Goal: Task Accomplishment & Management: Complete application form

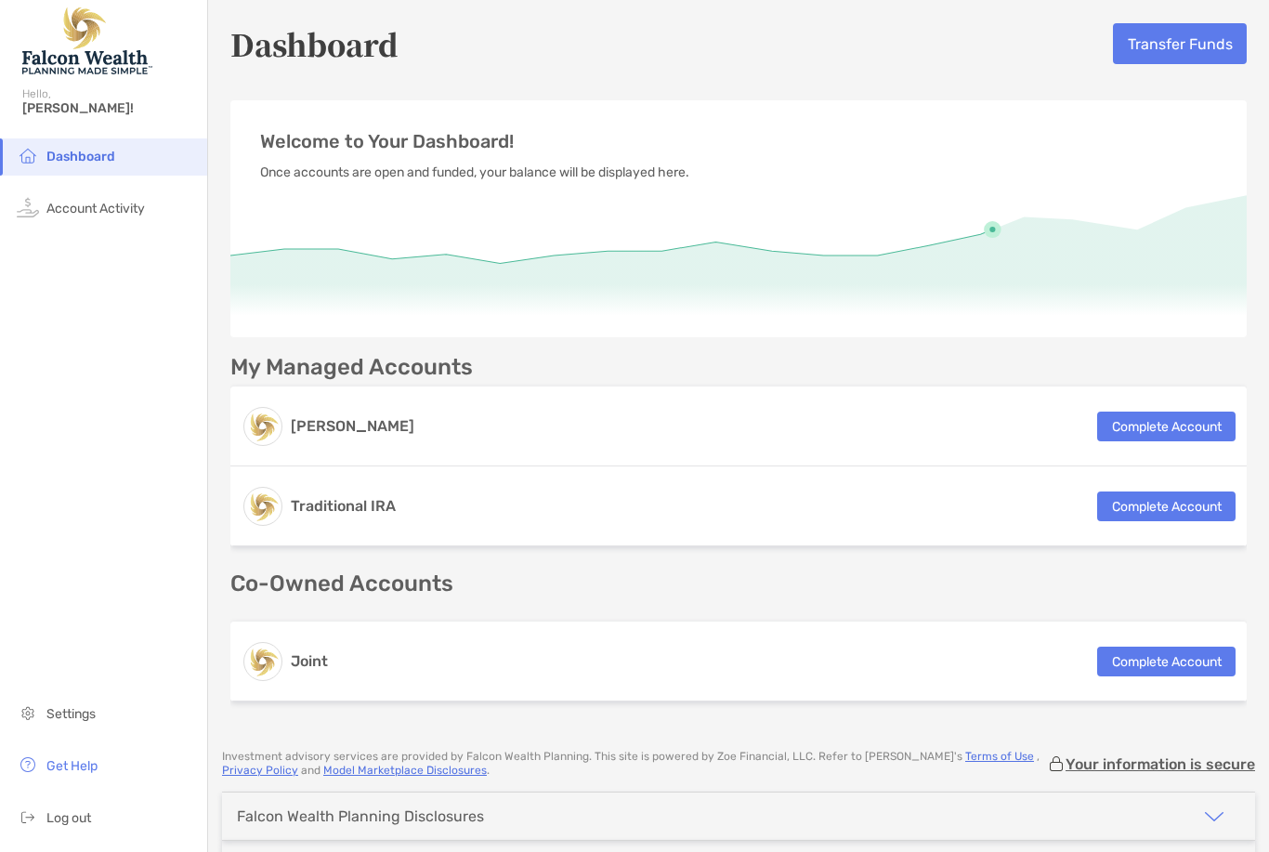
click at [1129, 425] on button "Complete Account" at bounding box center [1166, 426] width 138 height 30
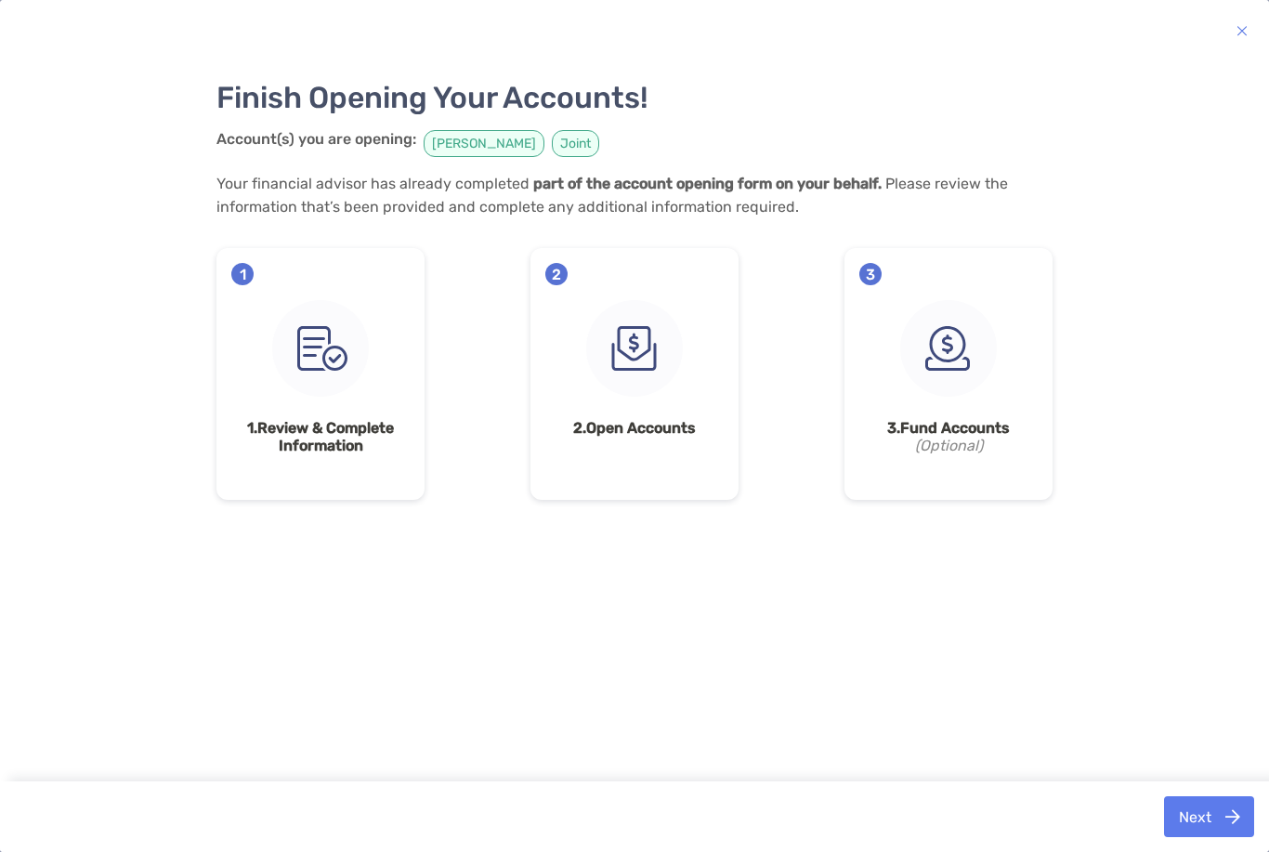
click at [1227, 797] on button "Next" at bounding box center [1209, 816] width 90 height 41
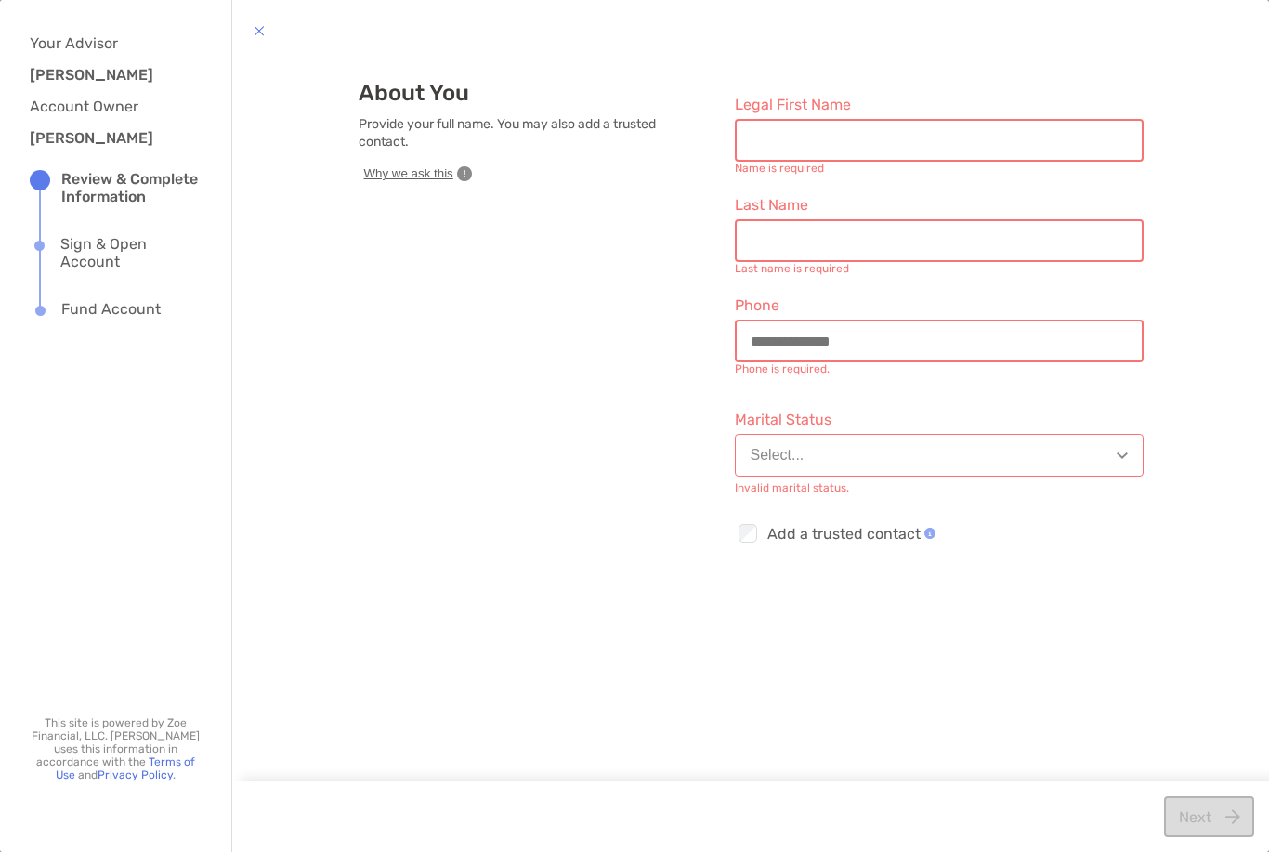
click at [908, 145] on input "Legal First Name" at bounding box center [939, 141] width 405 height 16
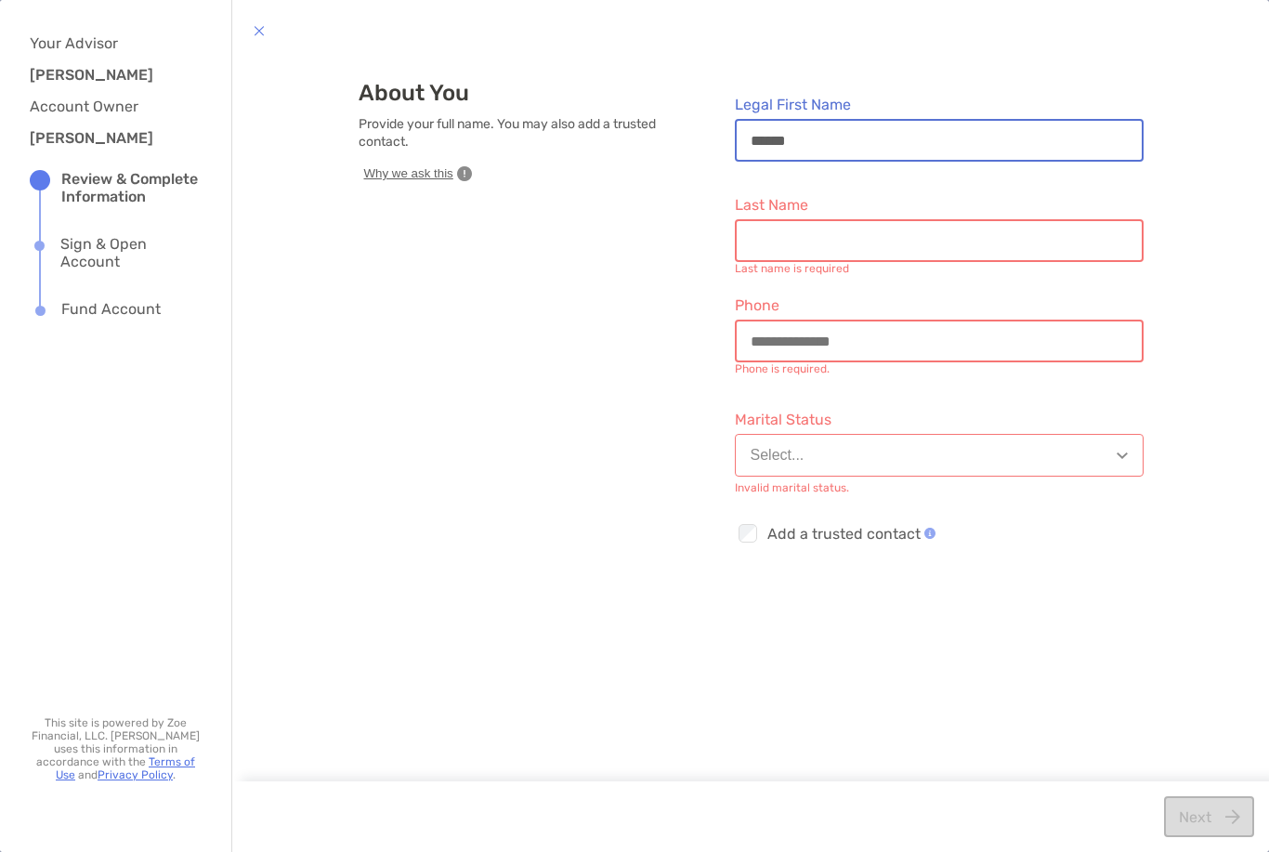
type input "*****"
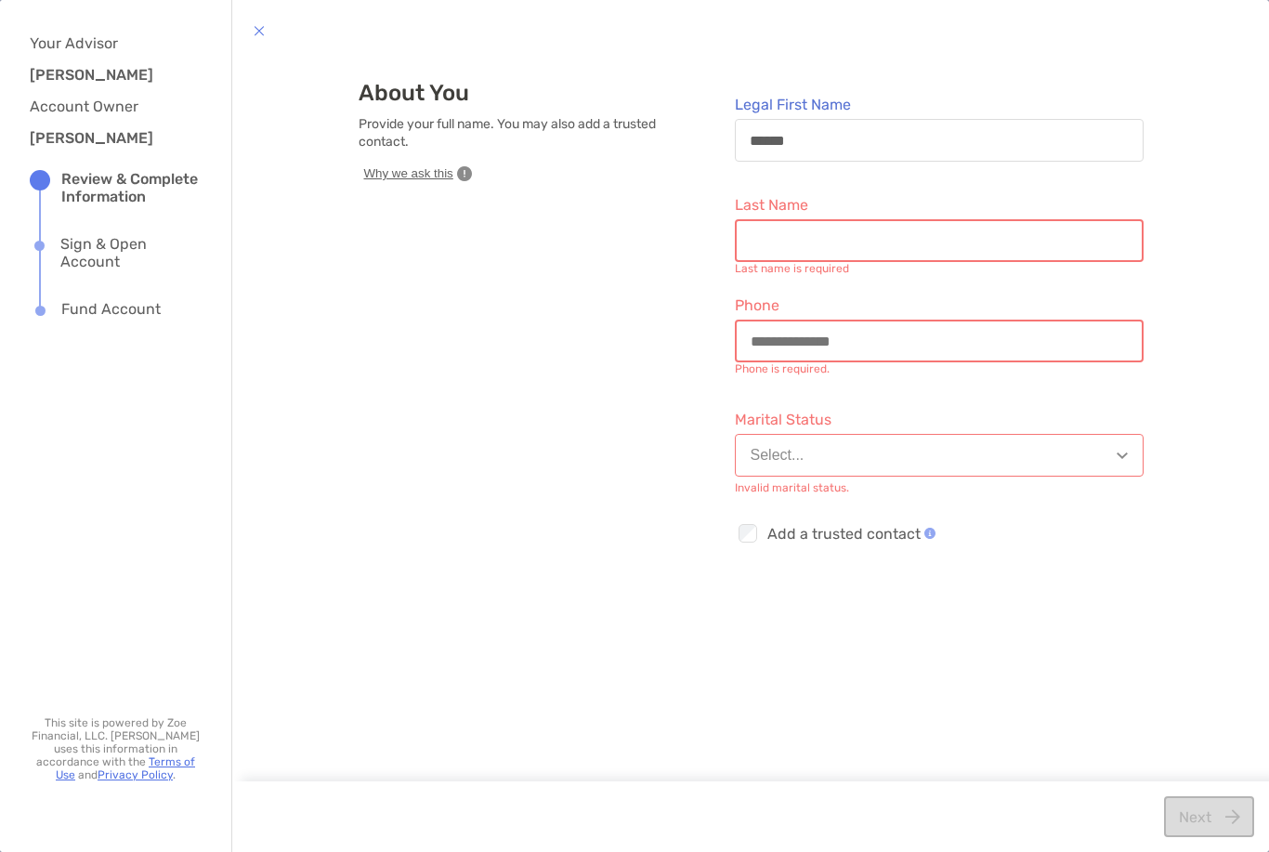
click at [860, 237] on input "Last Name" at bounding box center [939, 241] width 405 height 16
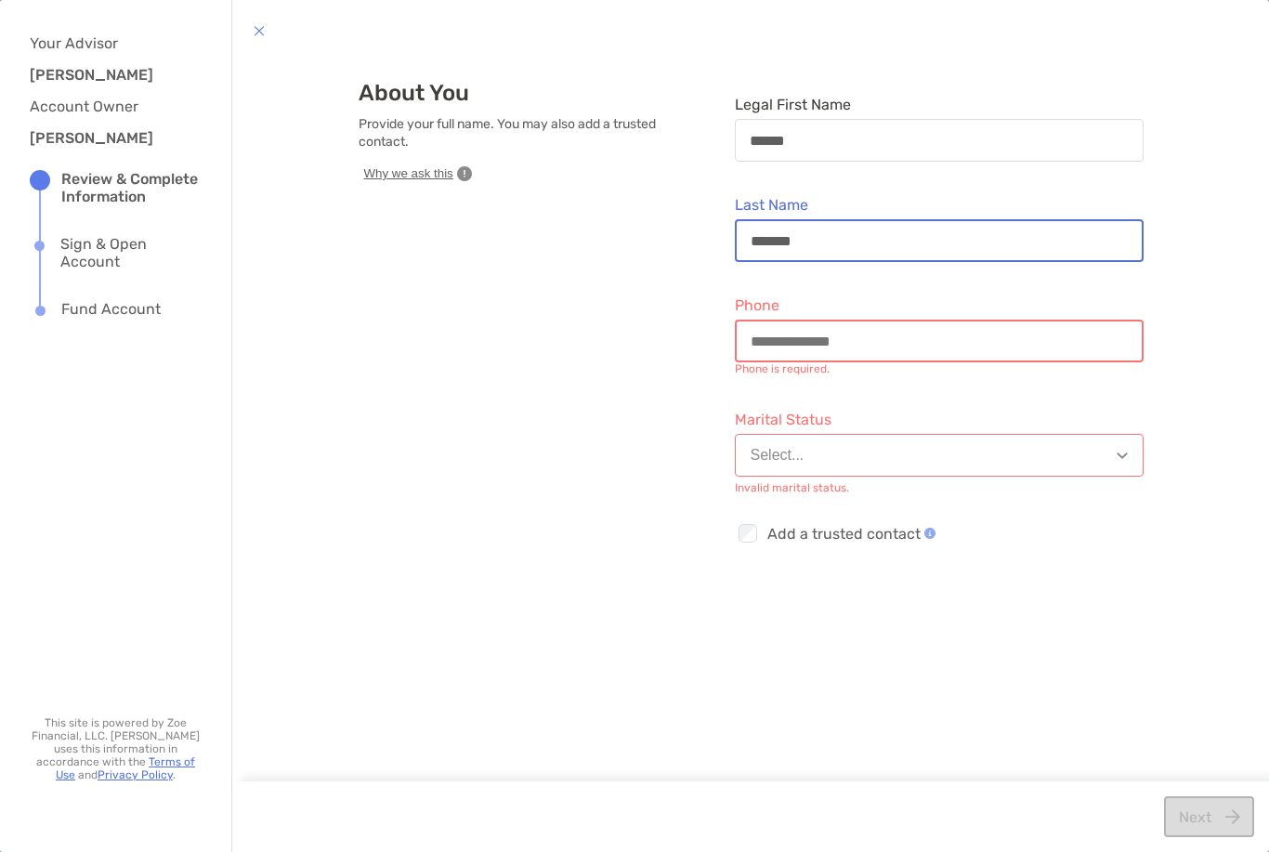
type input "*******"
click at [810, 348] on input "Phone" at bounding box center [939, 341] width 405 height 16
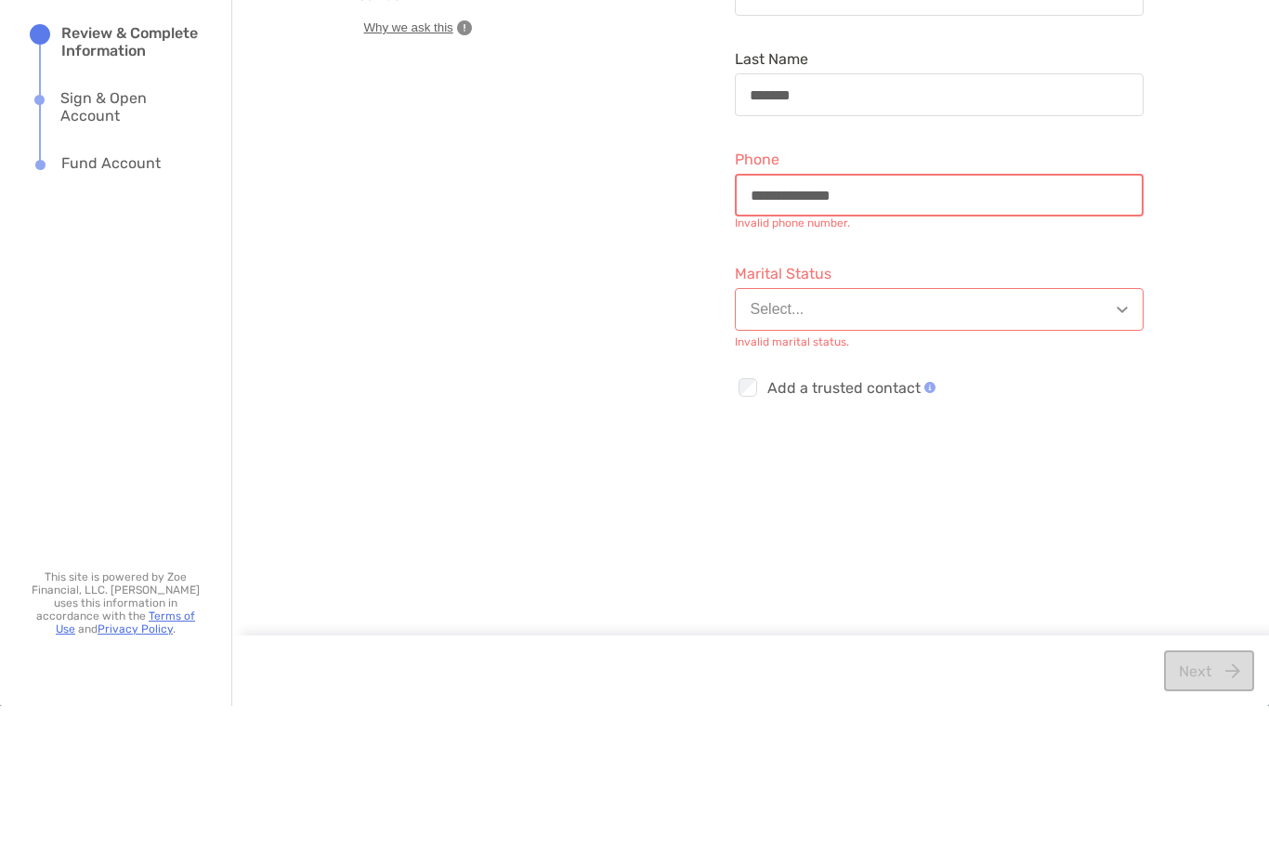
type input "**********"
click at [1114, 434] on button "Select..." at bounding box center [939, 455] width 409 height 43
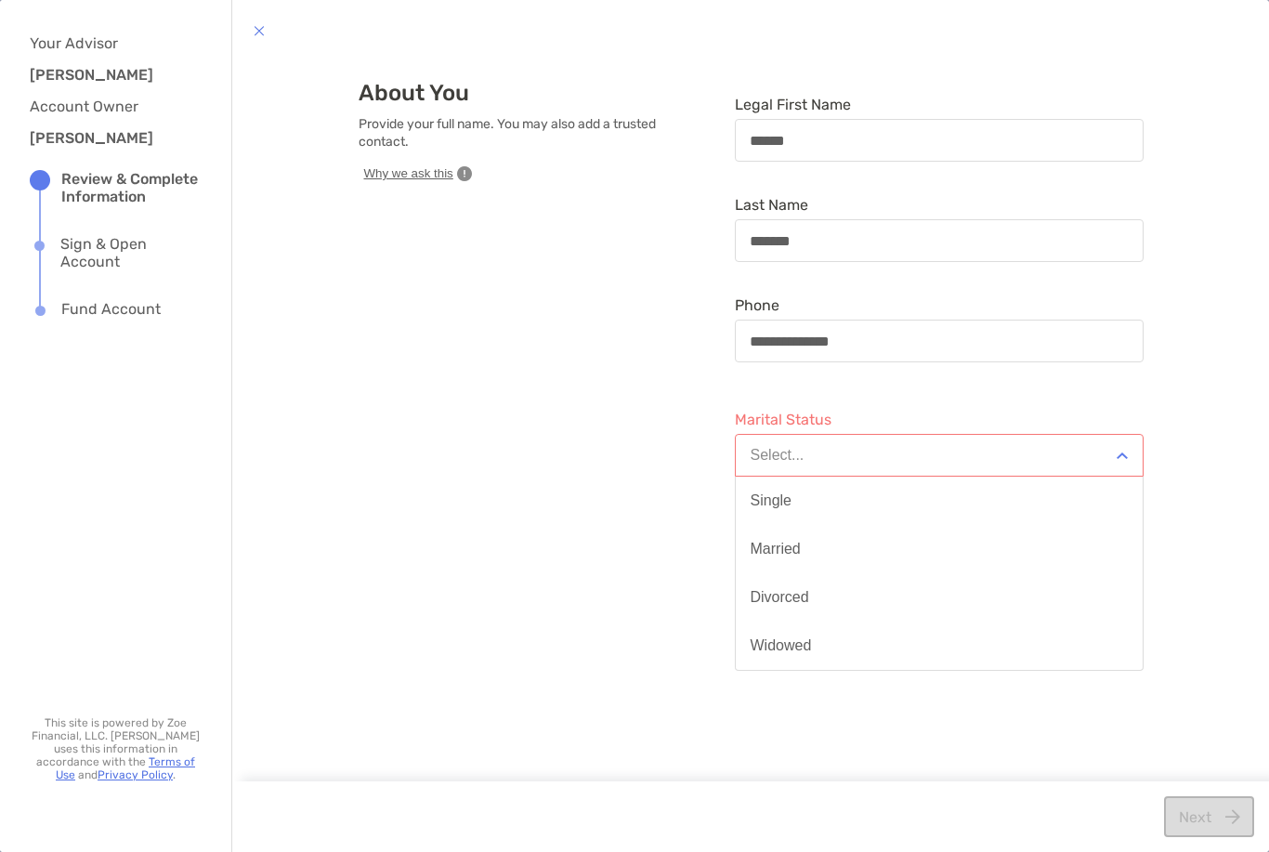
click at [815, 544] on button "Married" at bounding box center [939, 549] width 407 height 48
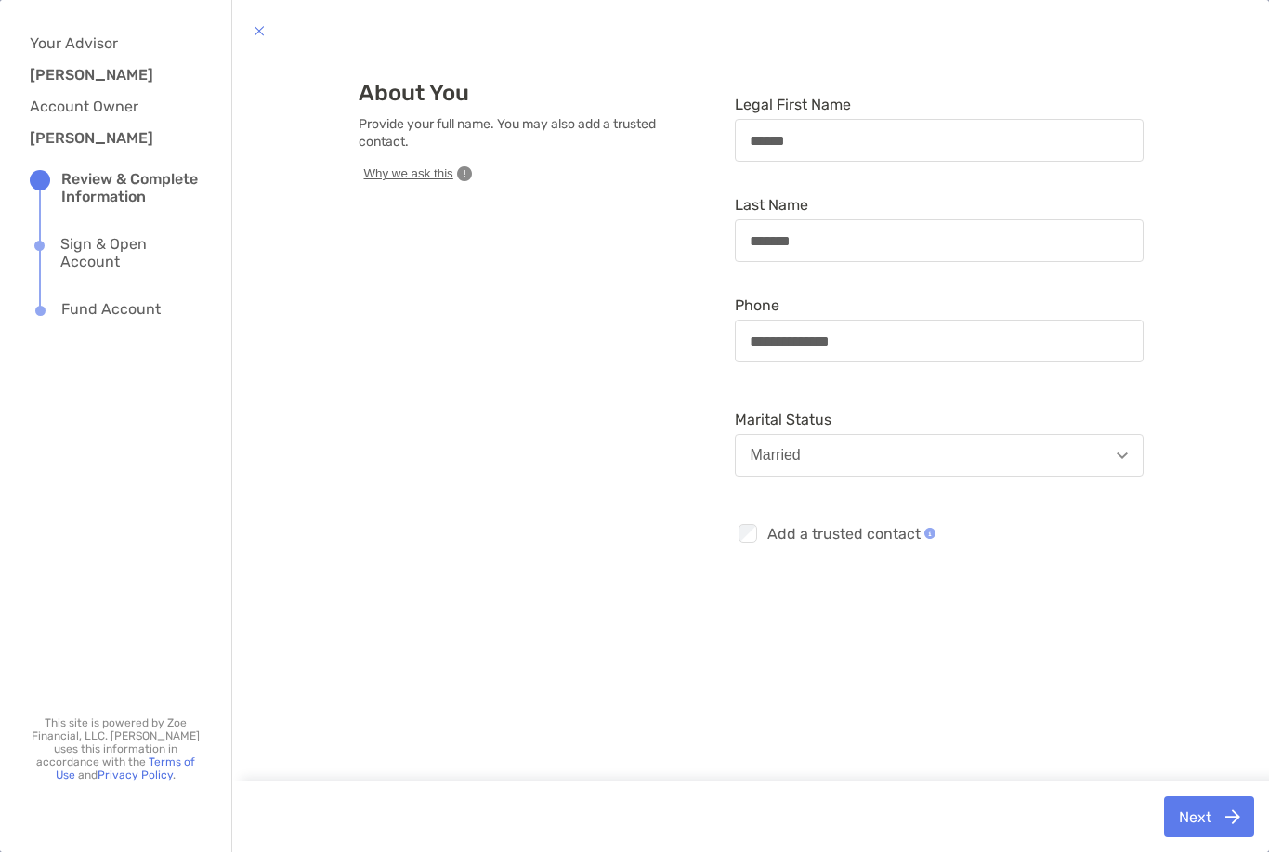
click at [1208, 823] on button "Next" at bounding box center [1209, 816] width 90 height 41
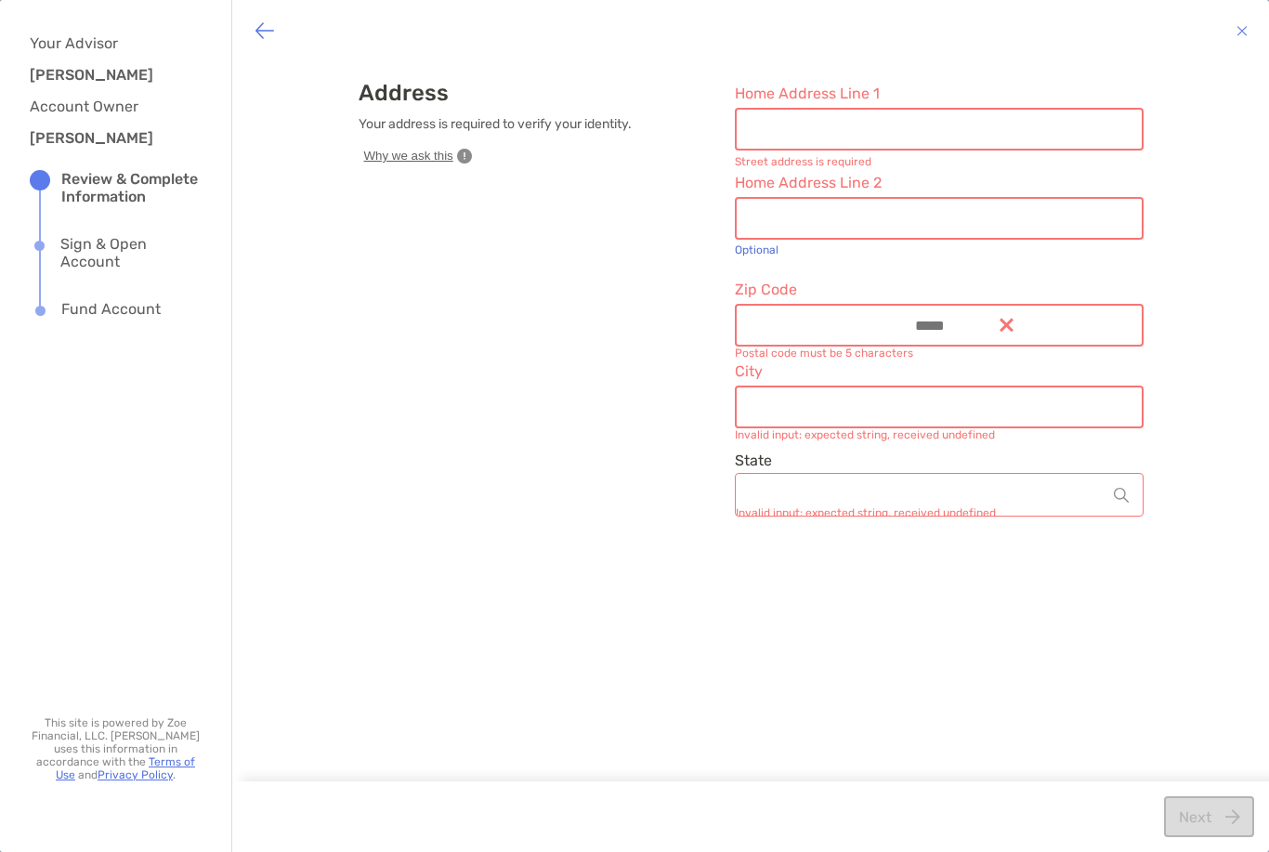
click at [898, 136] on input "Home Address Line 1" at bounding box center [939, 130] width 405 height 16
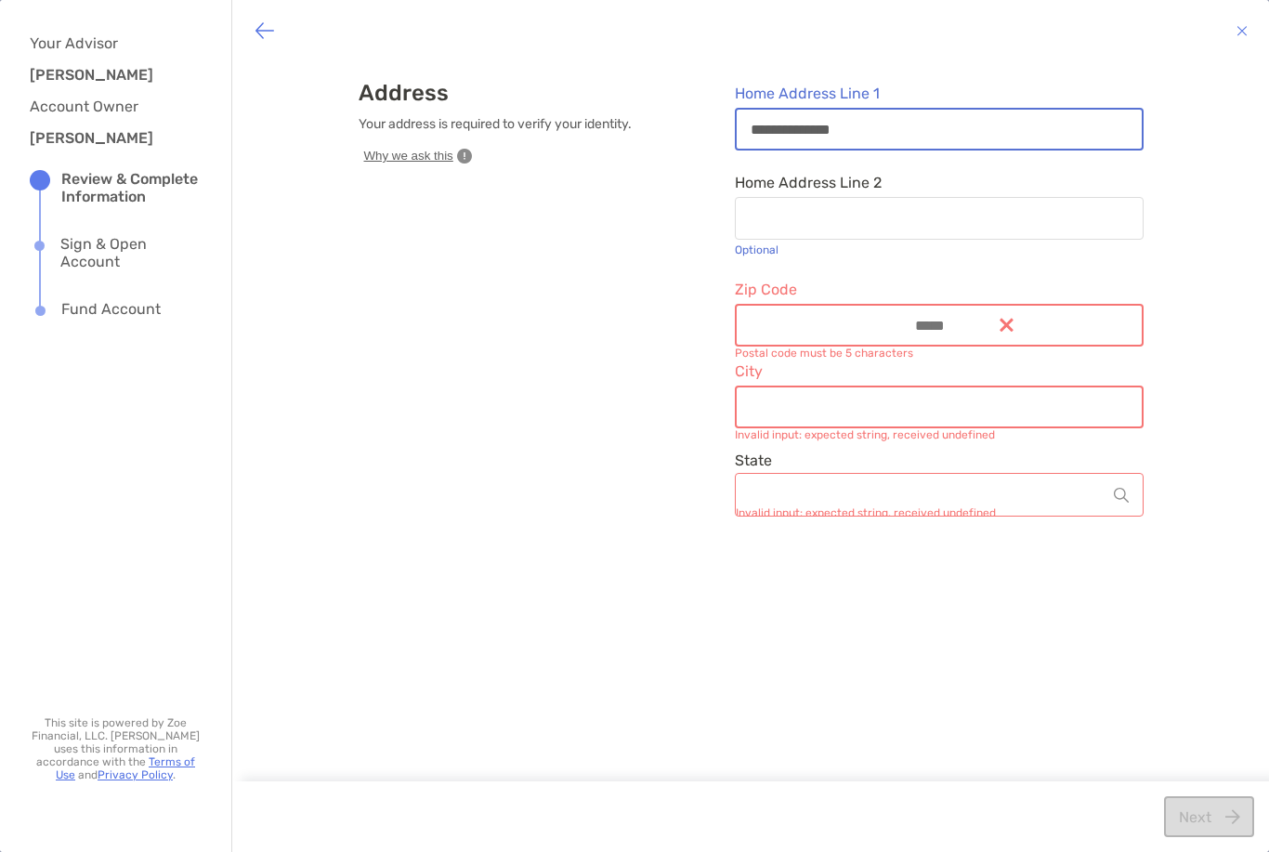
type input "**********"
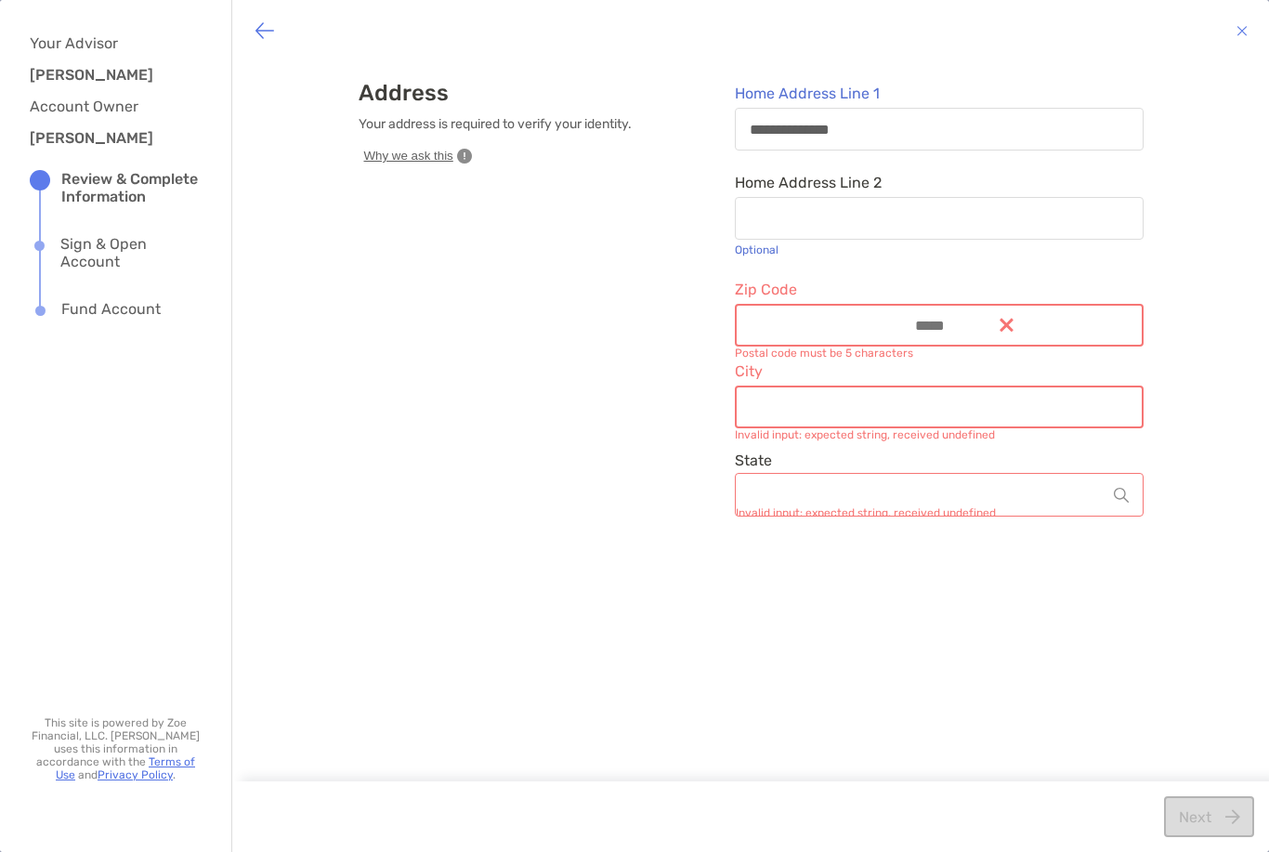
click at [864, 333] on input "Zip Code" at bounding box center [924, 326] width 149 height 16
type input "*****"
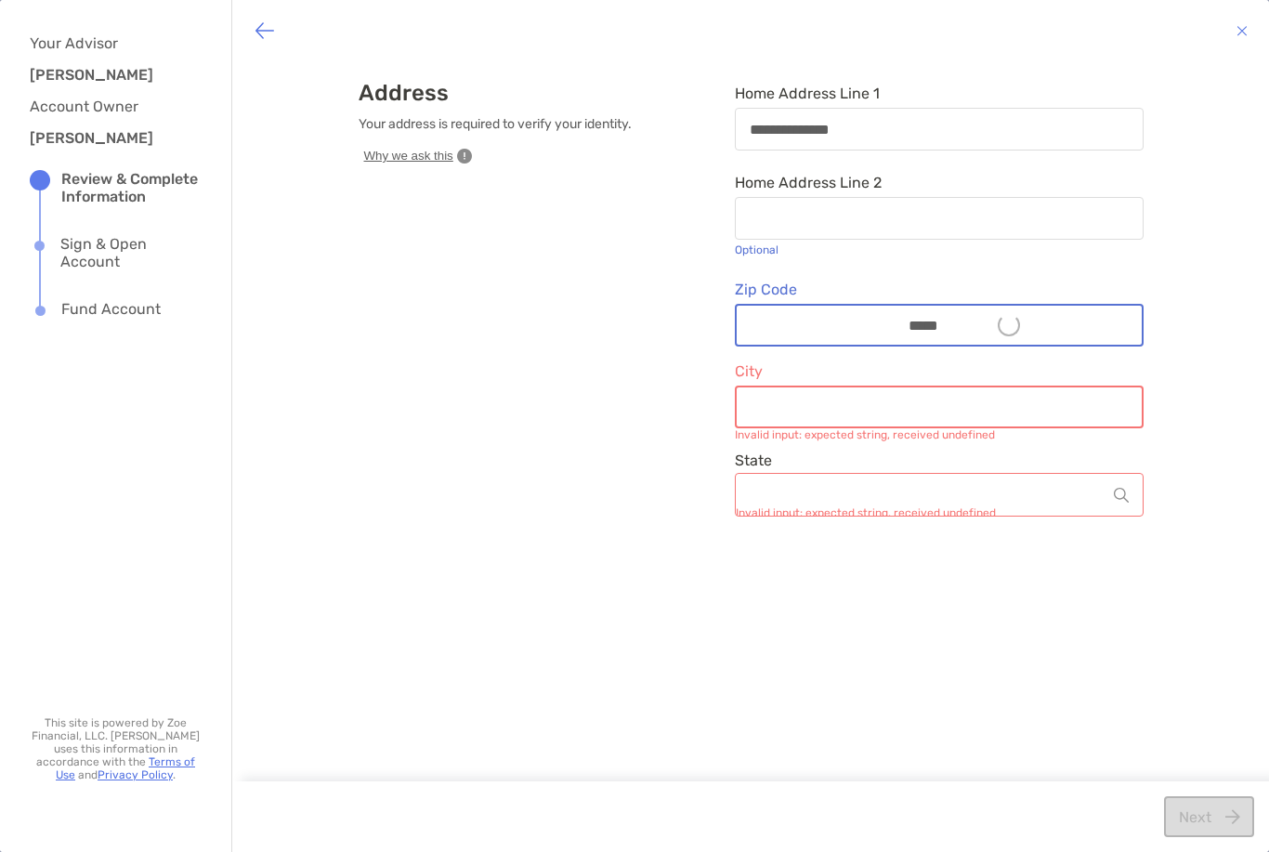
type input "*********"
type input "**********"
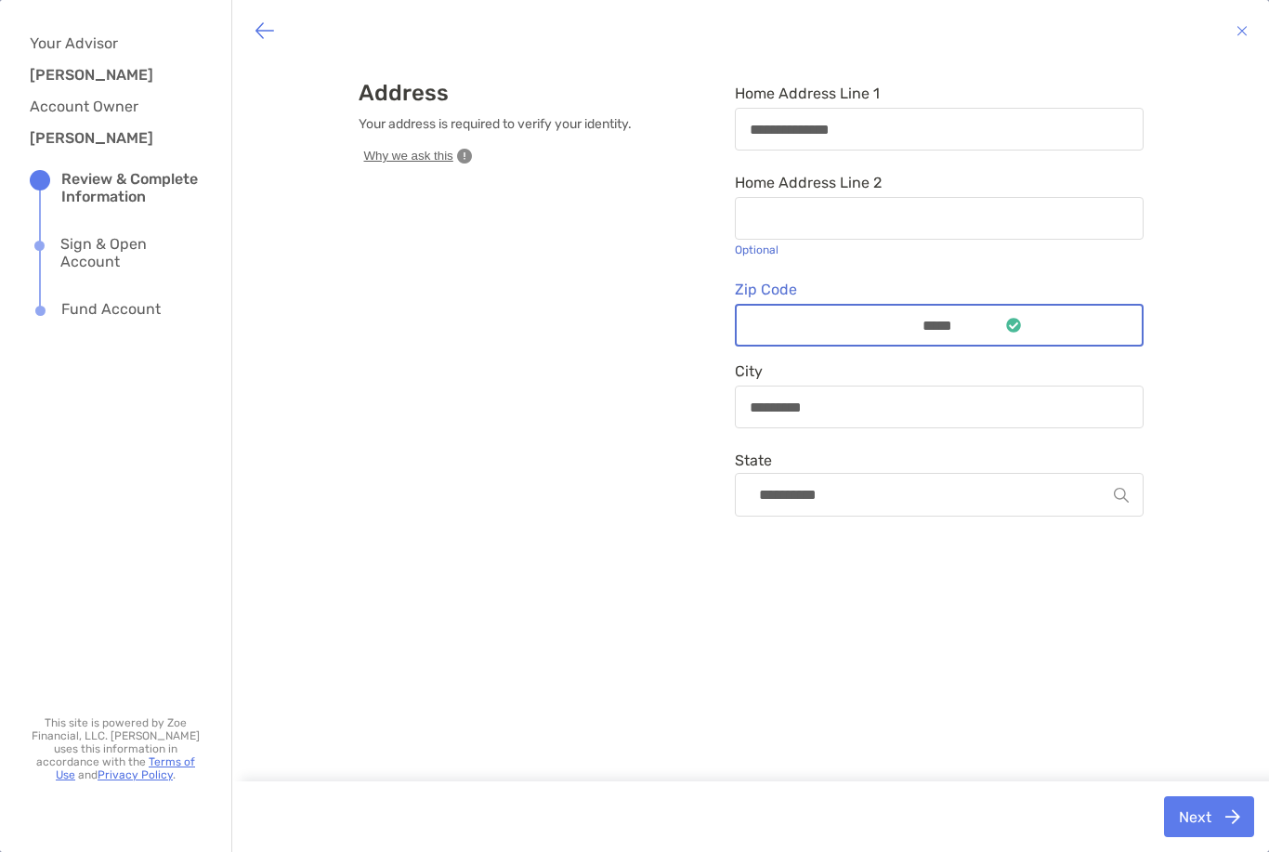
type input "*****"
click at [1221, 321] on div "**********" at bounding box center [750, 423] width 1037 height 724
click at [1204, 821] on button "Next" at bounding box center [1209, 816] width 90 height 41
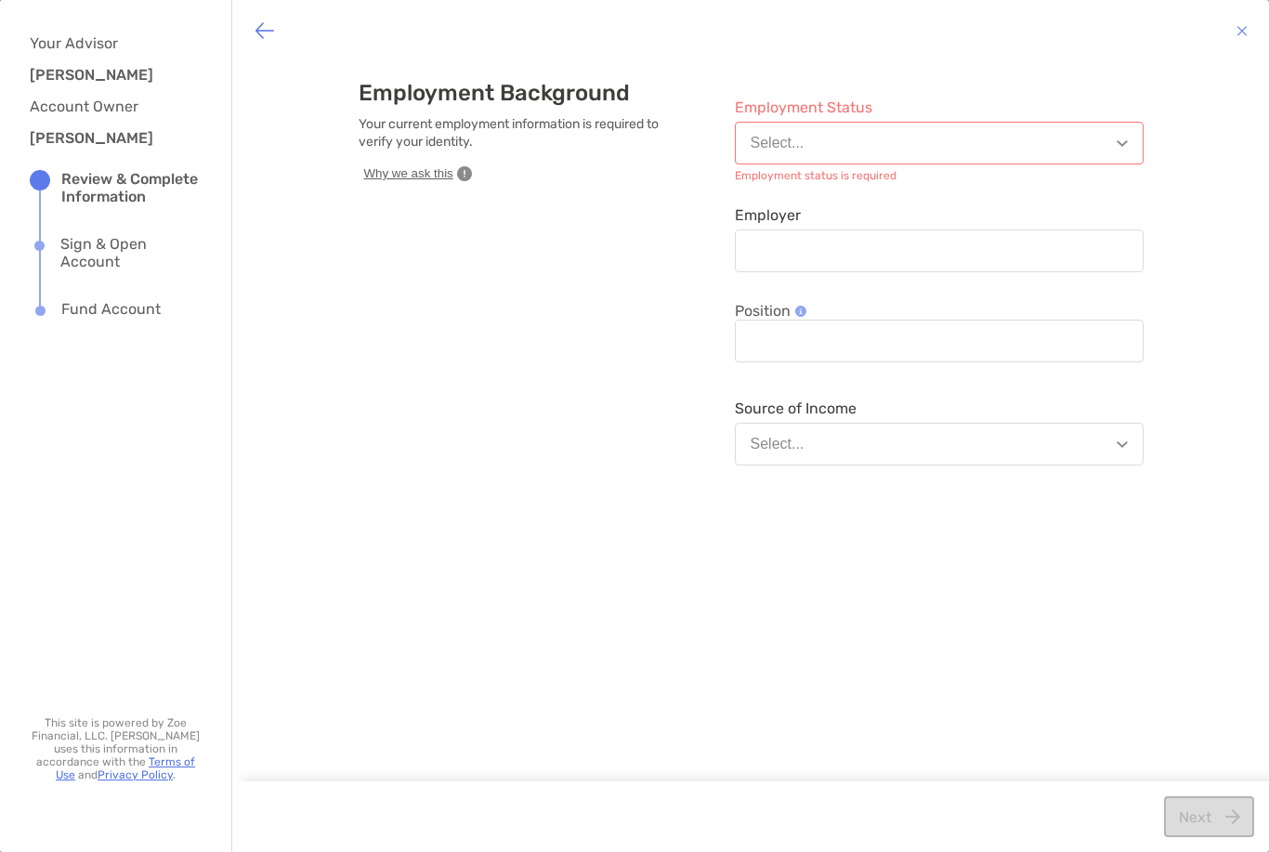
click at [1123, 156] on button "Select..." at bounding box center [939, 143] width 409 height 43
click at [833, 190] on button "Employed" at bounding box center [939, 188] width 407 height 48
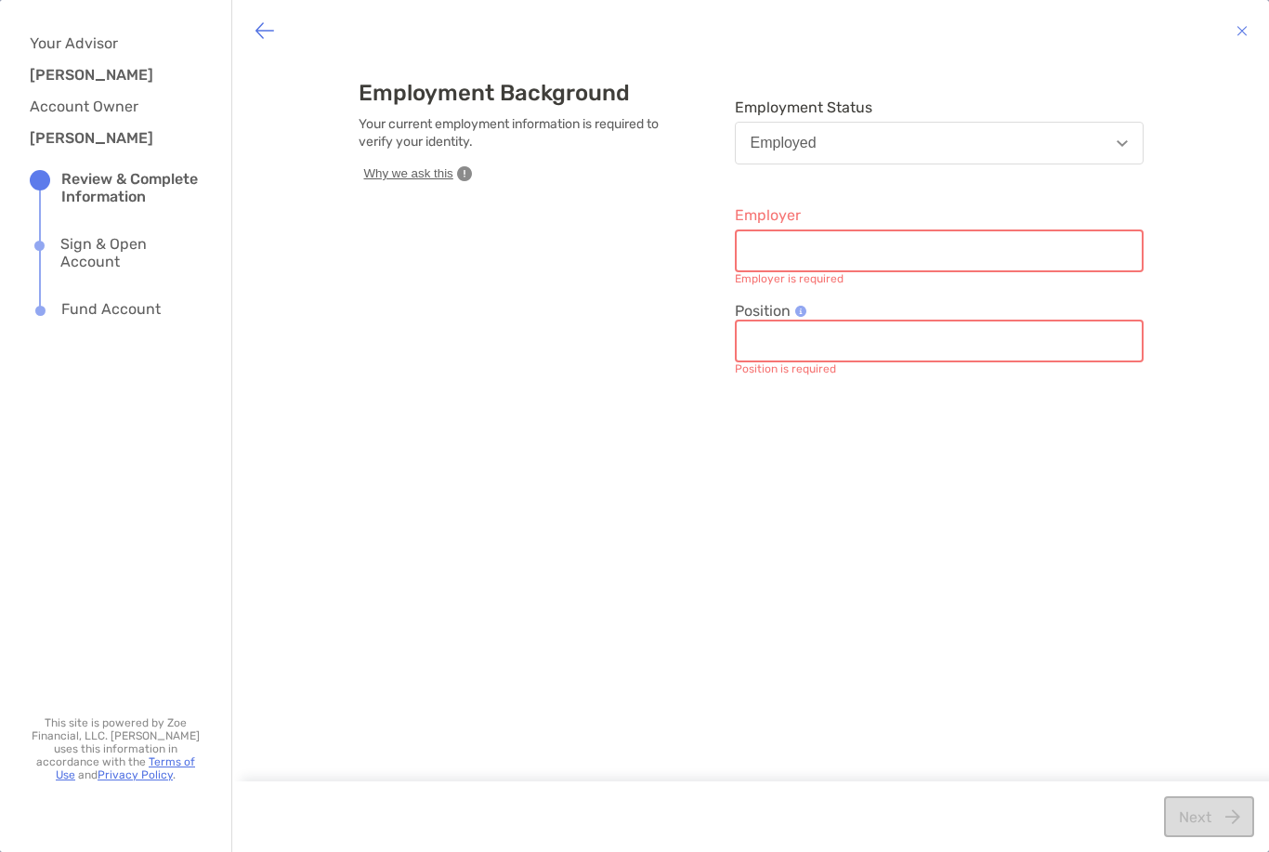
click at [1069, 252] on input "Employer" at bounding box center [939, 251] width 405 height 16
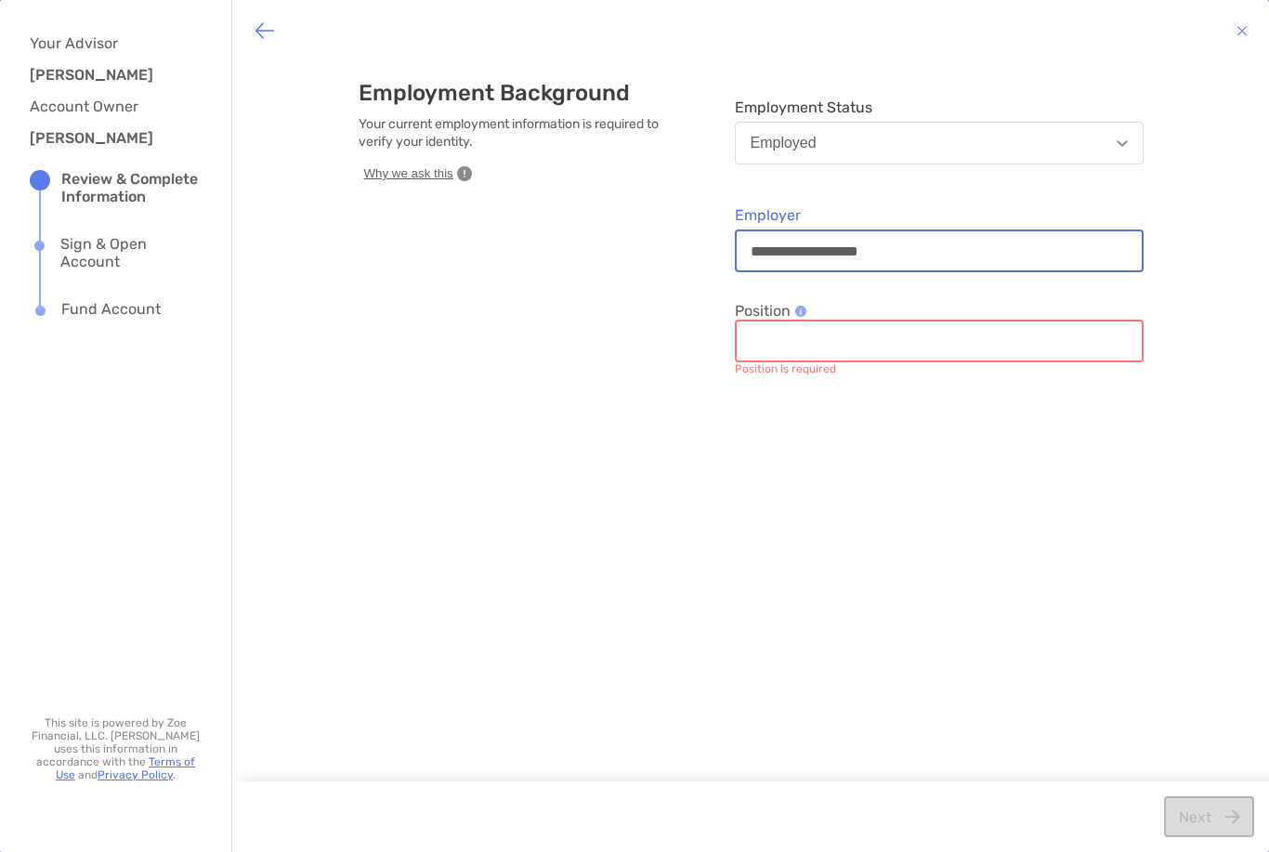
type input "**********"
click at [1250, 226] on div "**********" at bounding box center [750, 423] width 1037 height 724
click at [1048, 333] on input "Position" at bounding box center [939, 341] width 405 height 16
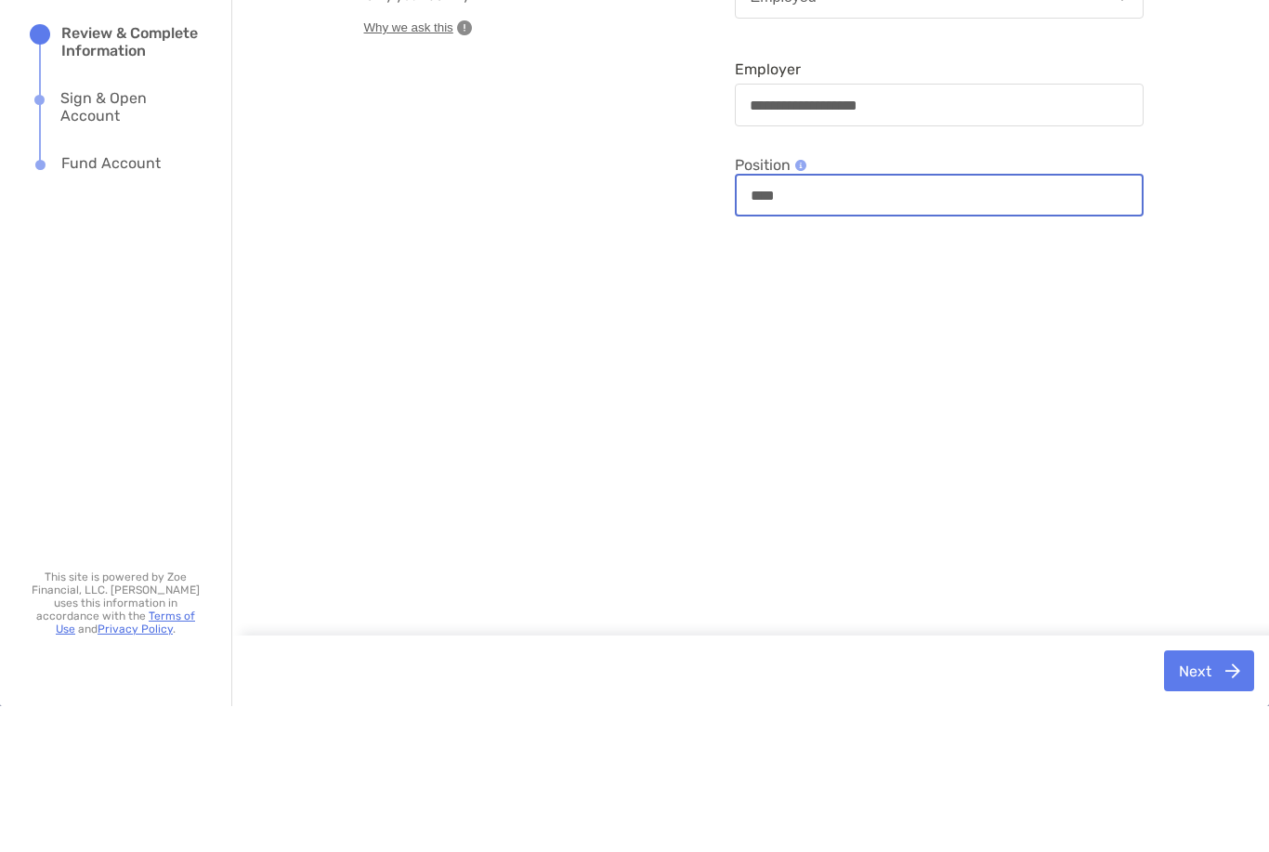
type input "****"
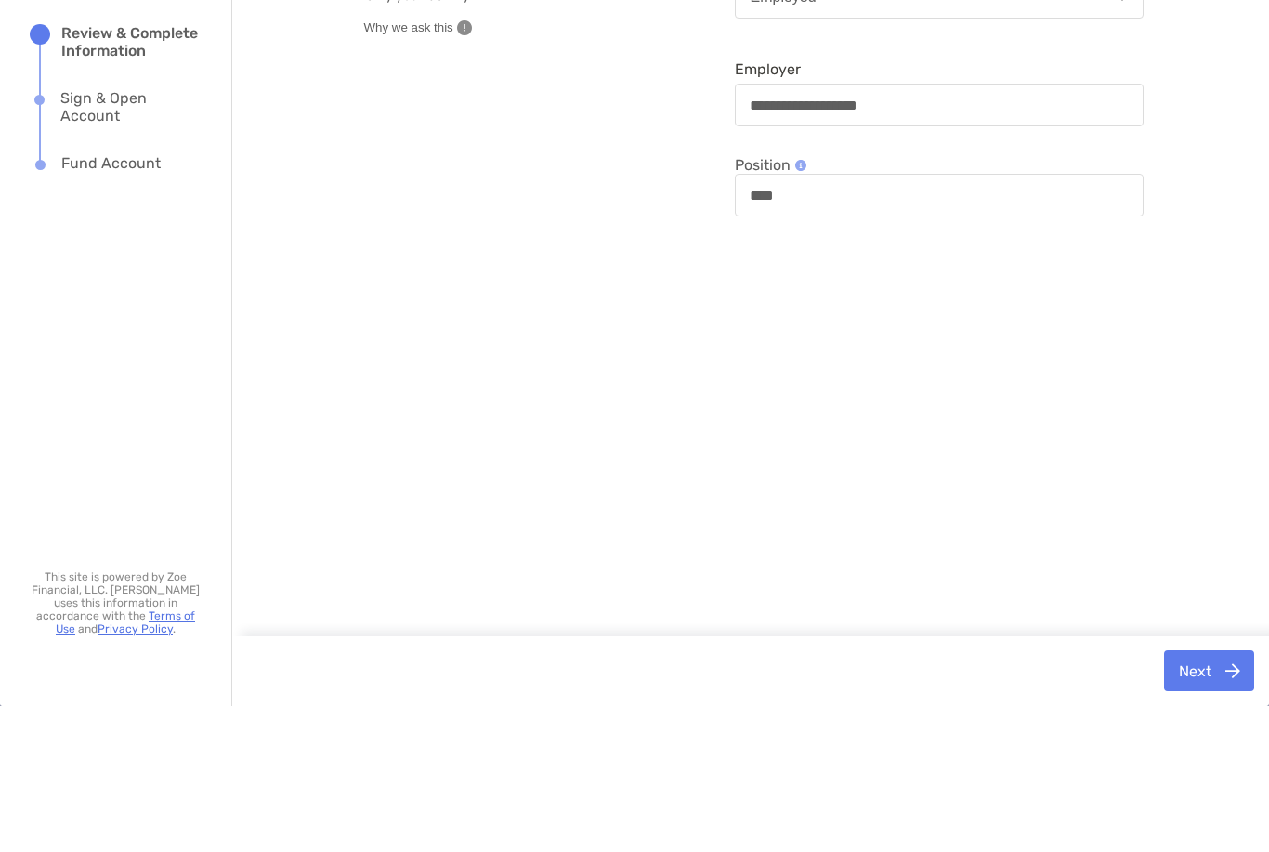
click at [1122, 270] on div "**********" at bounding box center [750, 423] width 1037 height 724
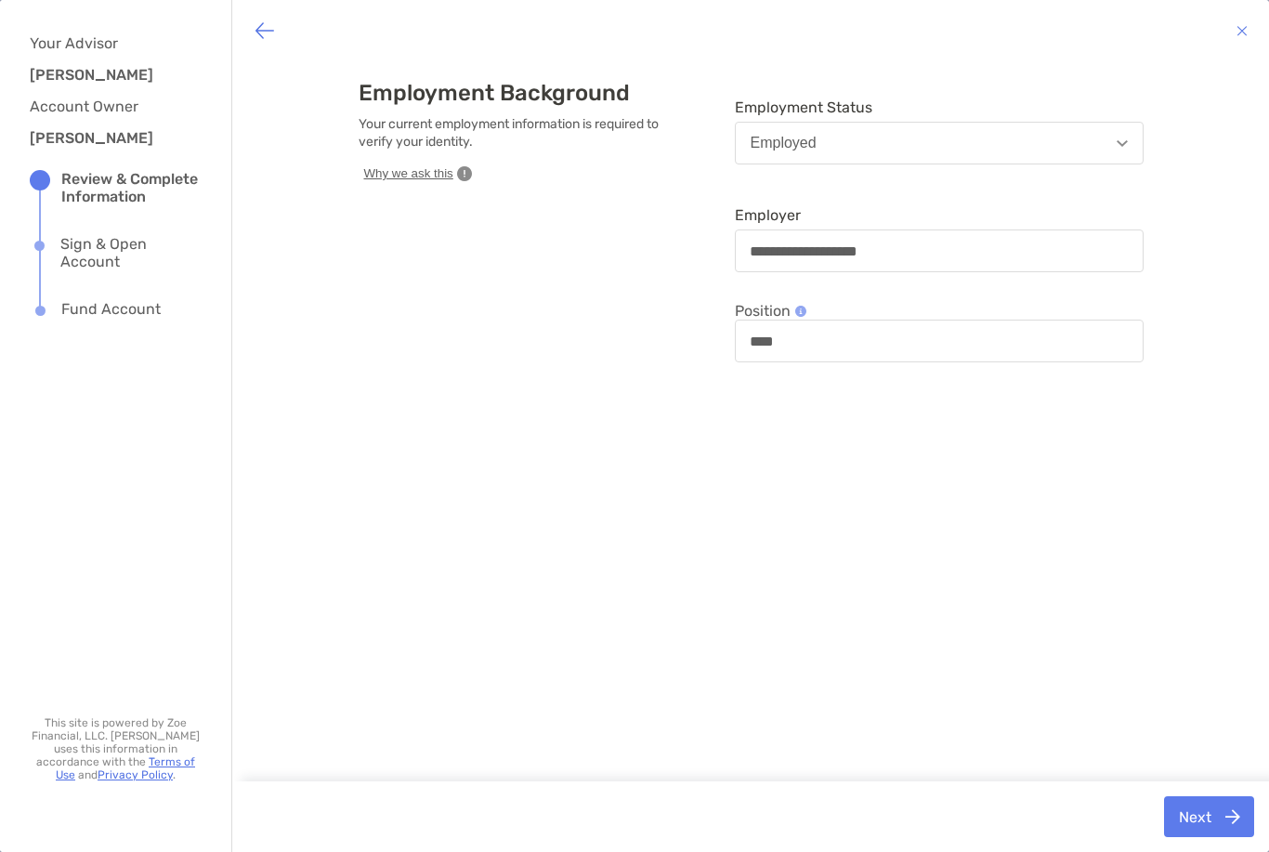
click at [1193, 802] on button "Next" at bounding box center [1209, 816] width 90 height 41
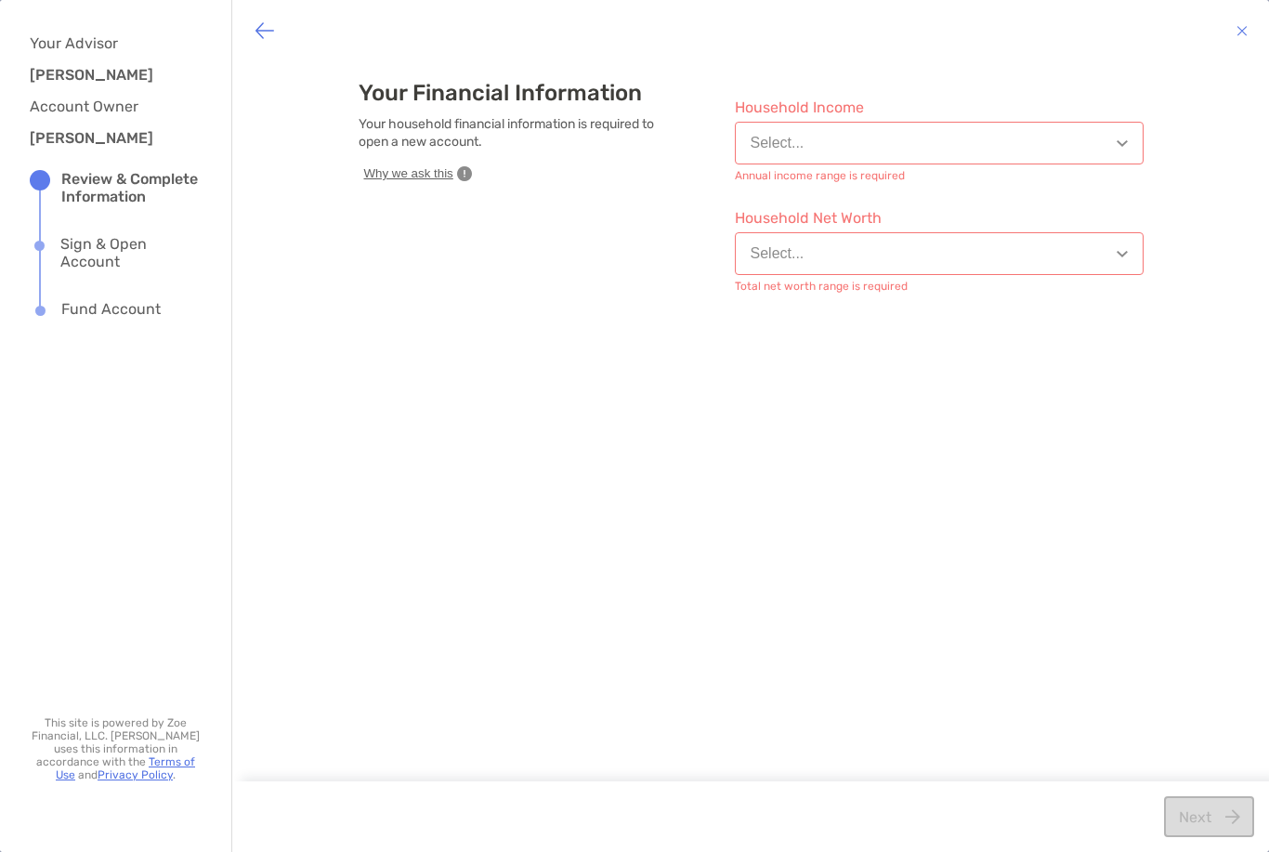
click at [1132, 139] on button "Select..." at bounding box center [939, 143] width 409 height 43
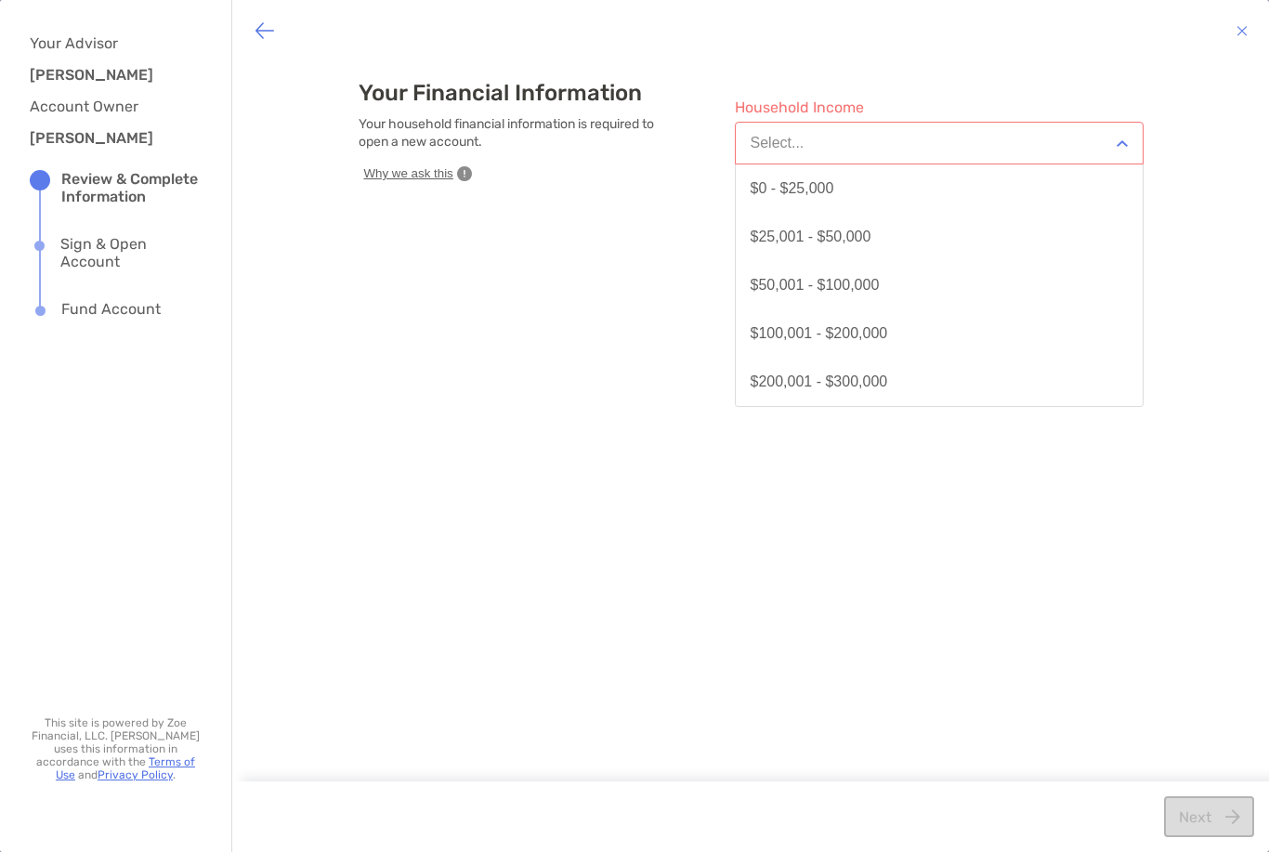
click at [888, 337] on div "$100,001 - $200,000" at bounding box center [819, 333] width 137 height 17
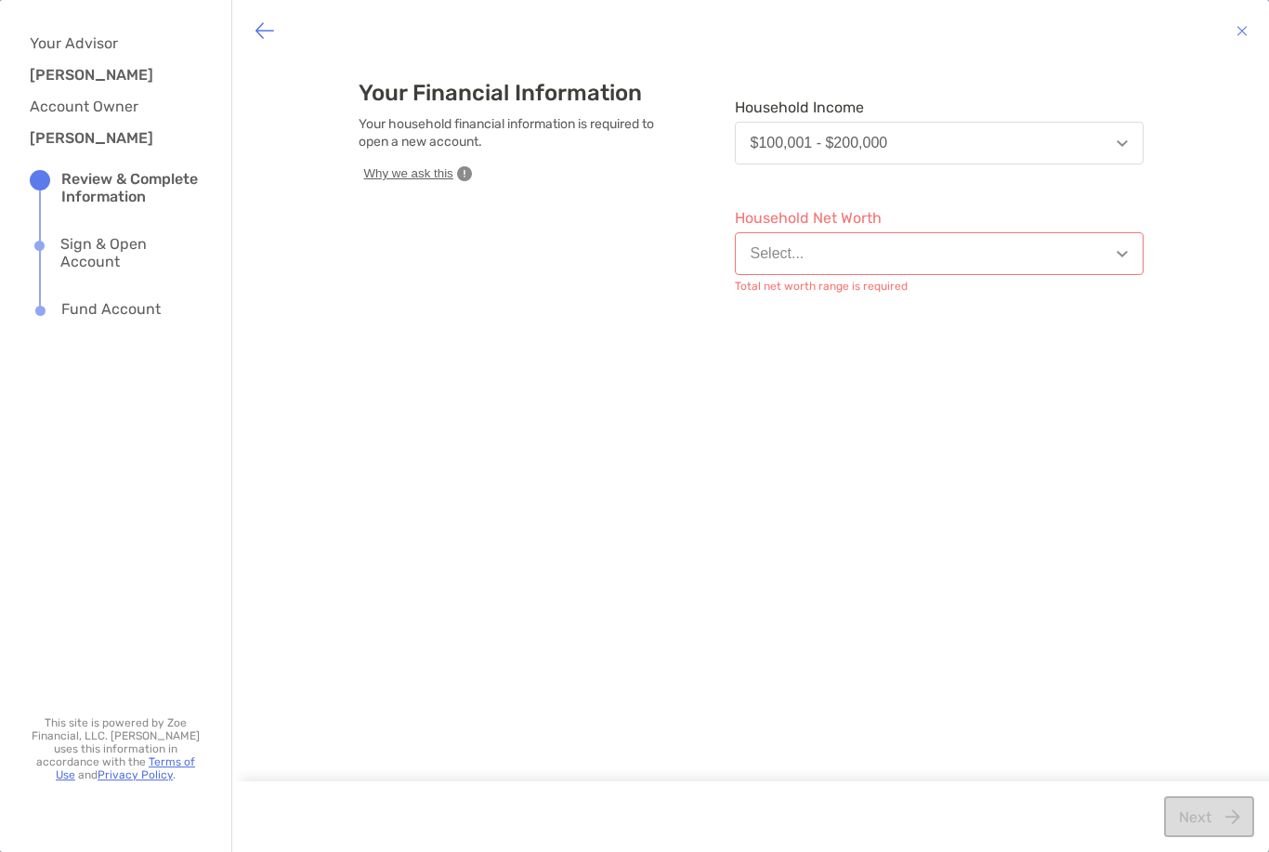
click at [1122, 256] on img "button" at bounding box center [1122, 254] width 11 height 7
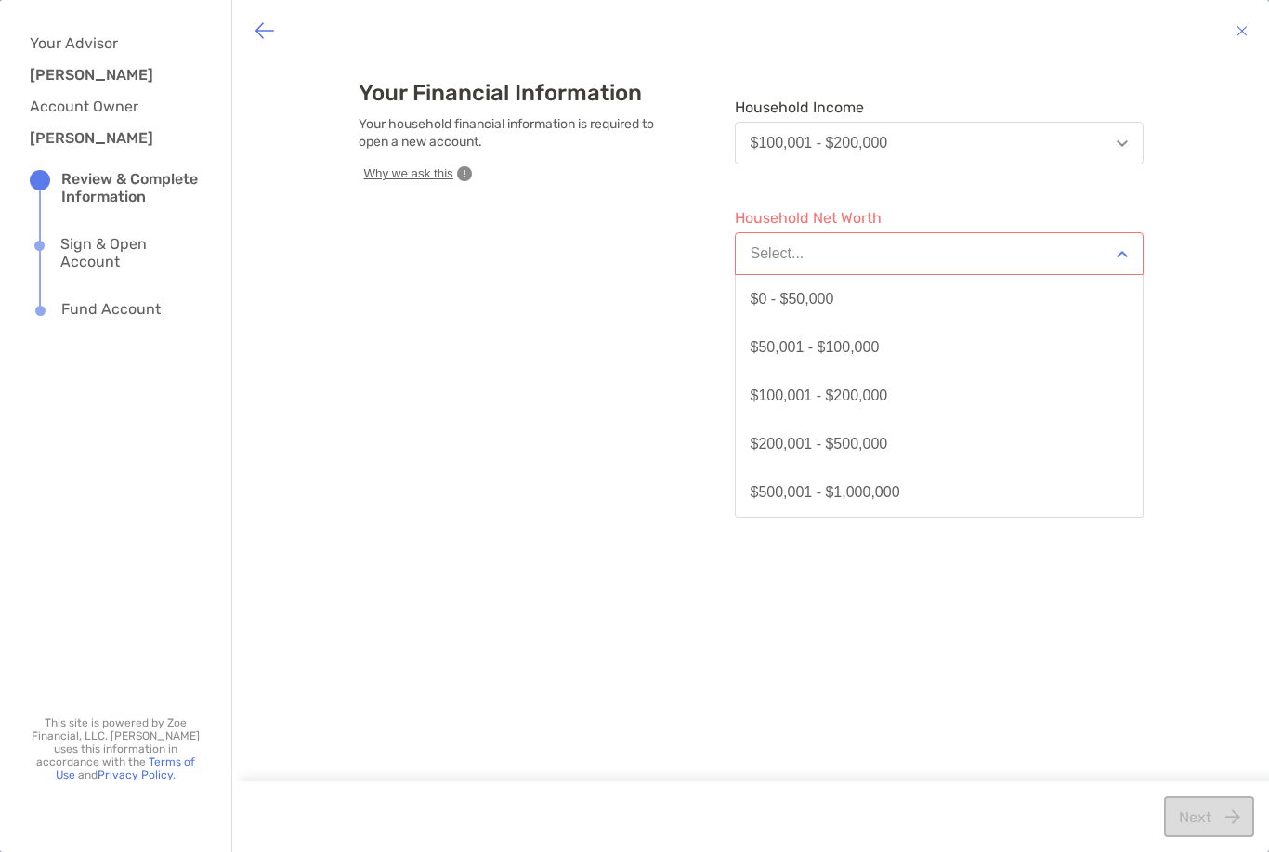
click at [902, 348] on button "$50,001 - $100,000" at bounding box center [939, 347] width 407 height 48
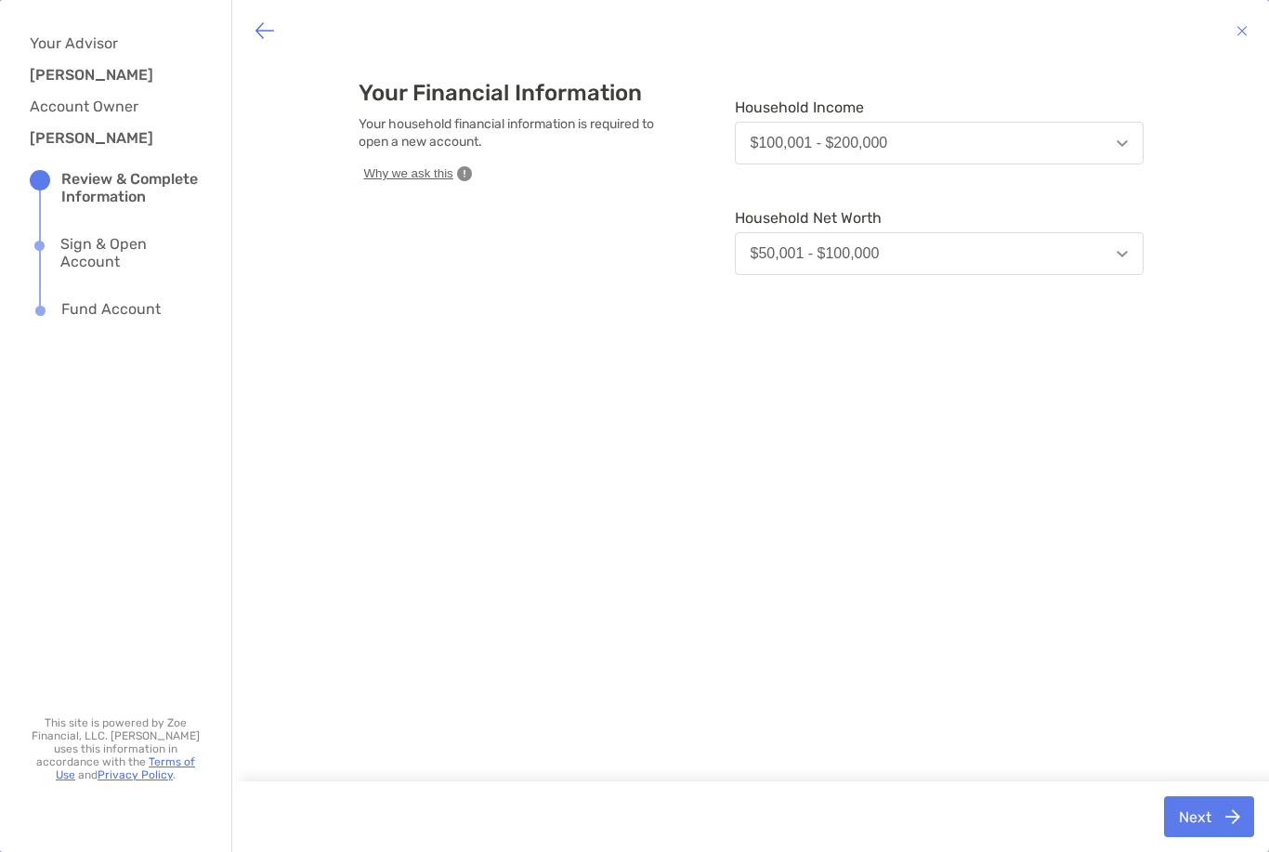
click at [1222, 829] on button "Next" at bounding box center [1209, 816] width 90 height 41
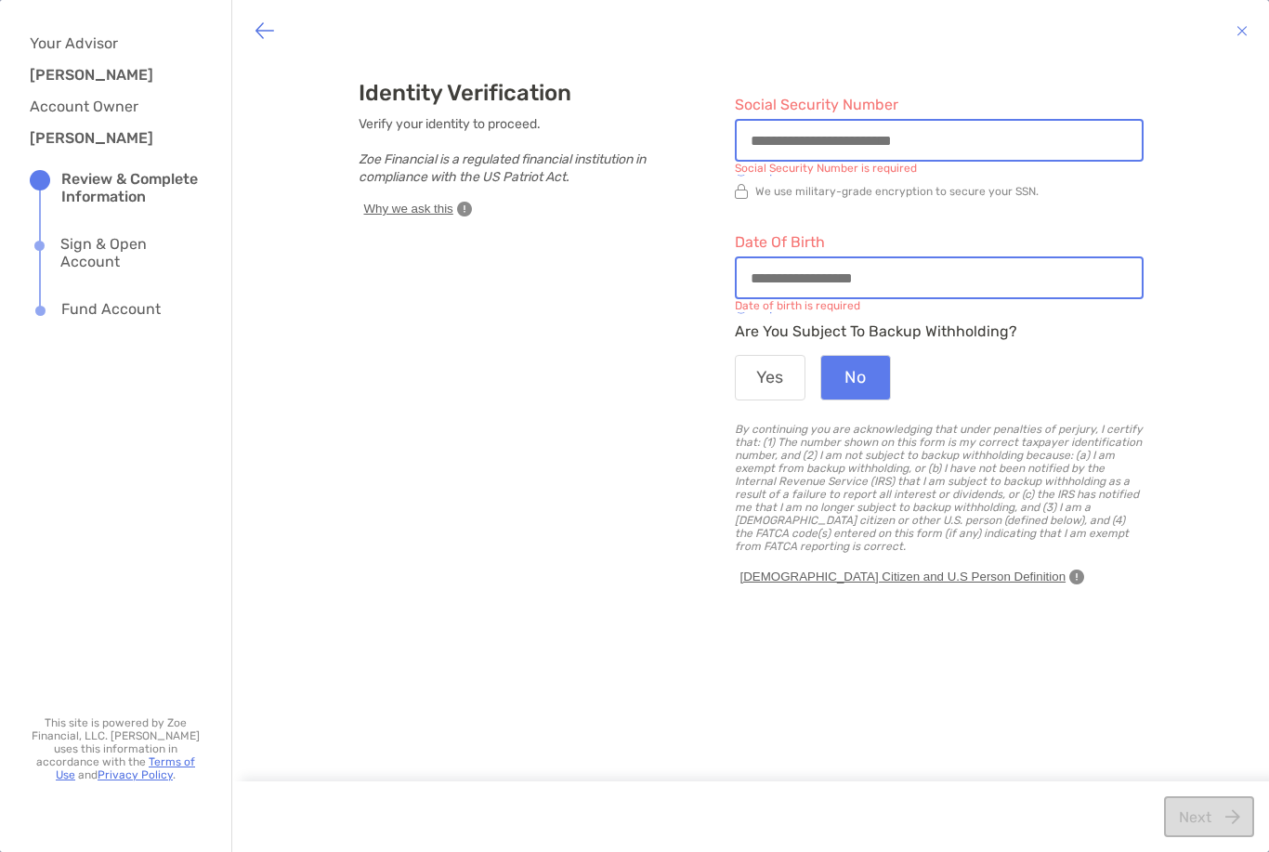
click at [883, 146] on input "Social Security Number" at bounding box center [939, 141] width 405 height 16
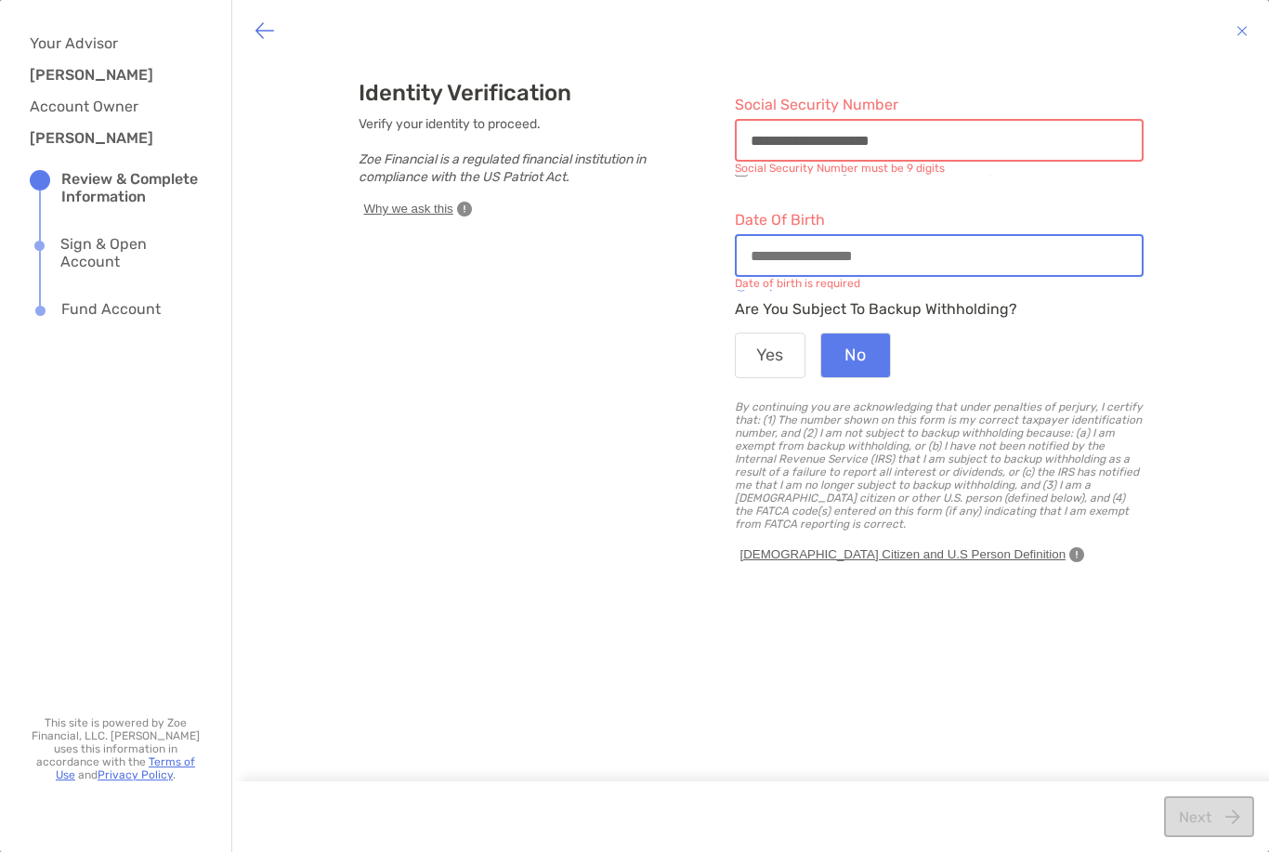
type input "**********"
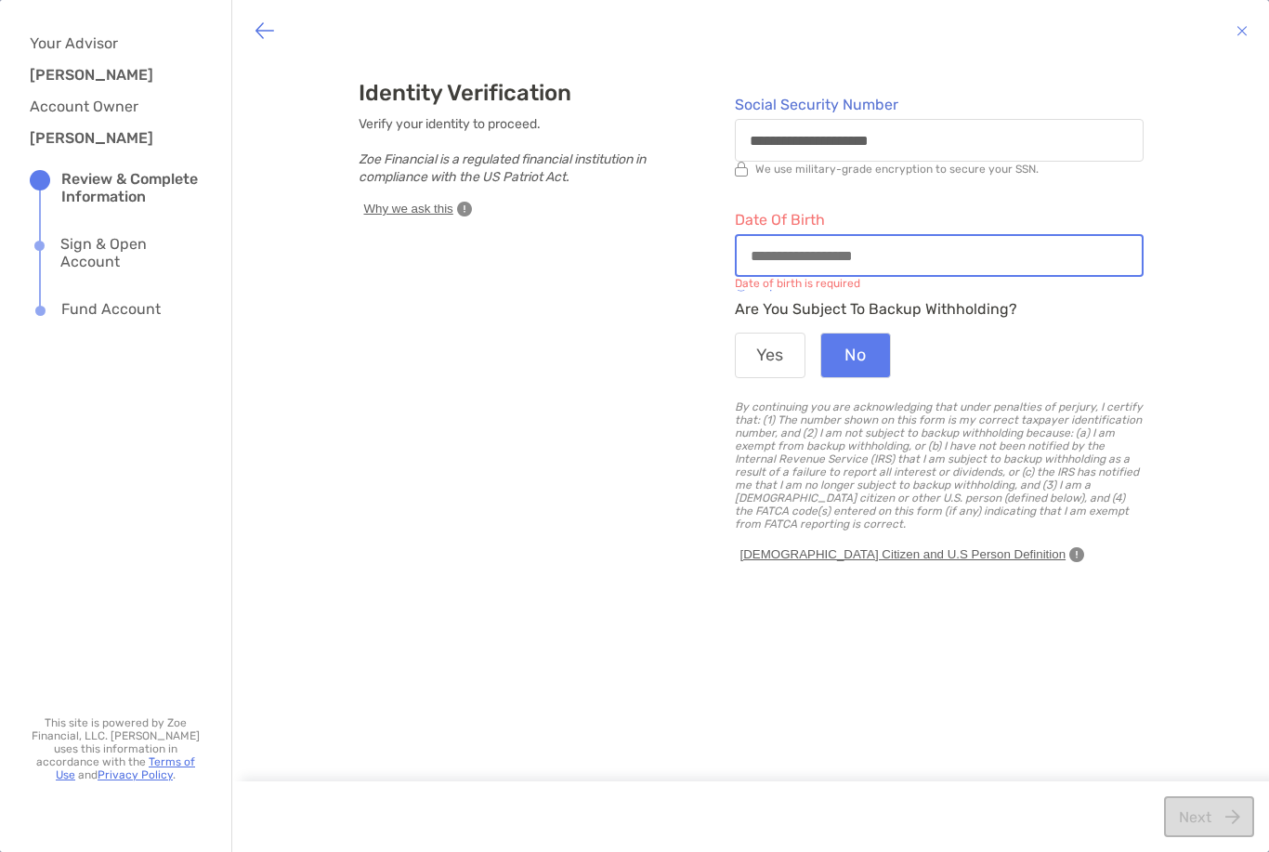
click at [928, 254] on input "Date of Birth" at bounding box center [939, 256] width 405 height 16
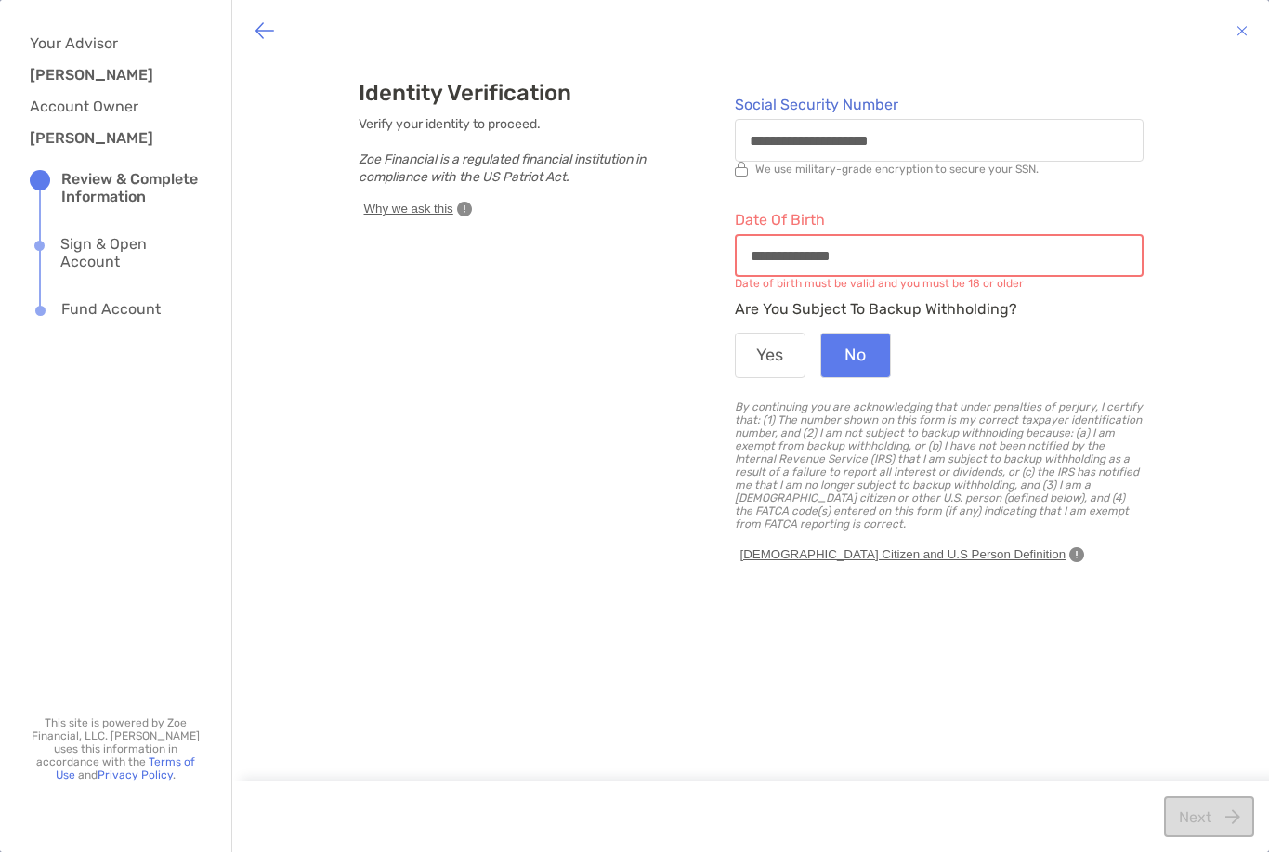
type input "**********"
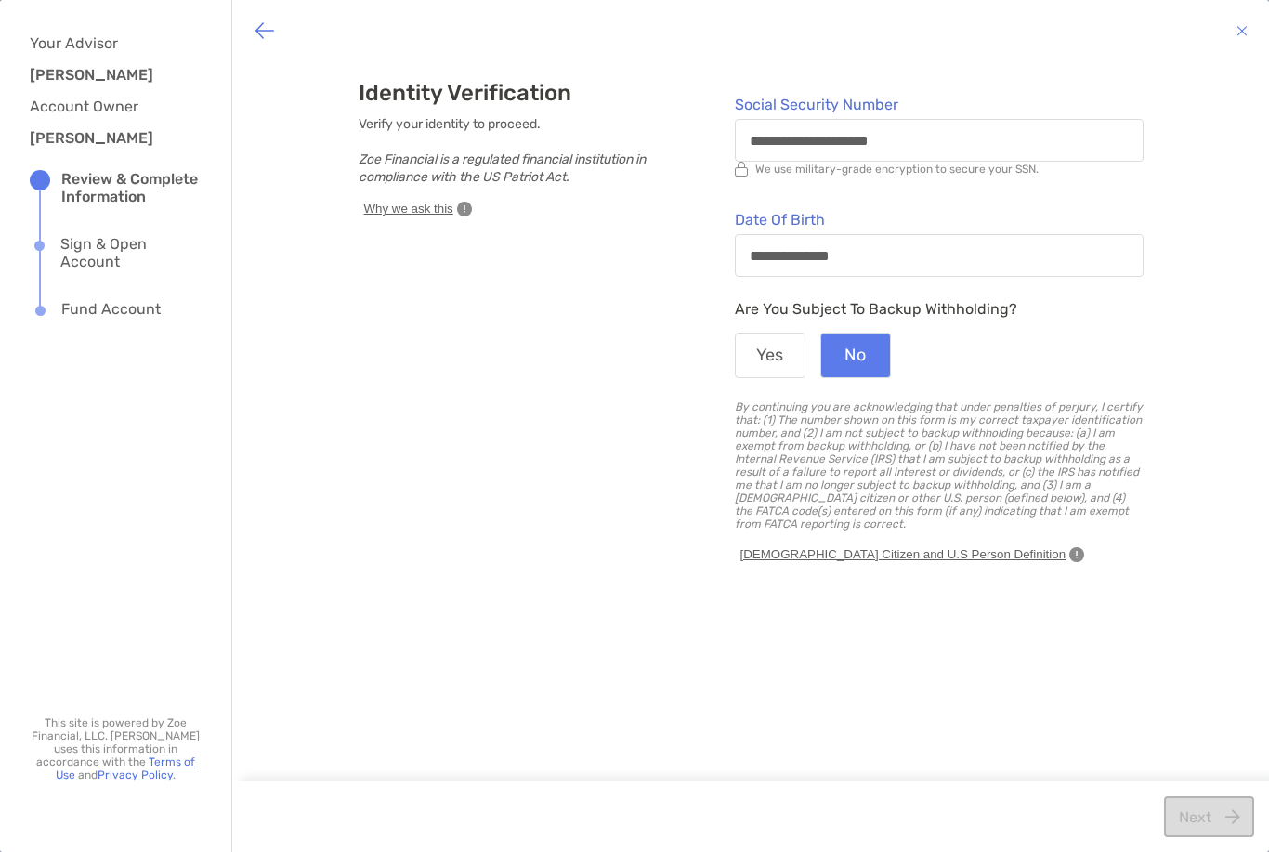
click at [1242, 259] on div "**********" at bounding box center [750, 423] width 1037 height 724
click at [863, 354] on button "No" at bounding box center [855, 356] width 71 height 46
click at [1220, 831] on button "Next" at bounding box center [1209, 816] width 90 height 41
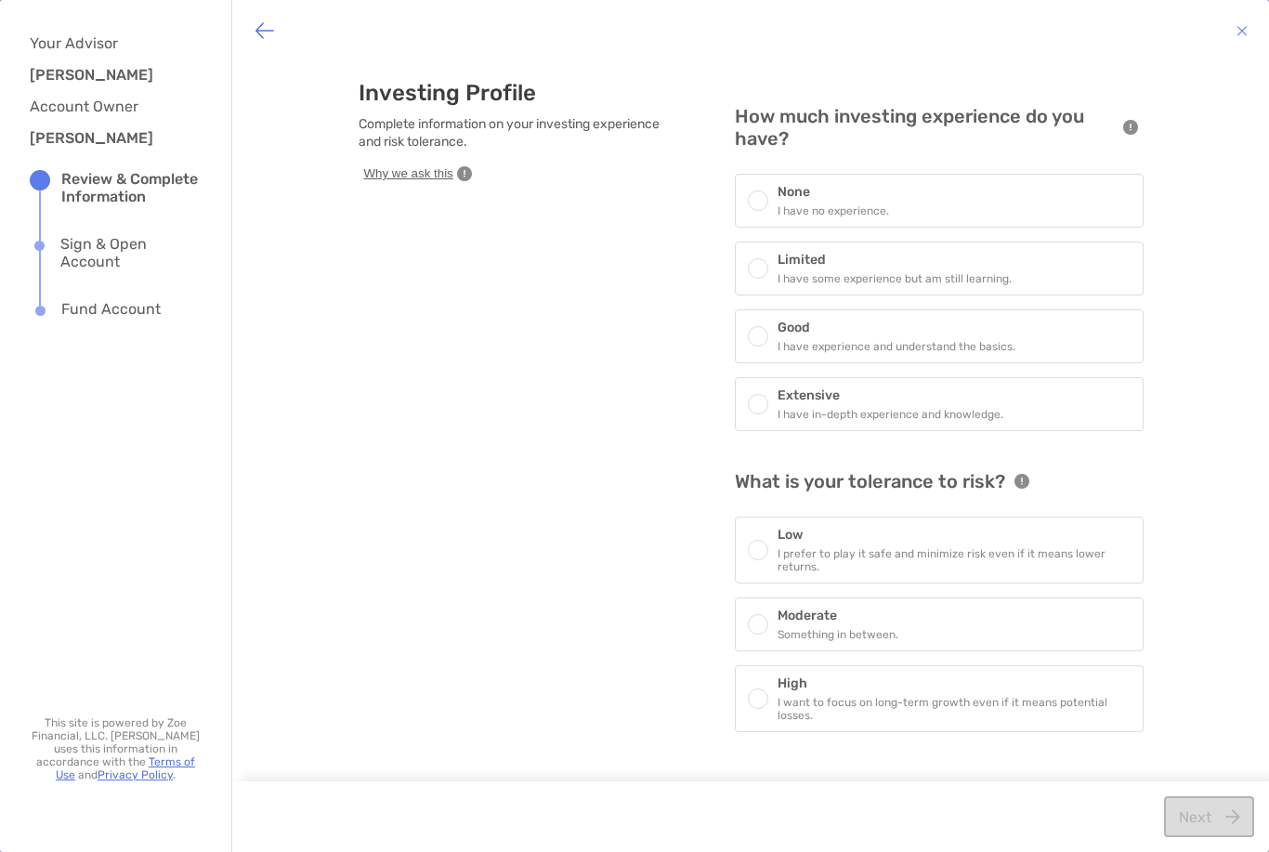
click at [766, 201] on div at bounding box center [758, 200] width 20 height 20
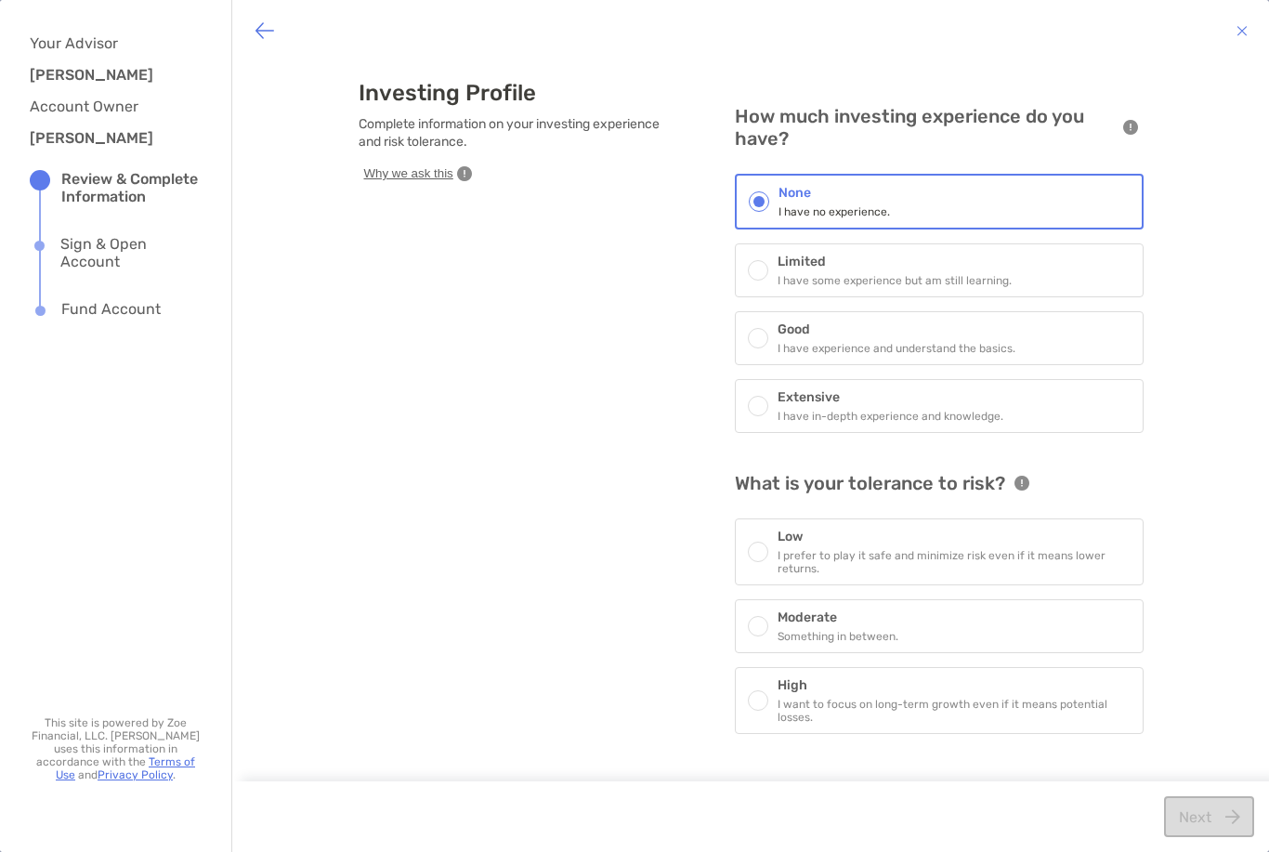
click at [765, 636] on div at bounding box center [758, 626] width 20 height 20
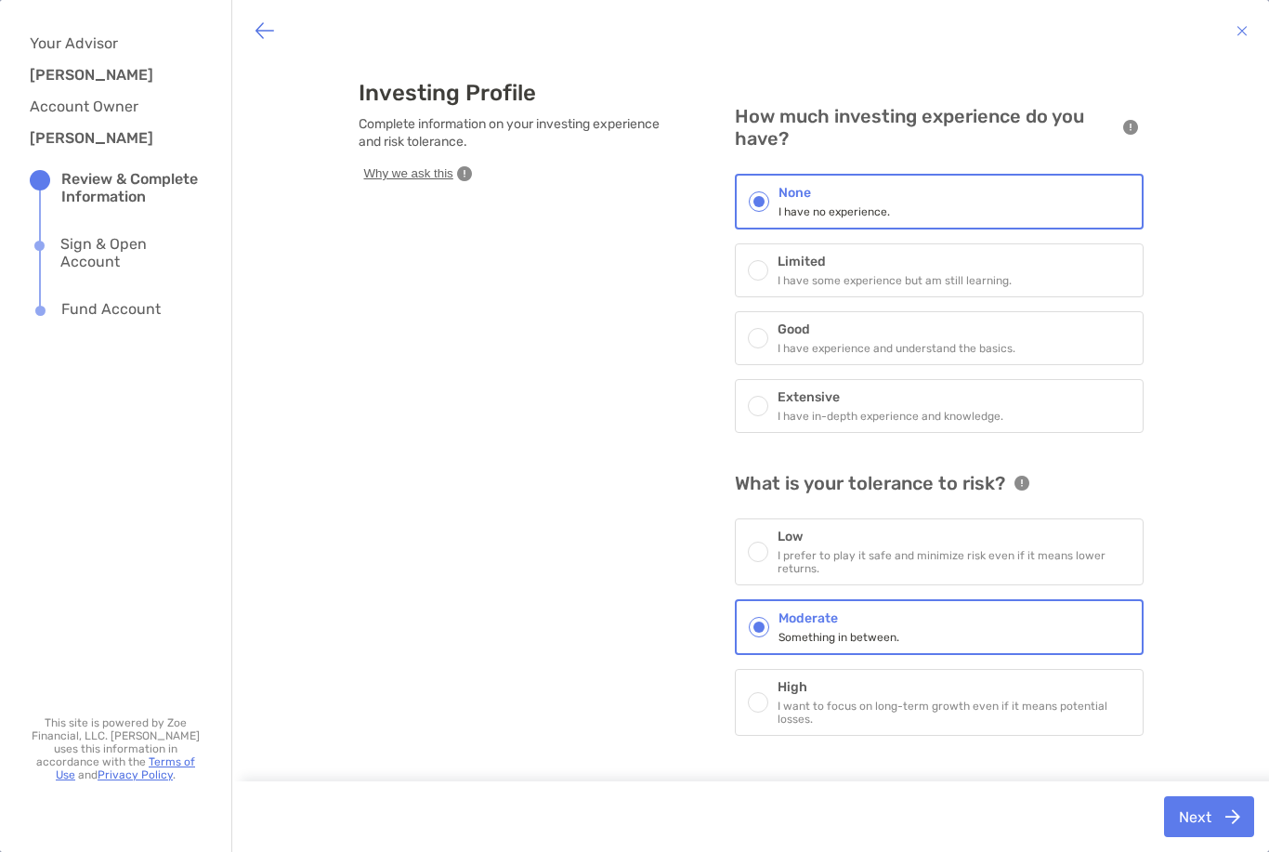
click at [1202, 813] on button "Next" at bounding box center [1209, 816] width 90 height 41
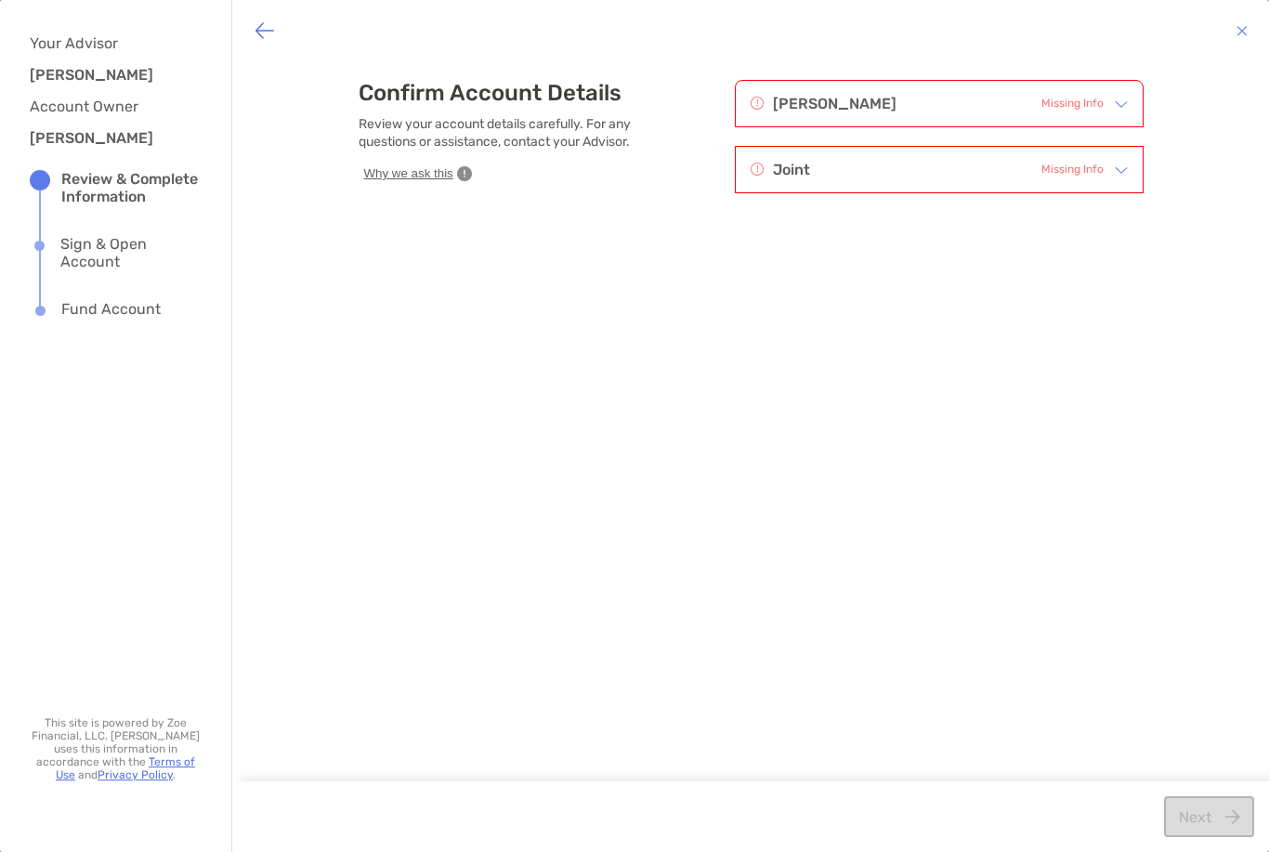
click at [764, 107] on div "[PERSON_NAME]" at bounding box center [824, 103] width 146 height 23
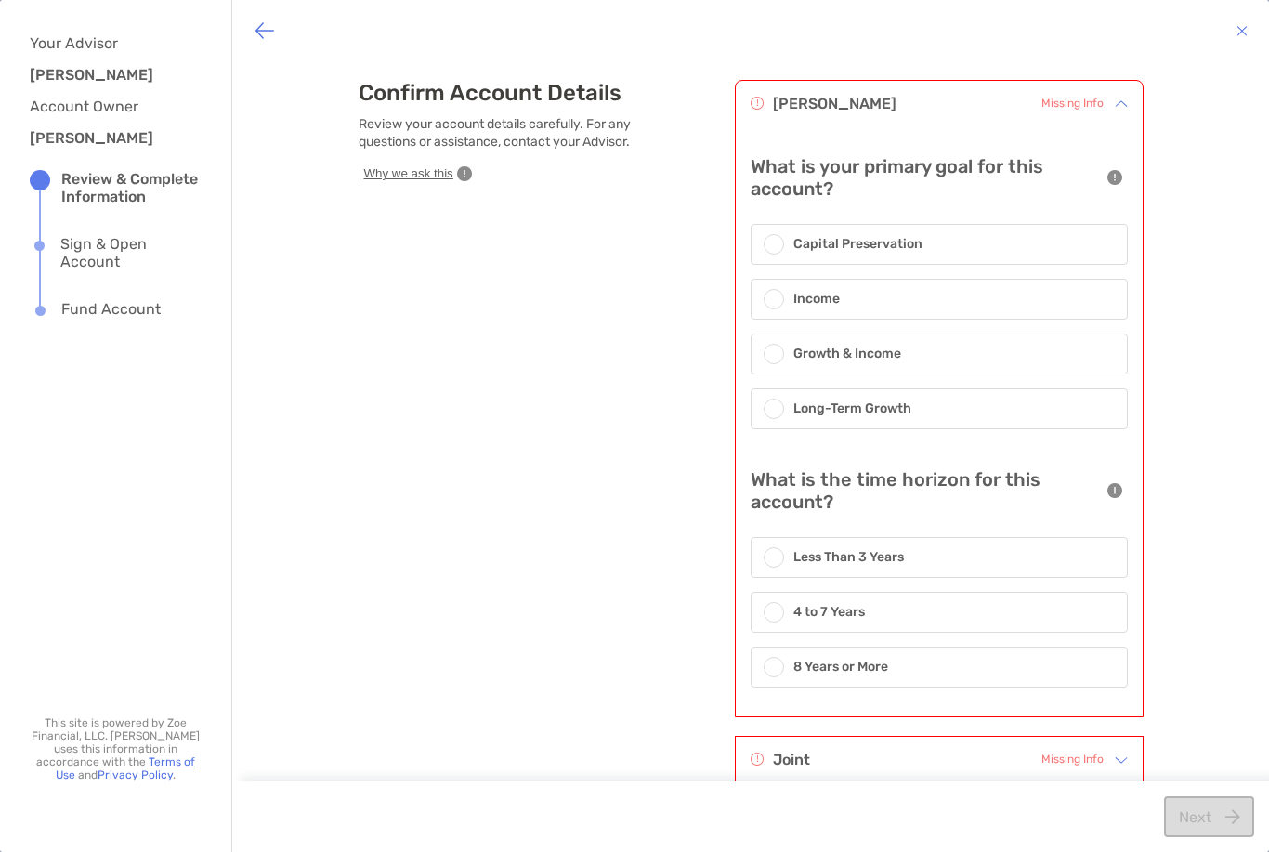
click at [771, 411] on span at bounding box center [773, 408] width 11 height 11
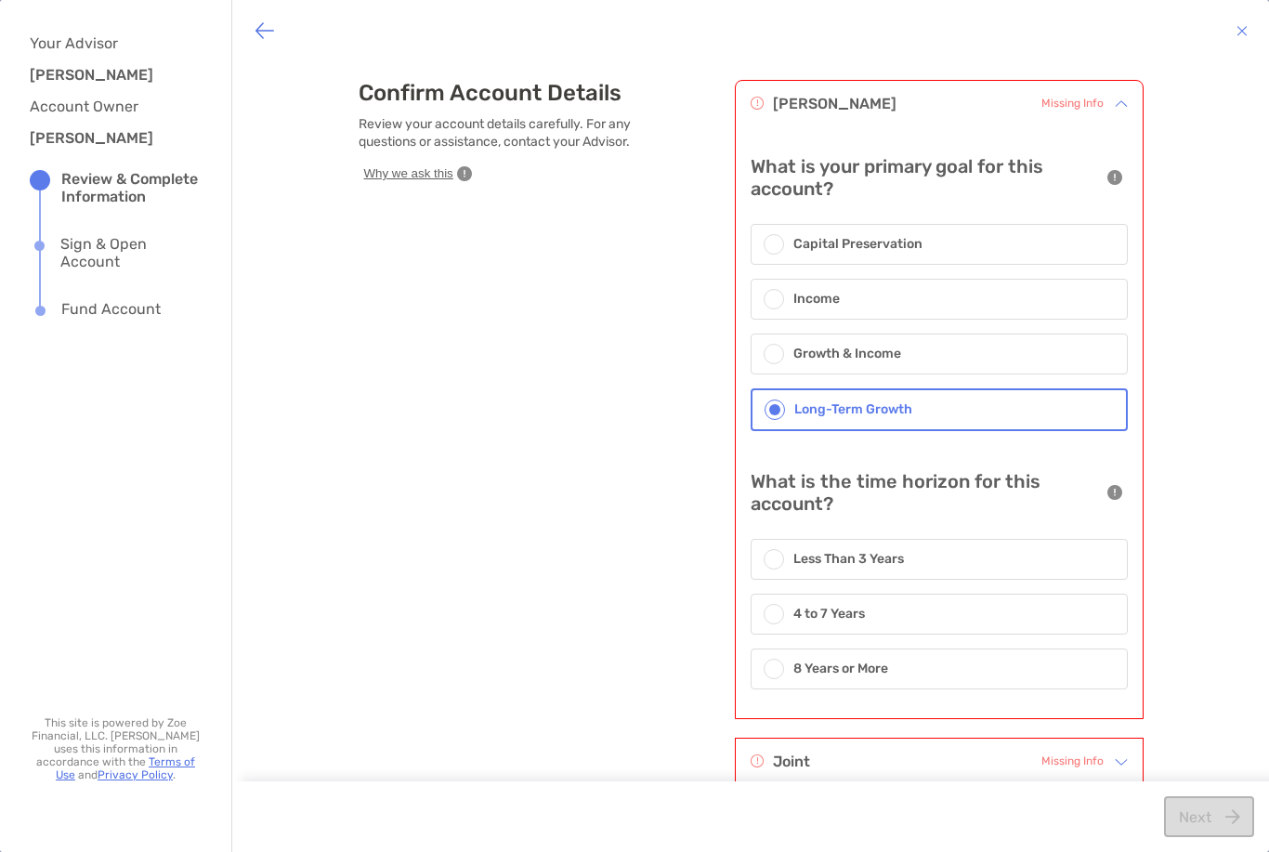
click at [788, 666] on div at bounding box center [779, 669] width 30 height 20
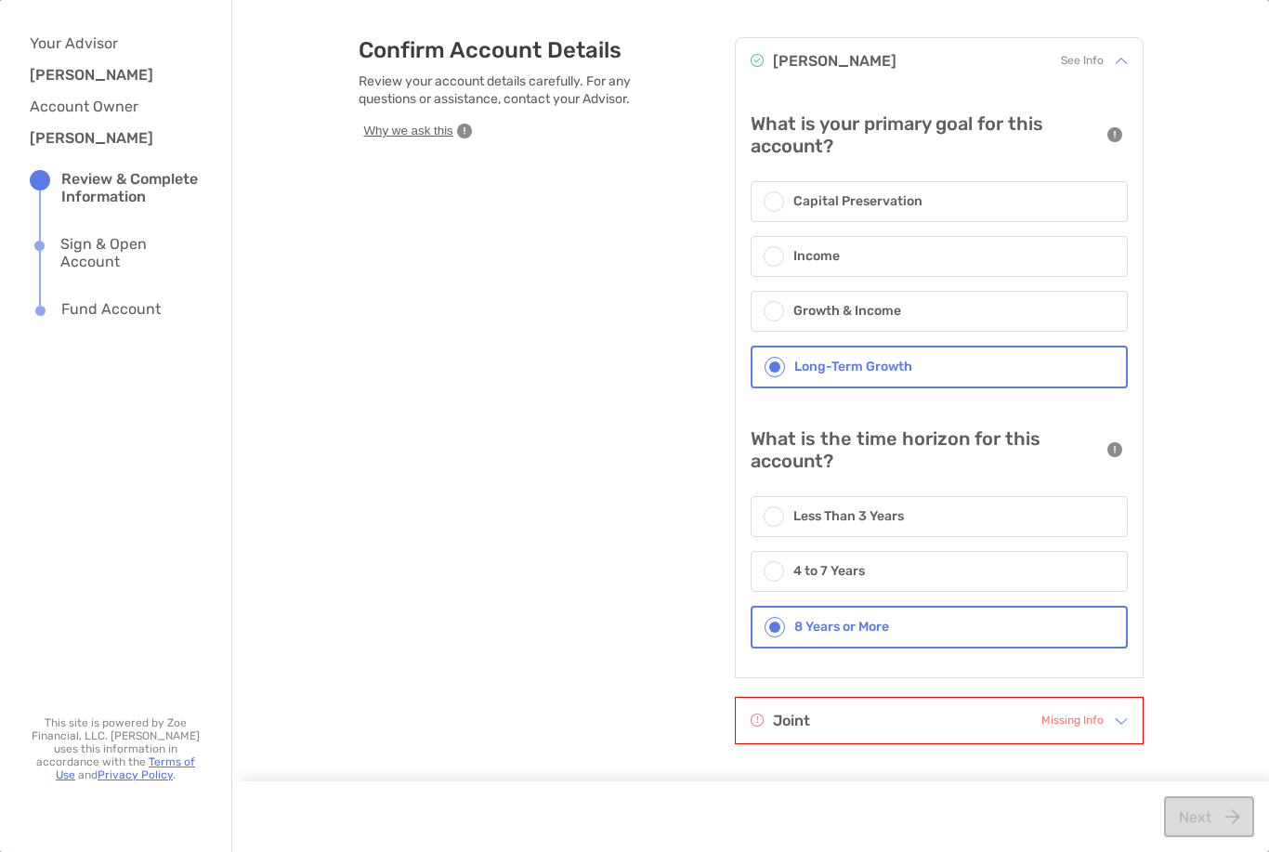
scroll to position [43, 0]
click at [776, 310] on span at bounding box center [773, 311] width 11 height 11
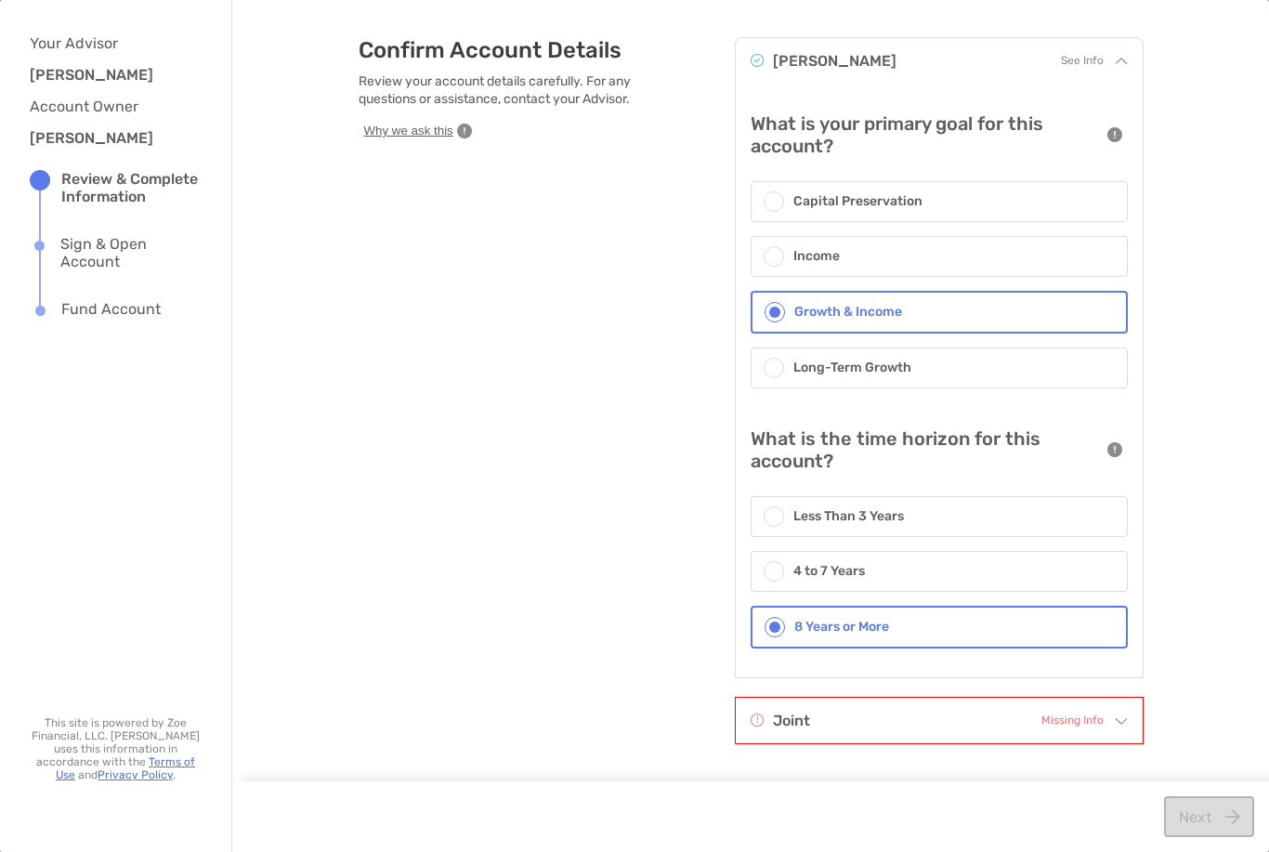
click at [1126, 724] on img at bounding box center [1121, 720] width 13 height 13
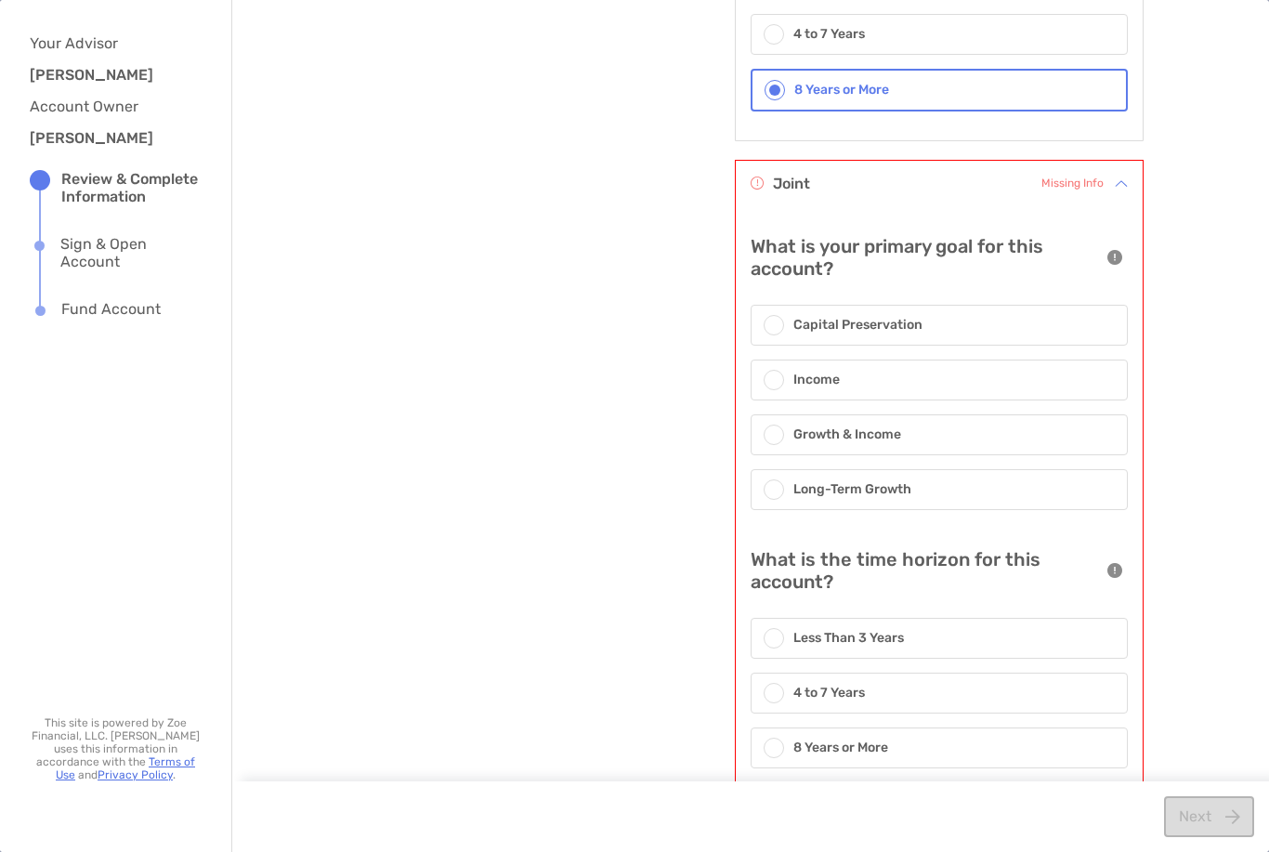
scroll to position [593, 0]
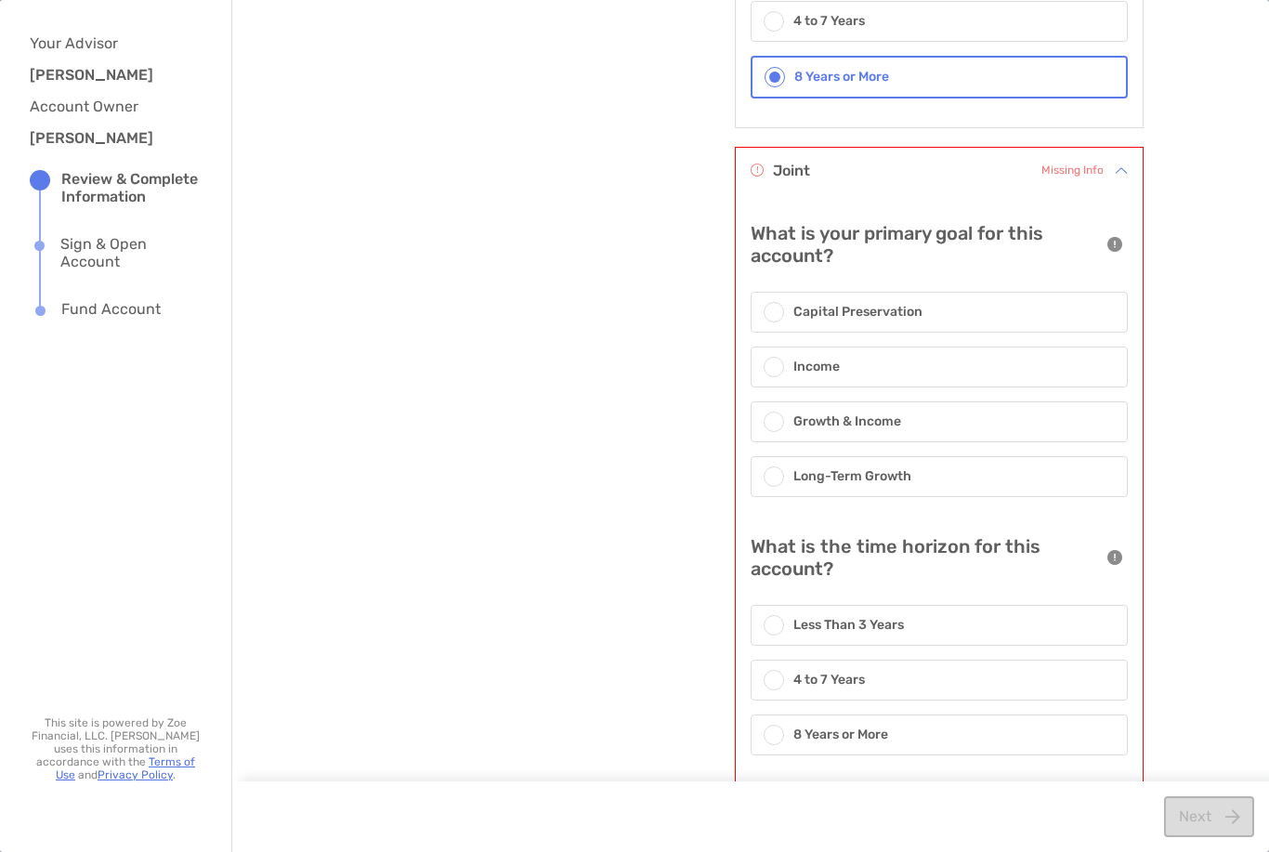
click at [773, 426] on span at bounding box center [773, 421] width 11 height 11
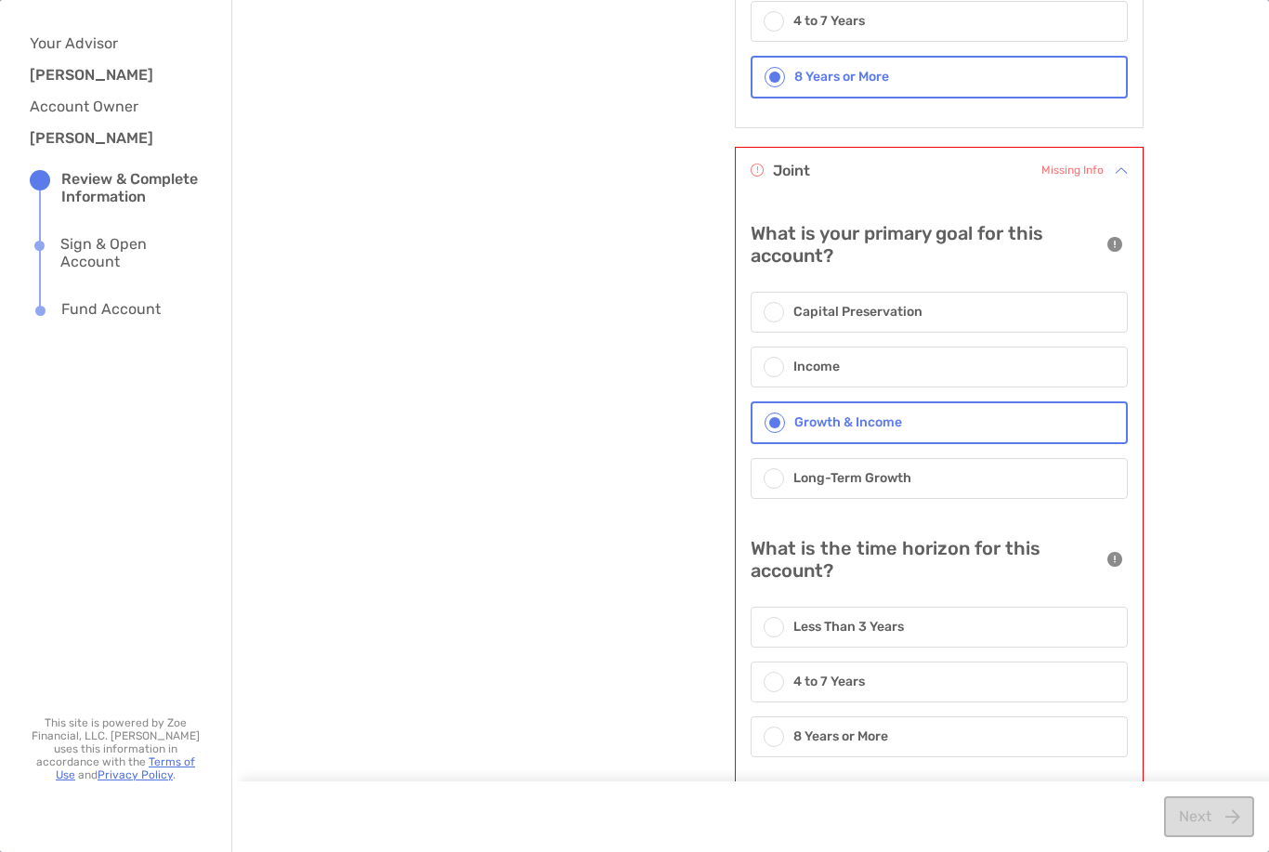
click at [780, 733] on div at bounding box center [774, 736] width 20 height 20
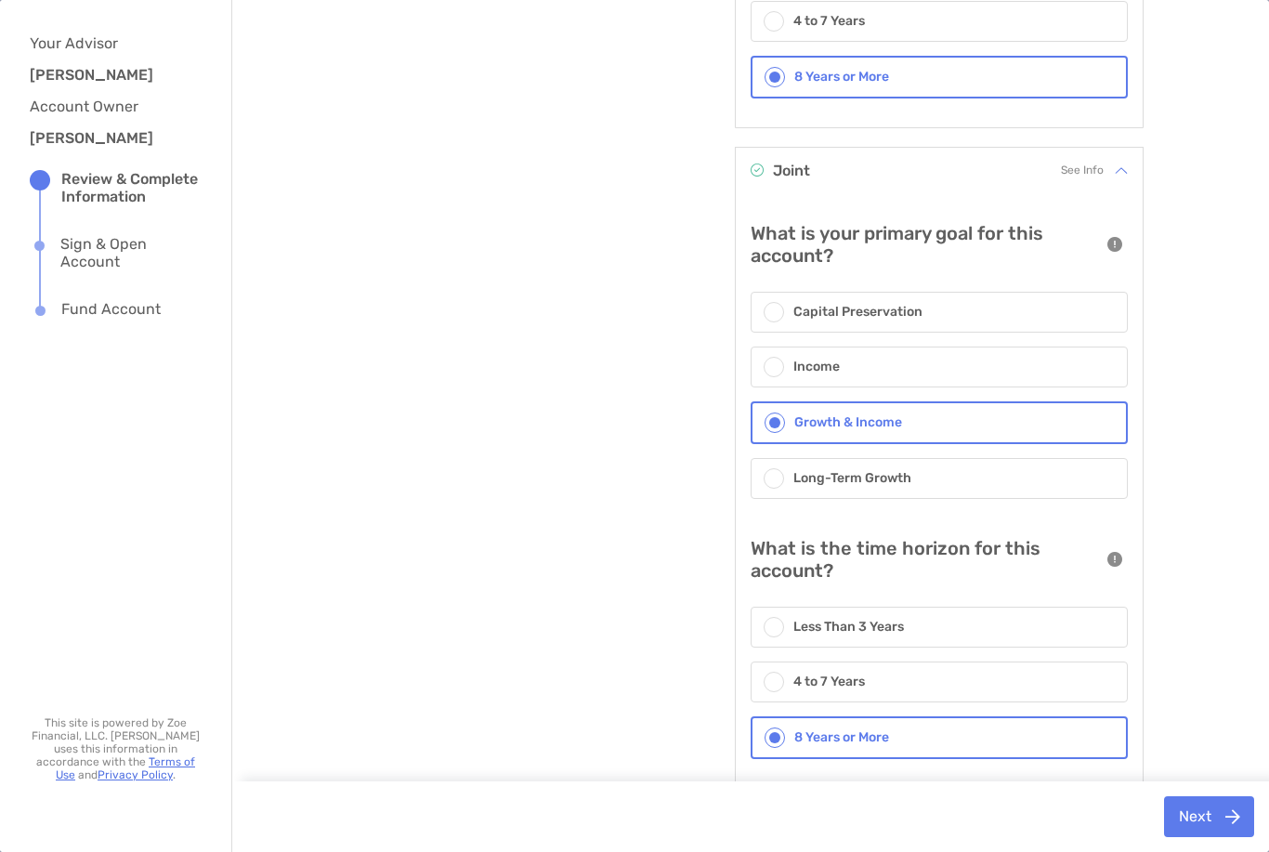
click at [1201, 834] on button "Next" at bounding box center [1209, 816] width 90 height 41
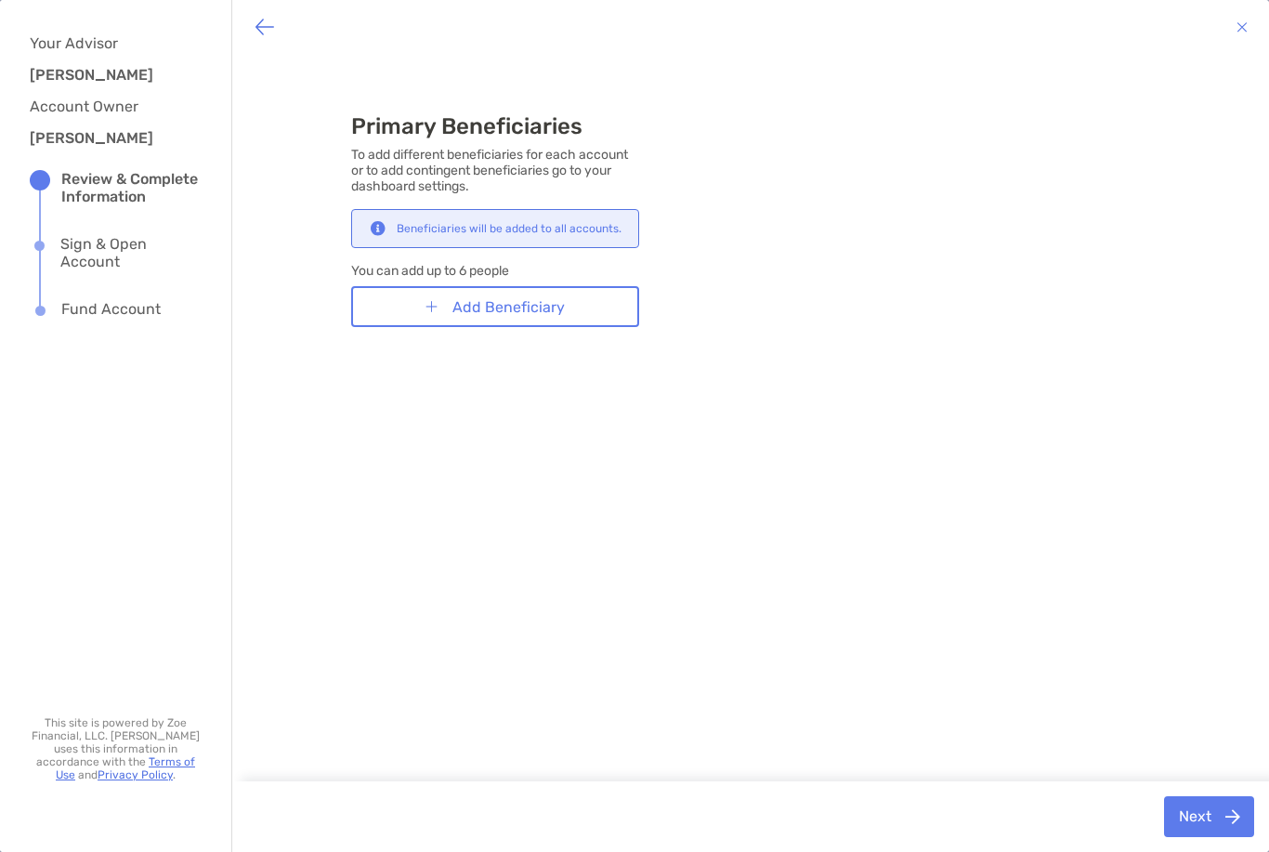
scroll to position [4, 0]
click at [1195, 821] on button "Do This Later" at bounding box center [1179, 816] width 149 height 41
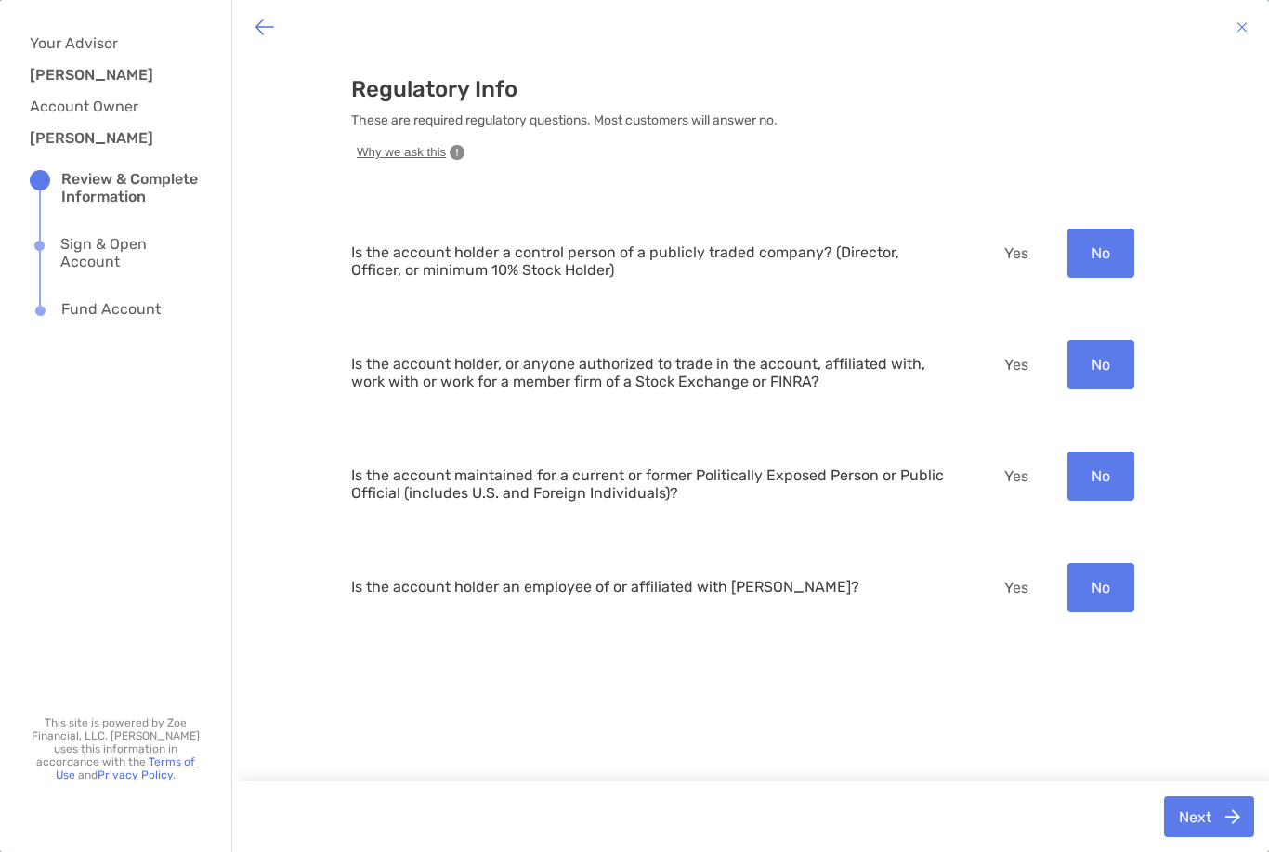
click at [1207, 816] on button "Next" at bounding box center [1209, 816] width 90 height 41
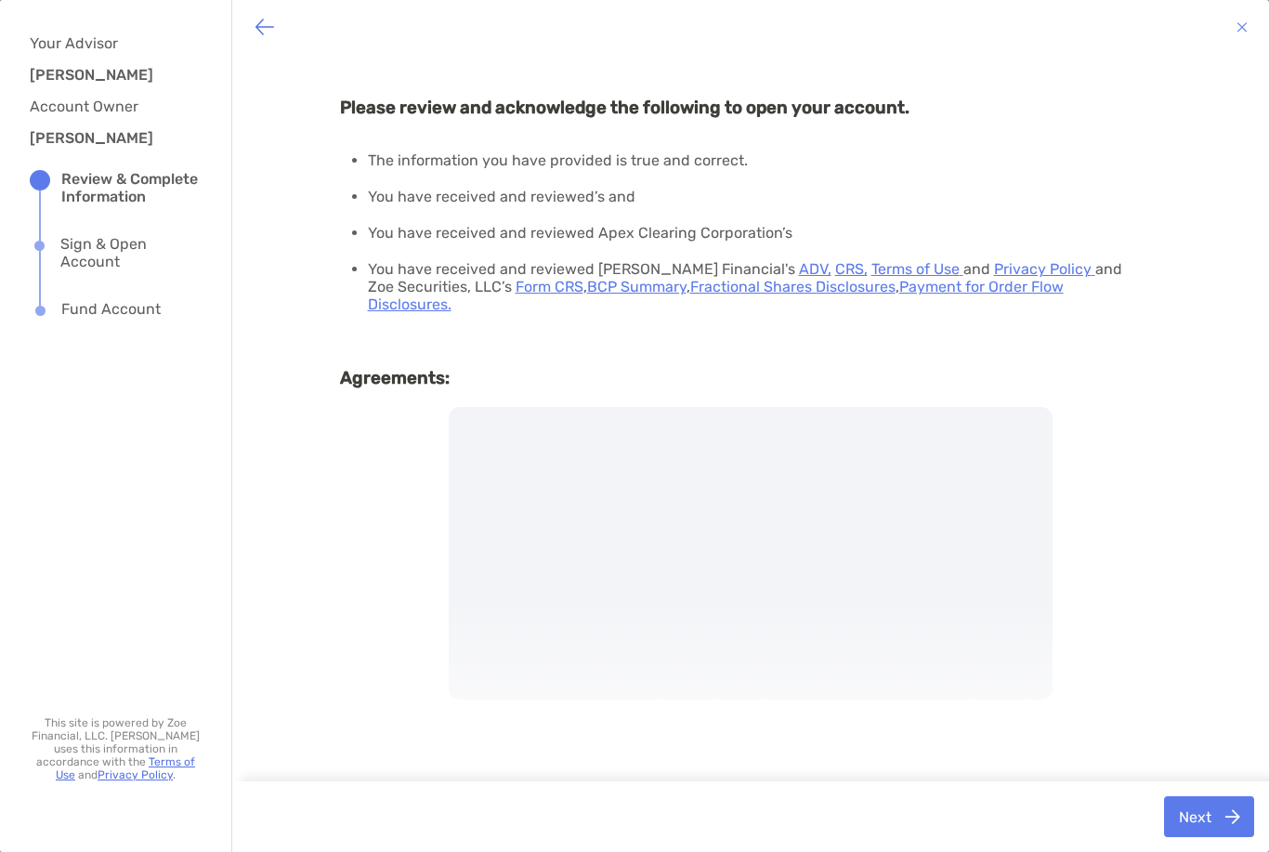
scroll to position [0, 0]
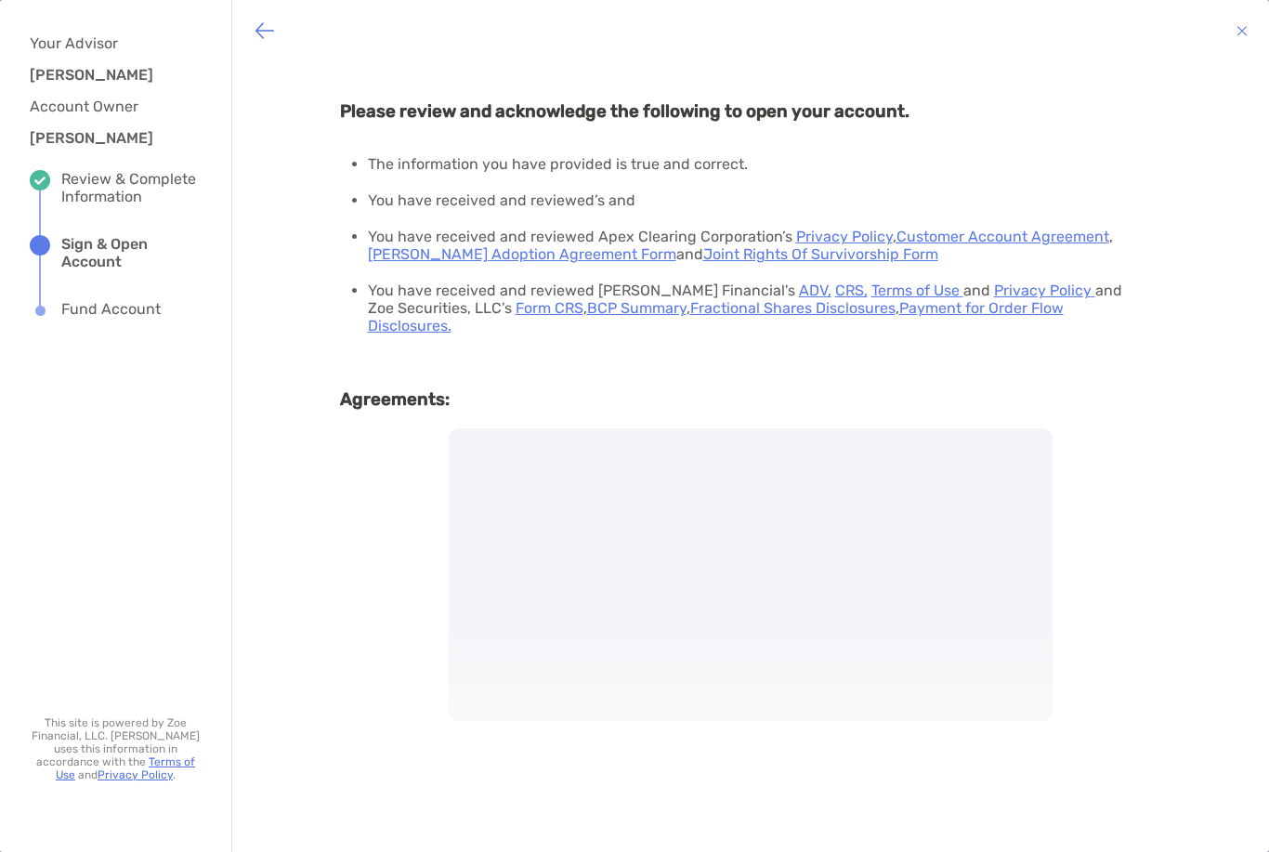
click at [109, 417] on div "Your Advisor [PERSON_NAME] Account Owner [PERSON_NAME] Review & Complete Inform…" at bounding box center [116, 426] width 232 height 852
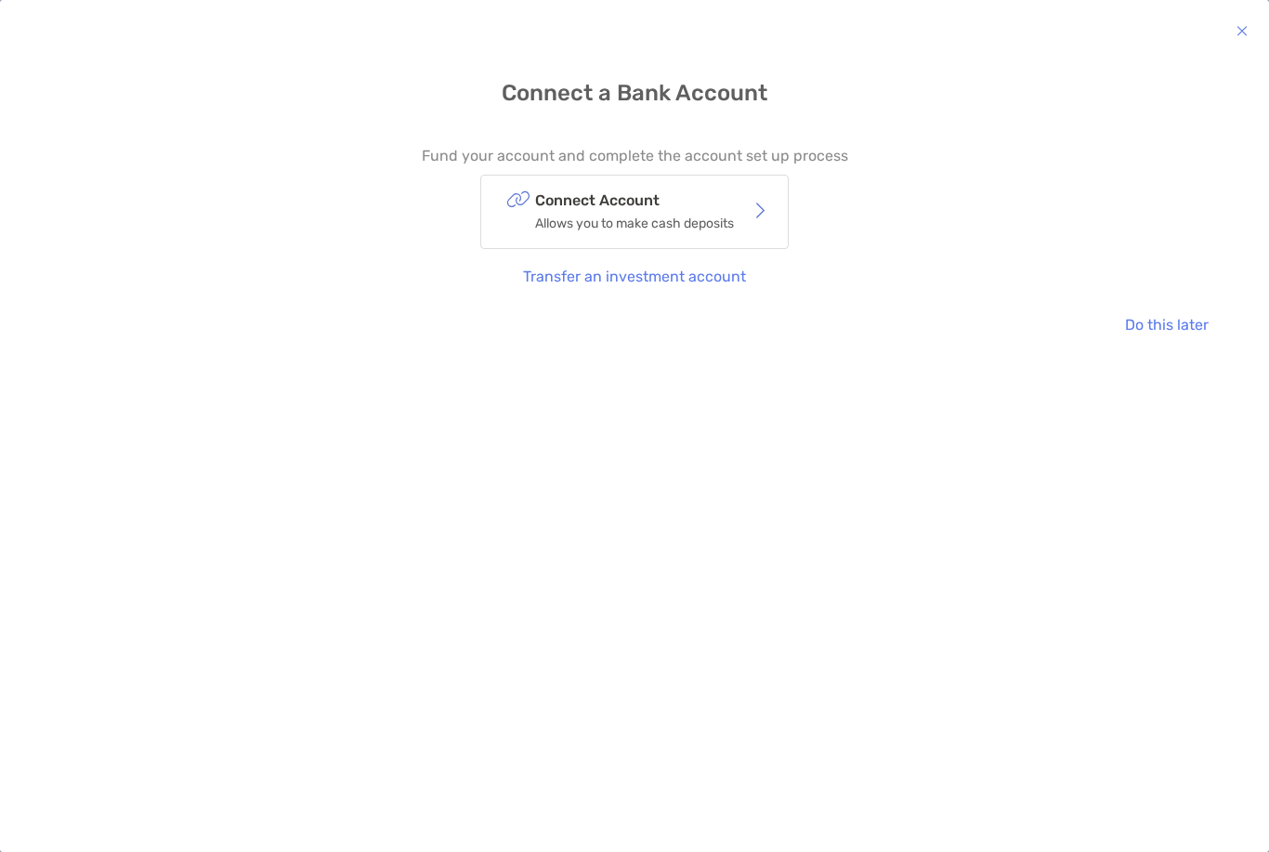
click at [1155, 324] on button "Do this later" at bounding box center [1166, 325] width 112 height 41
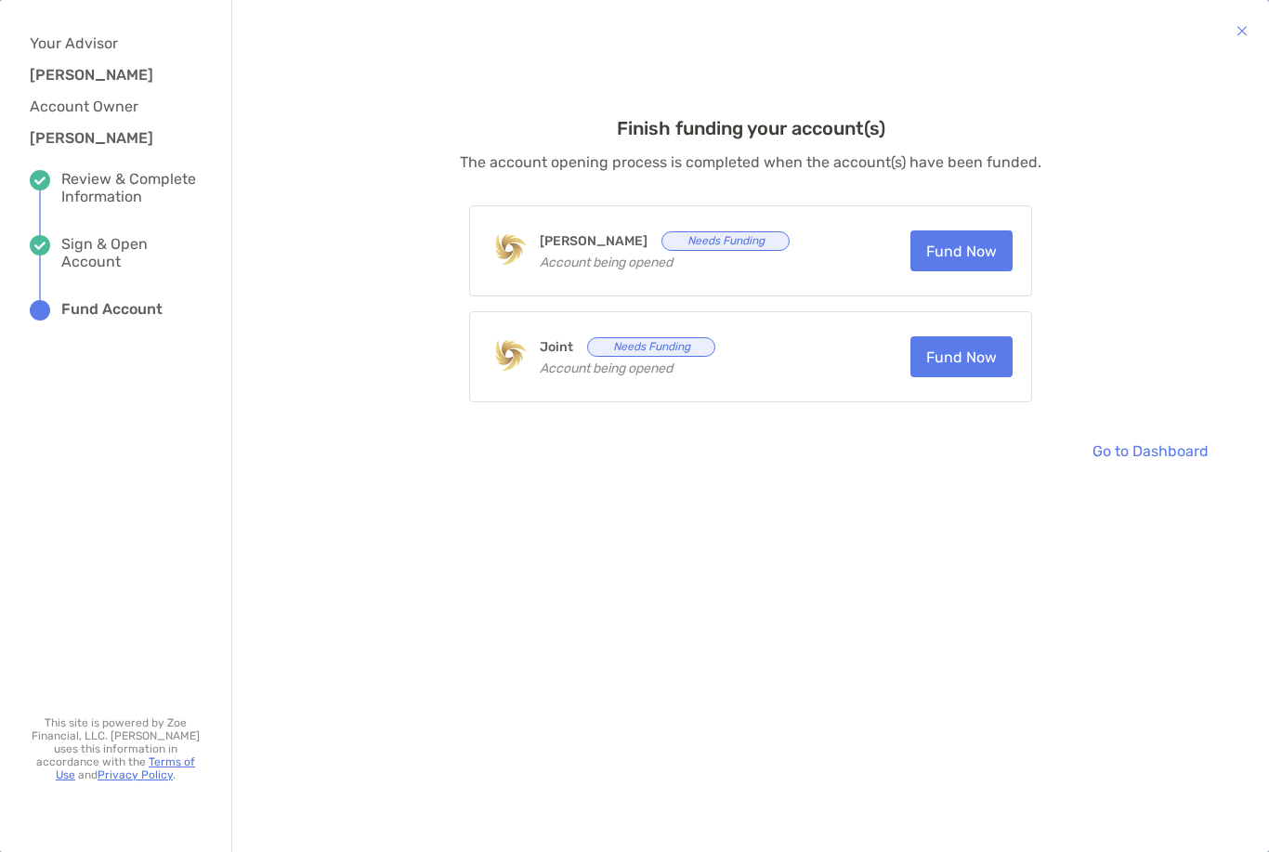
click at [1238, 27] on img "button" at bounding box center [1241, 31] width 11 height 22
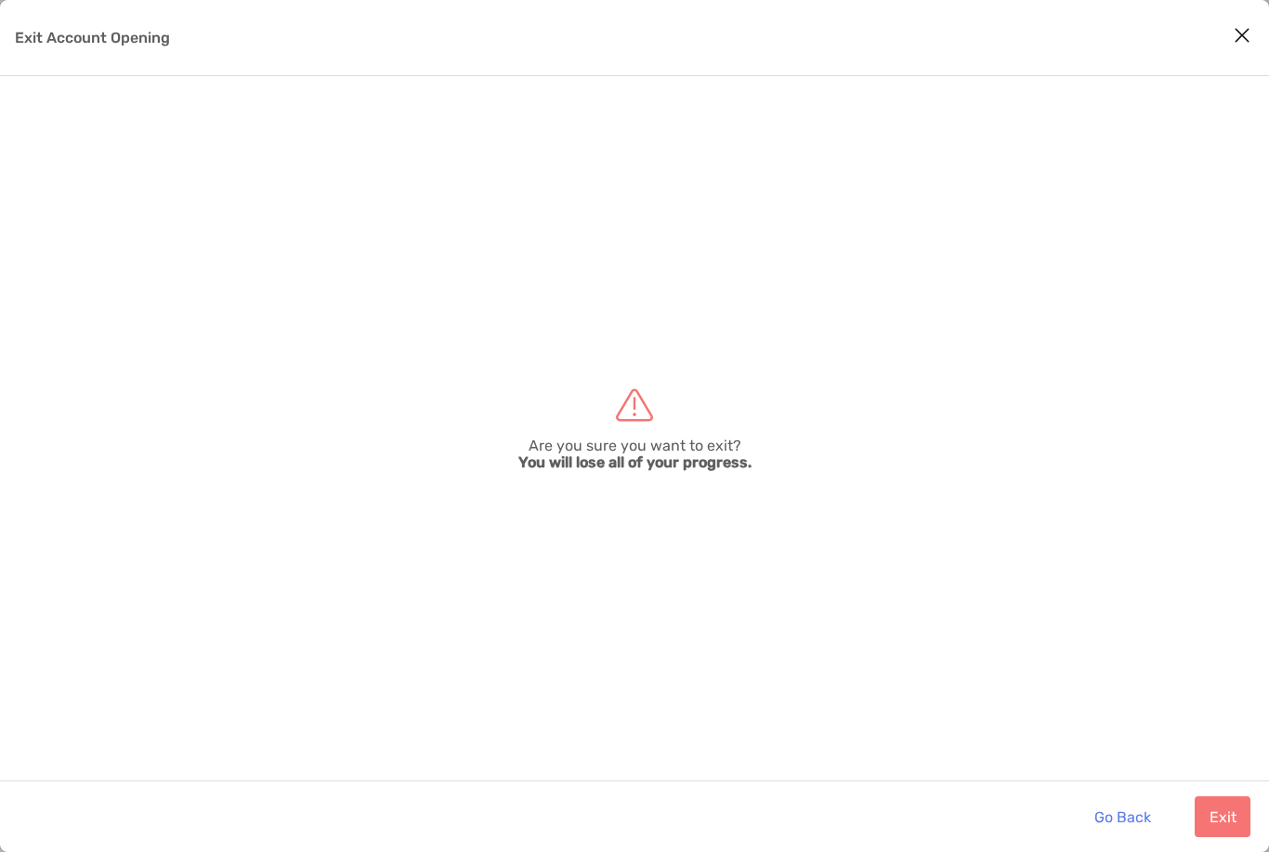
click at [1226, 831] on button "Exit" at bounding box center [1223, 816] width 56 height 41
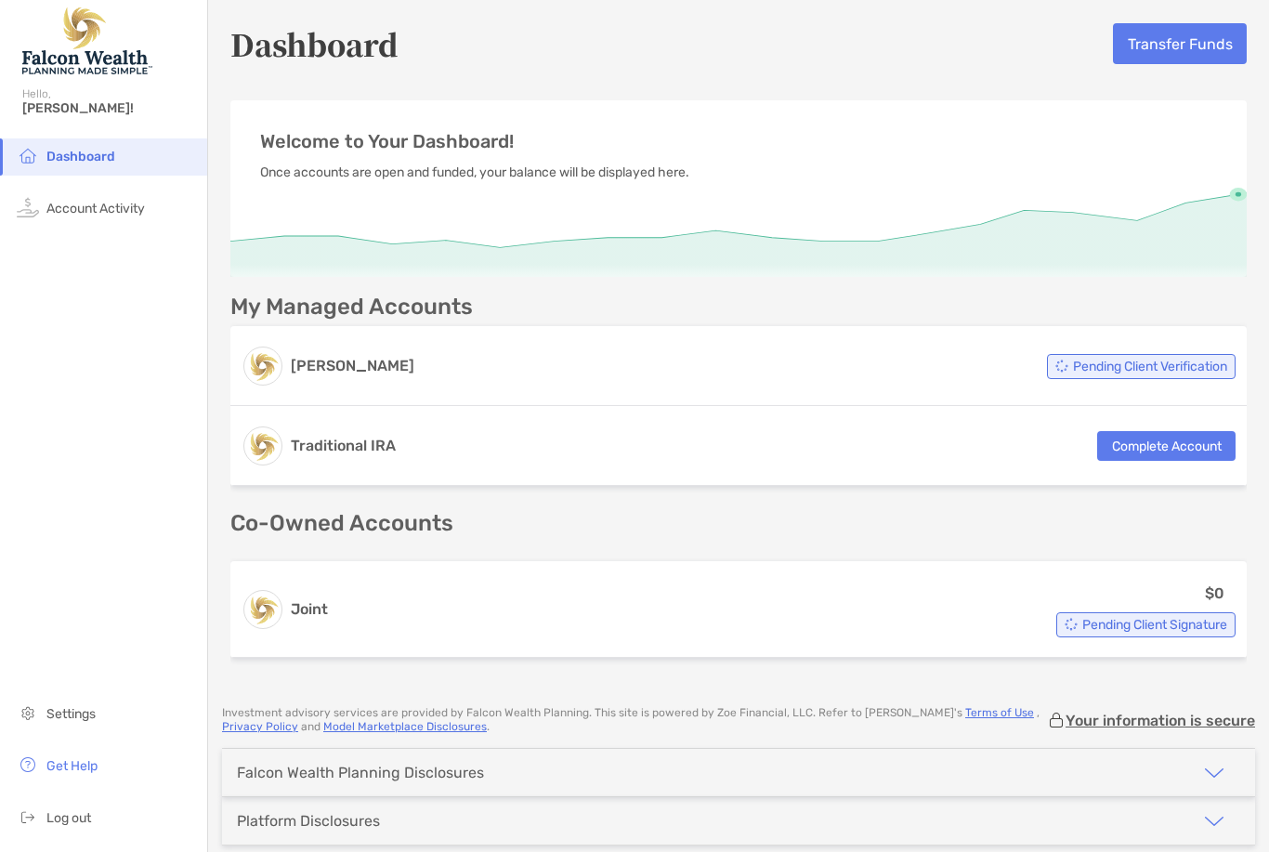
click at [87, 216] on span "Account Activity" at bounding box center [95, 209] width 98 height 16
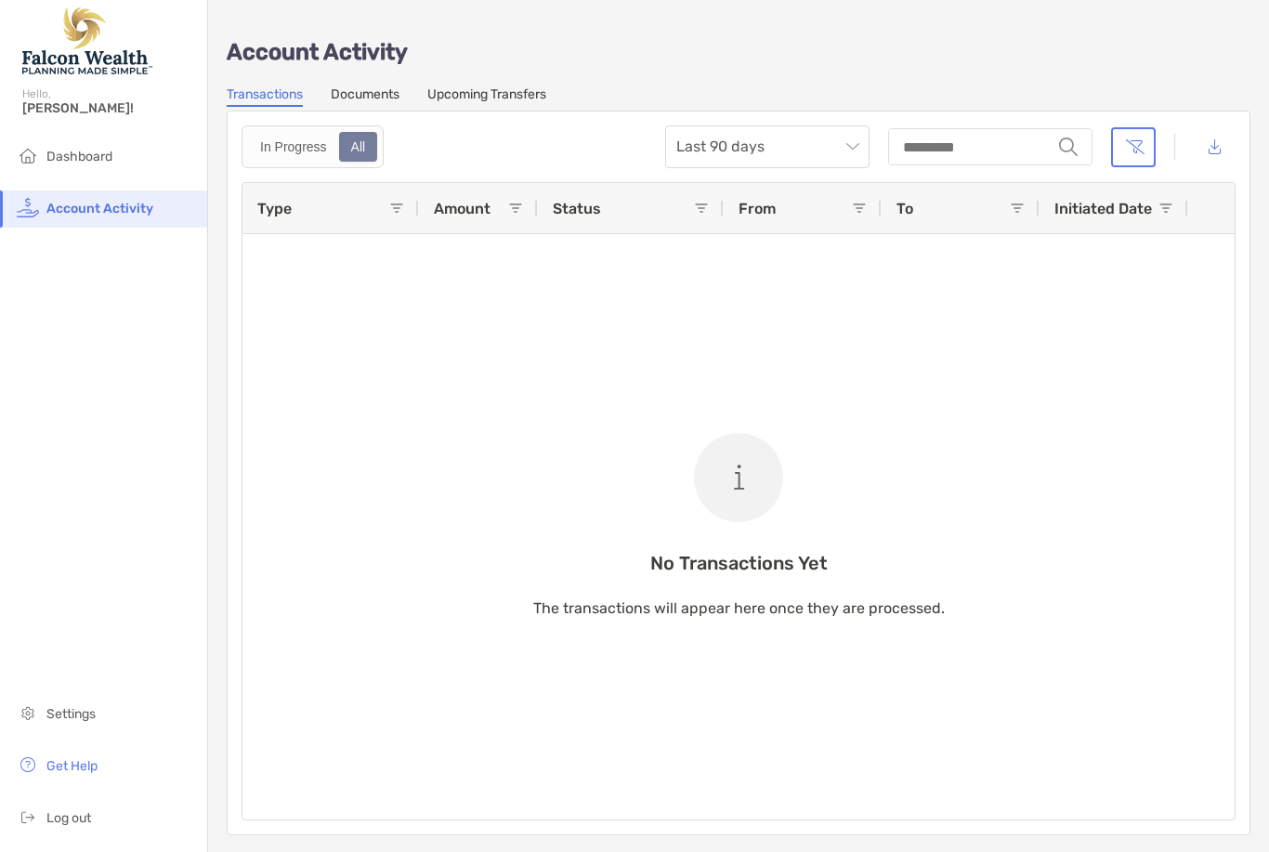
click at [85, 155] on span "Dashboard" at bounding box center [79, 157] width 66 height 16
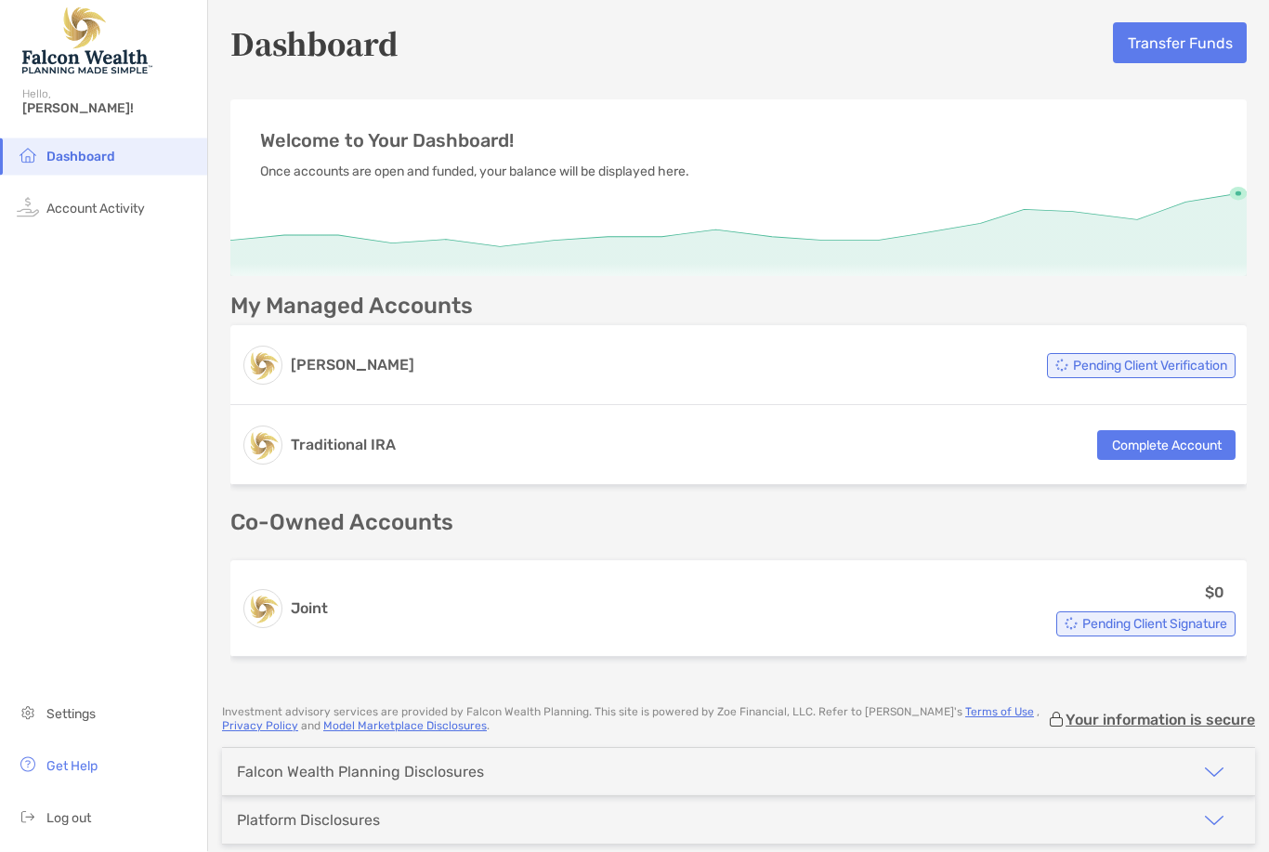
scroll to position [59, 0]
click at [82, 818] on span "Log out" at bounding box center [68, 818] width 45 height 16
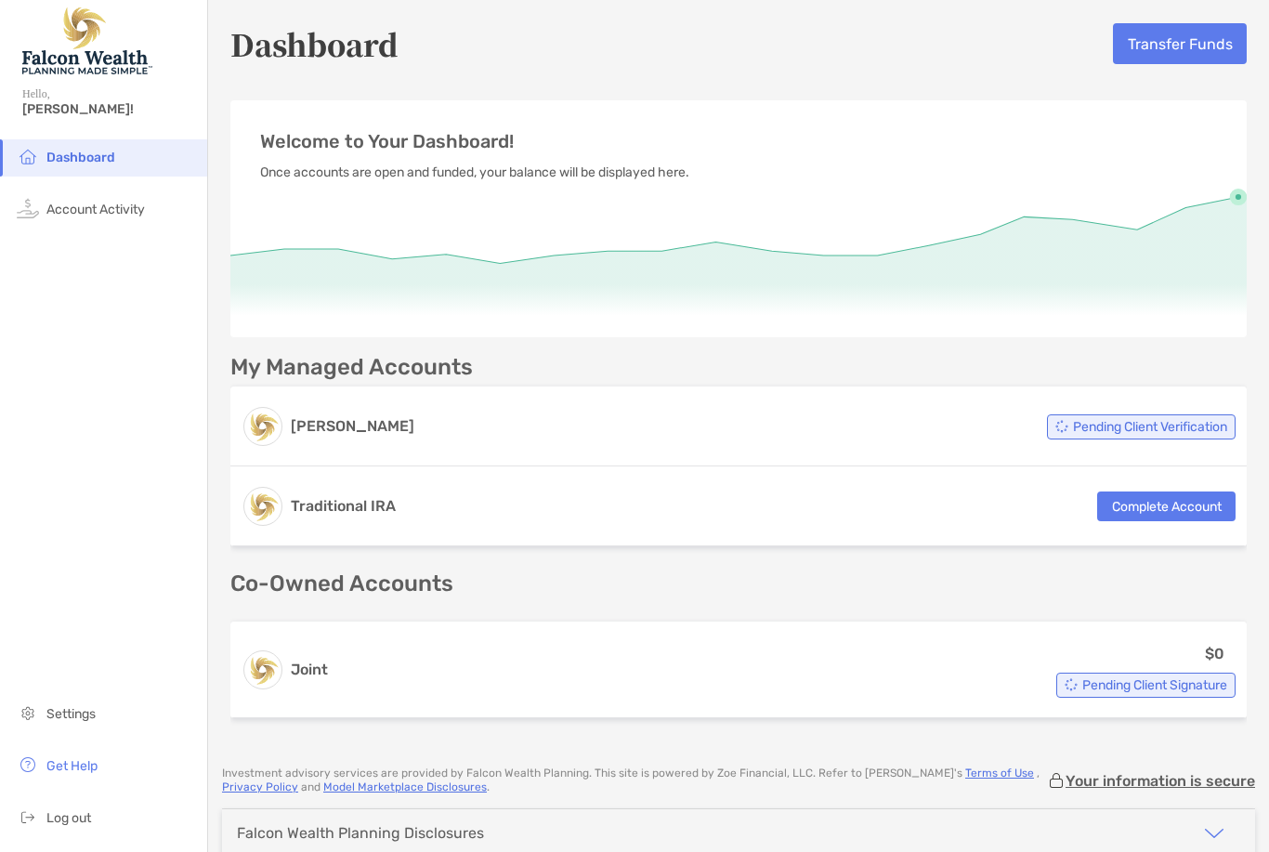
click at [1130, 503] on button "Complete Account" at bounding box center [1166, 506] width 138 height 30
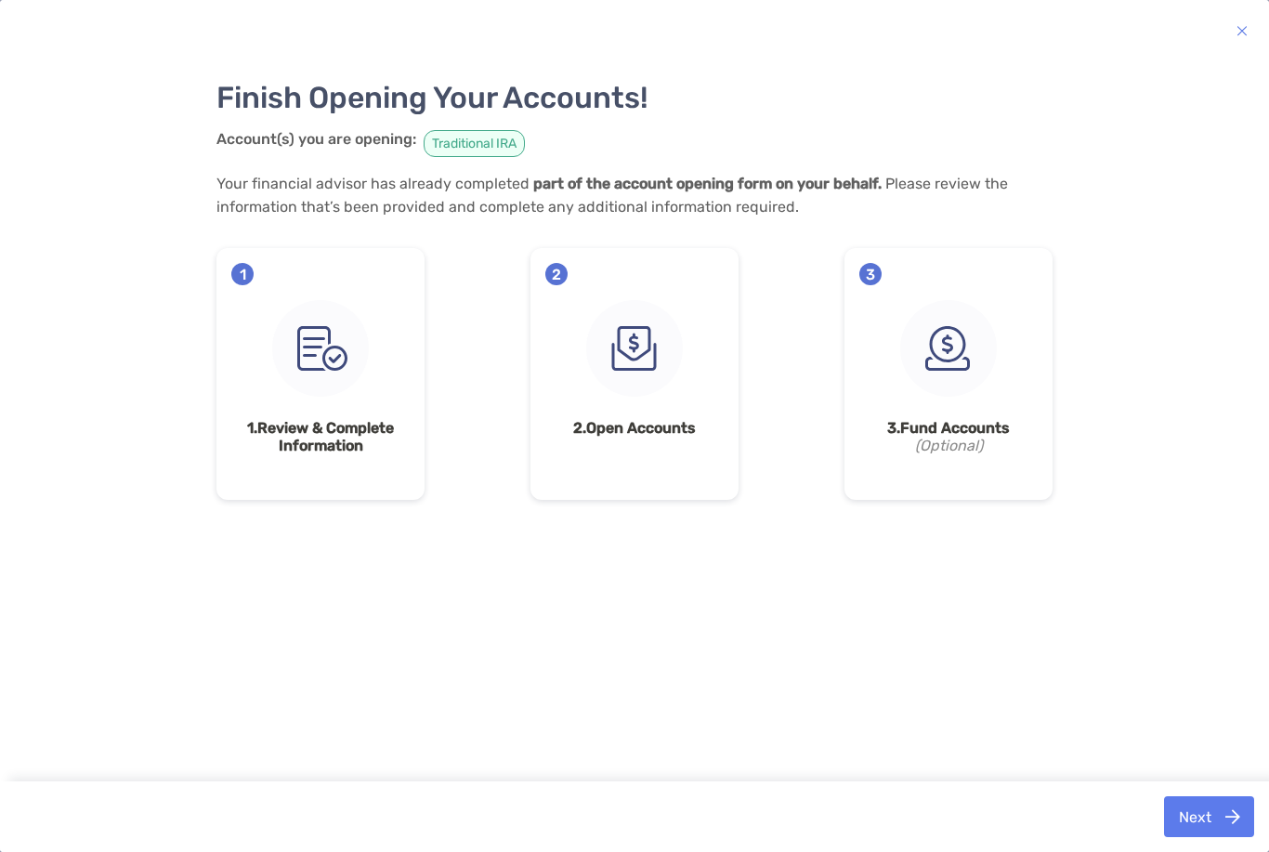
click at [1187, 816] on button "Next" at bounding box center [1209, 816] width 90 height 41
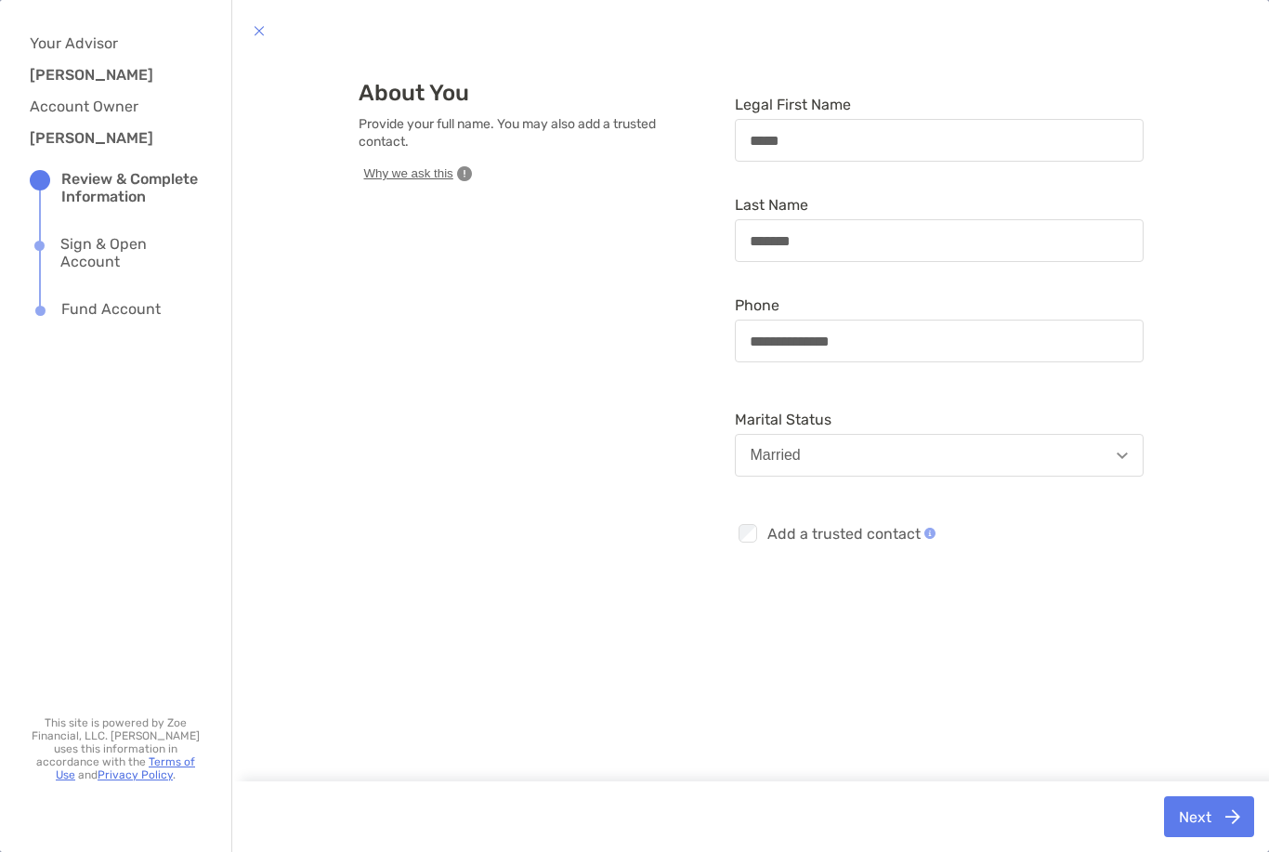
click at [1176, 818] on button "Next" at bounding box center [1209, 816] width 90 height 41
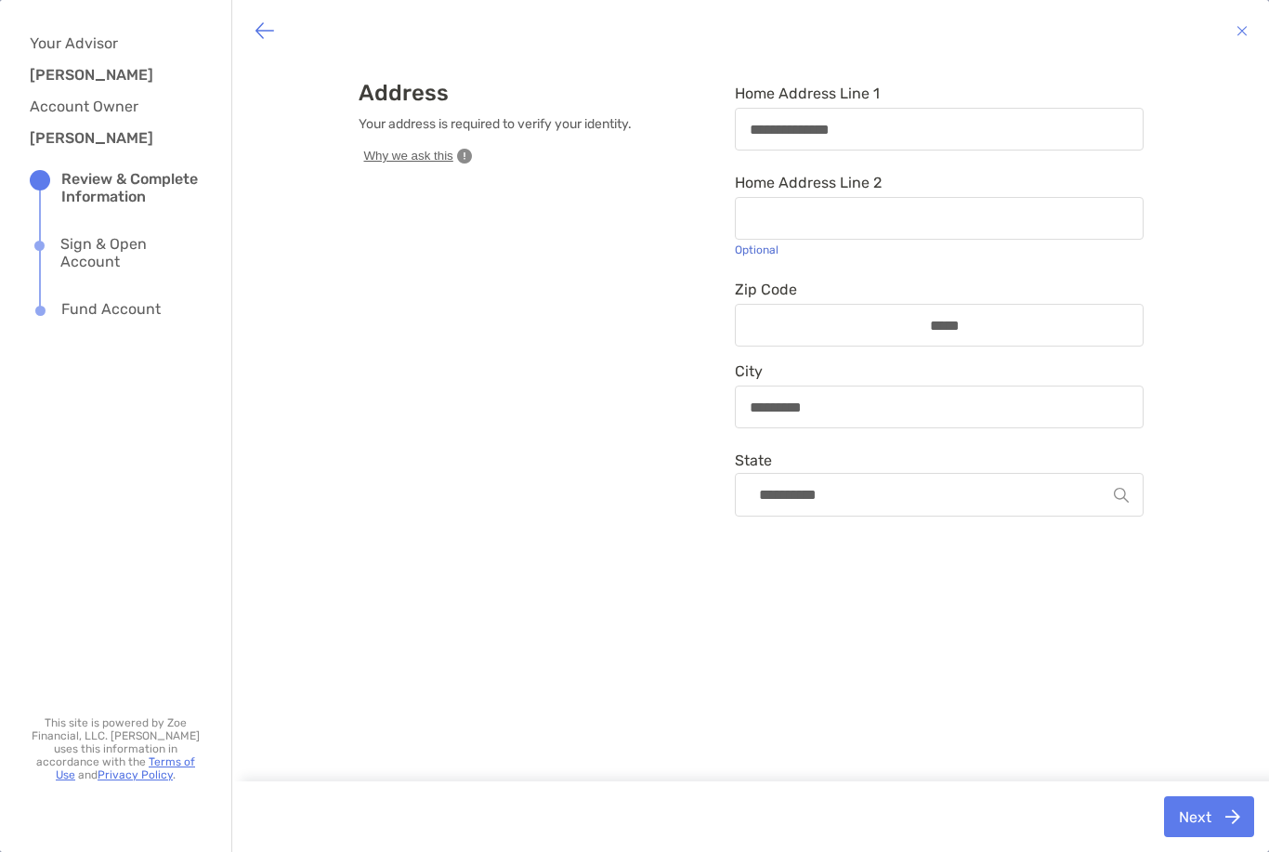
click at [1177, 809] on button "Next" at bounding box center [1209, 816] width 90 height 41
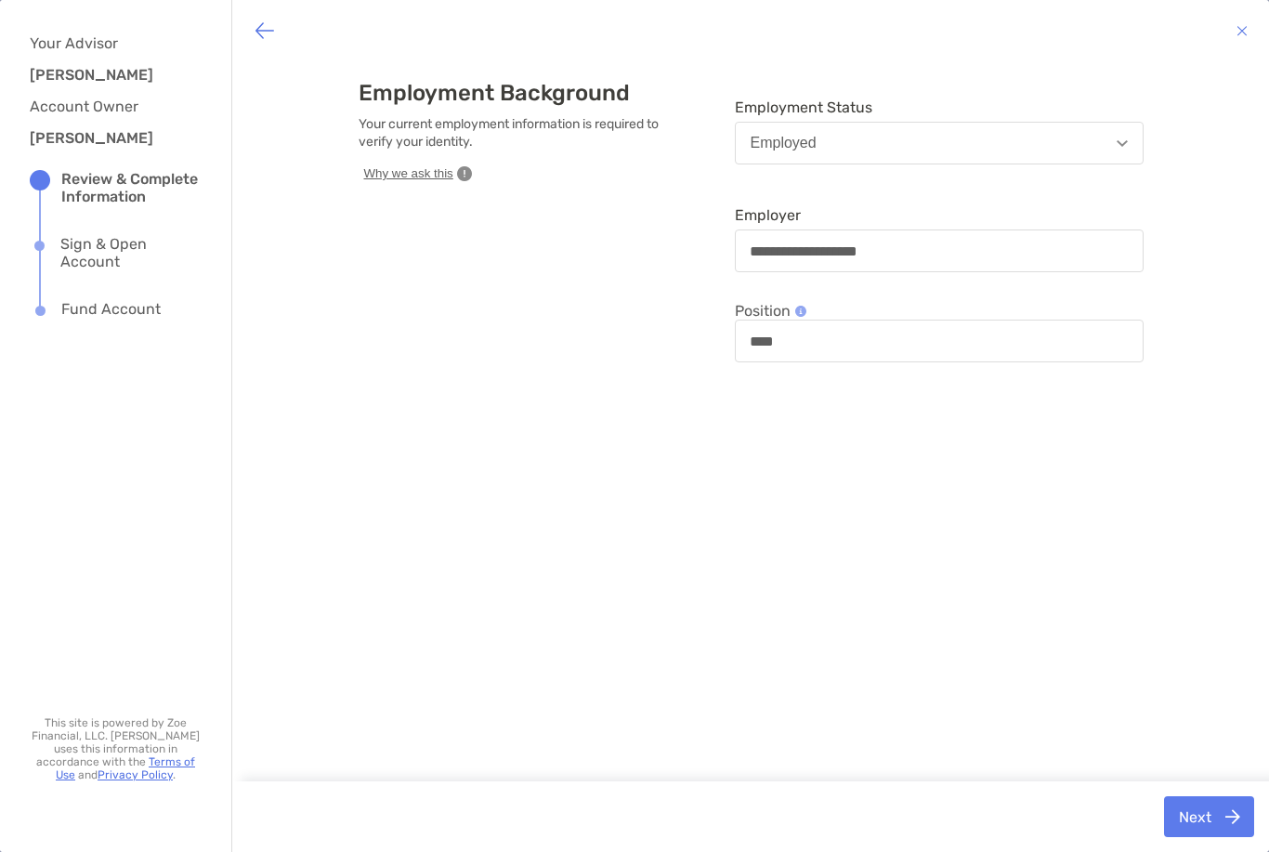
click at [1208, 811] on button "Next" at bounding box center [1209, 816] width 90 height 41
click at [1207, 805] on button "Next" at bounding box center [1209, 816] width 90 height 41
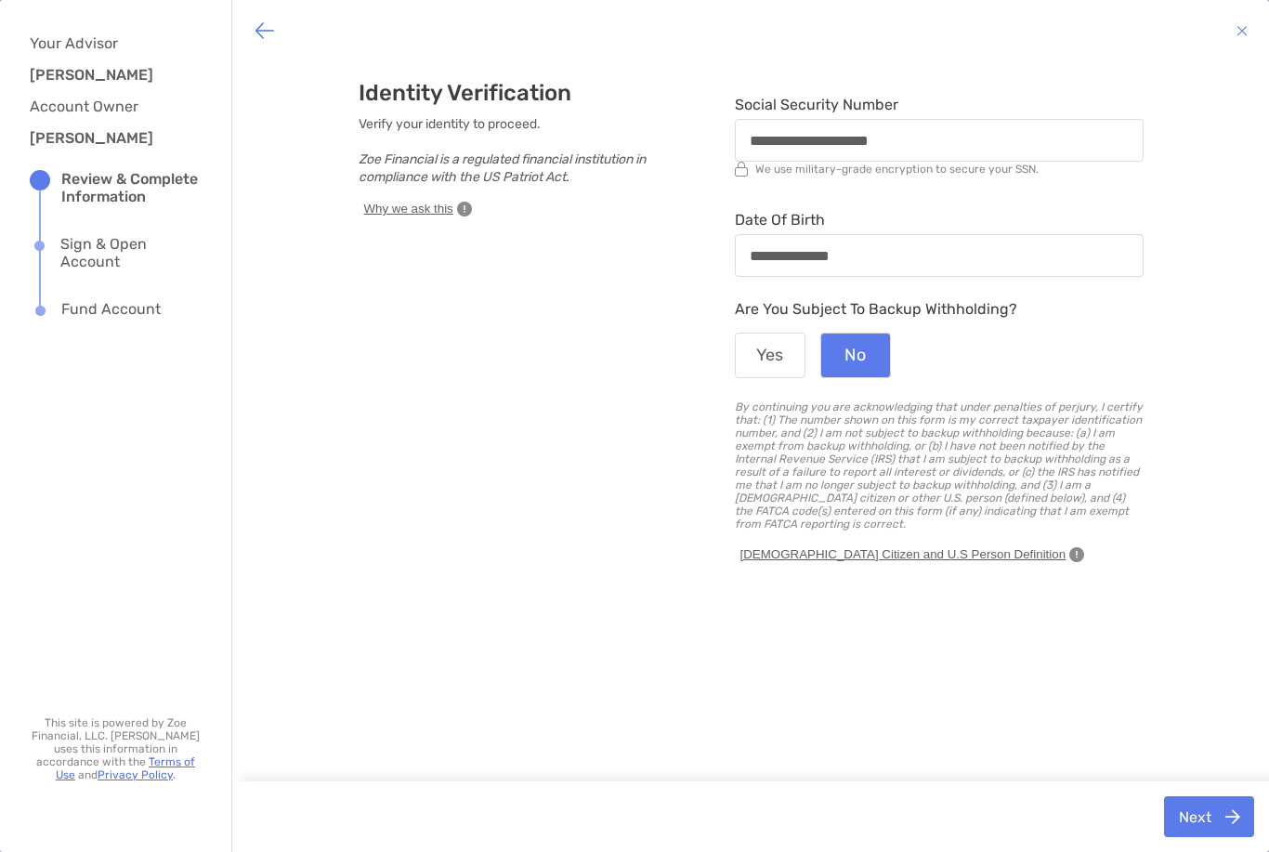
click at [1203, 807] on button "Next" at bounding box center [1209, 816] width 90 height 41
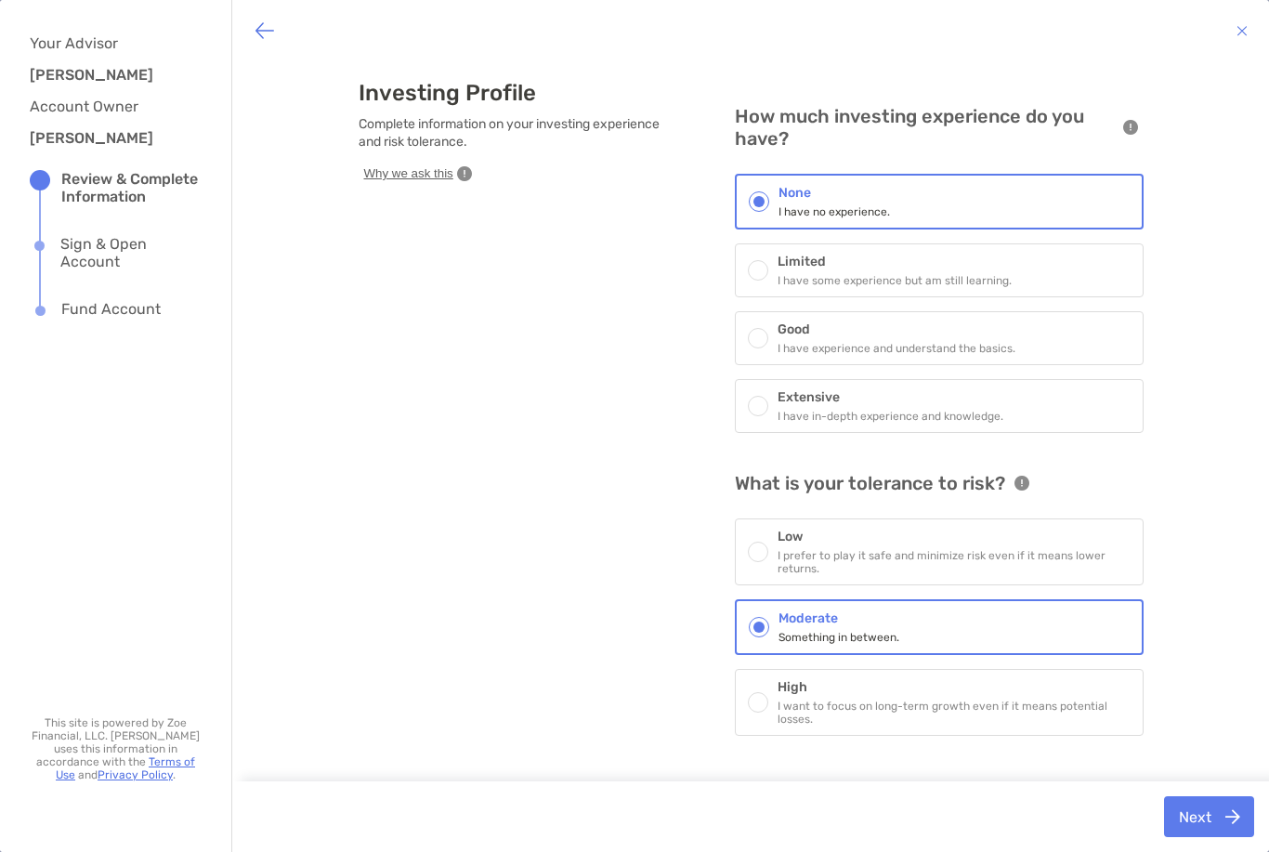
click at [1184, 814] on button "Next" at bounding box center [1209, 816] width 90 height 41
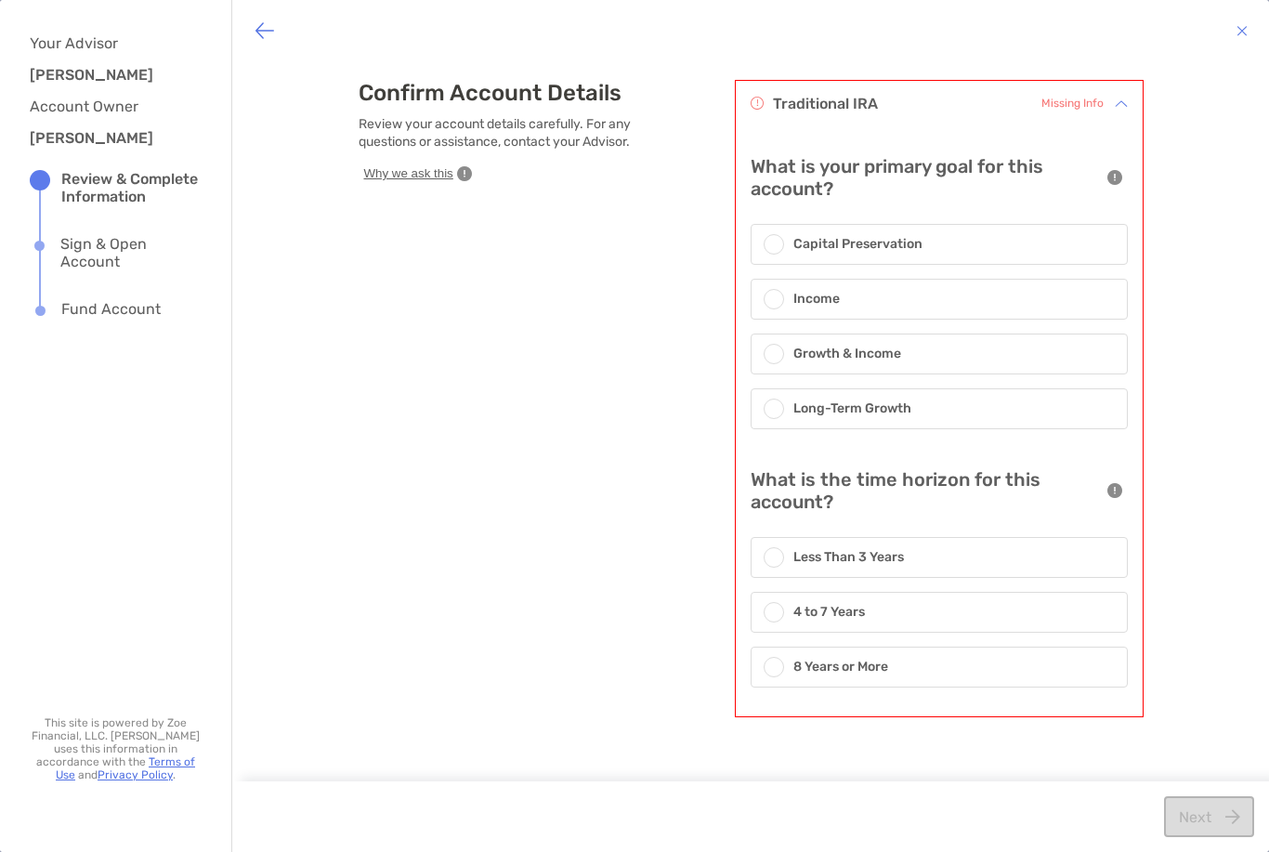
click at [1184, 813] on div "Next" at bounding box center [1209, 816] width 90 height 41
click at [772, 354] on span at bounding box center [773, 353] width 11 height 11
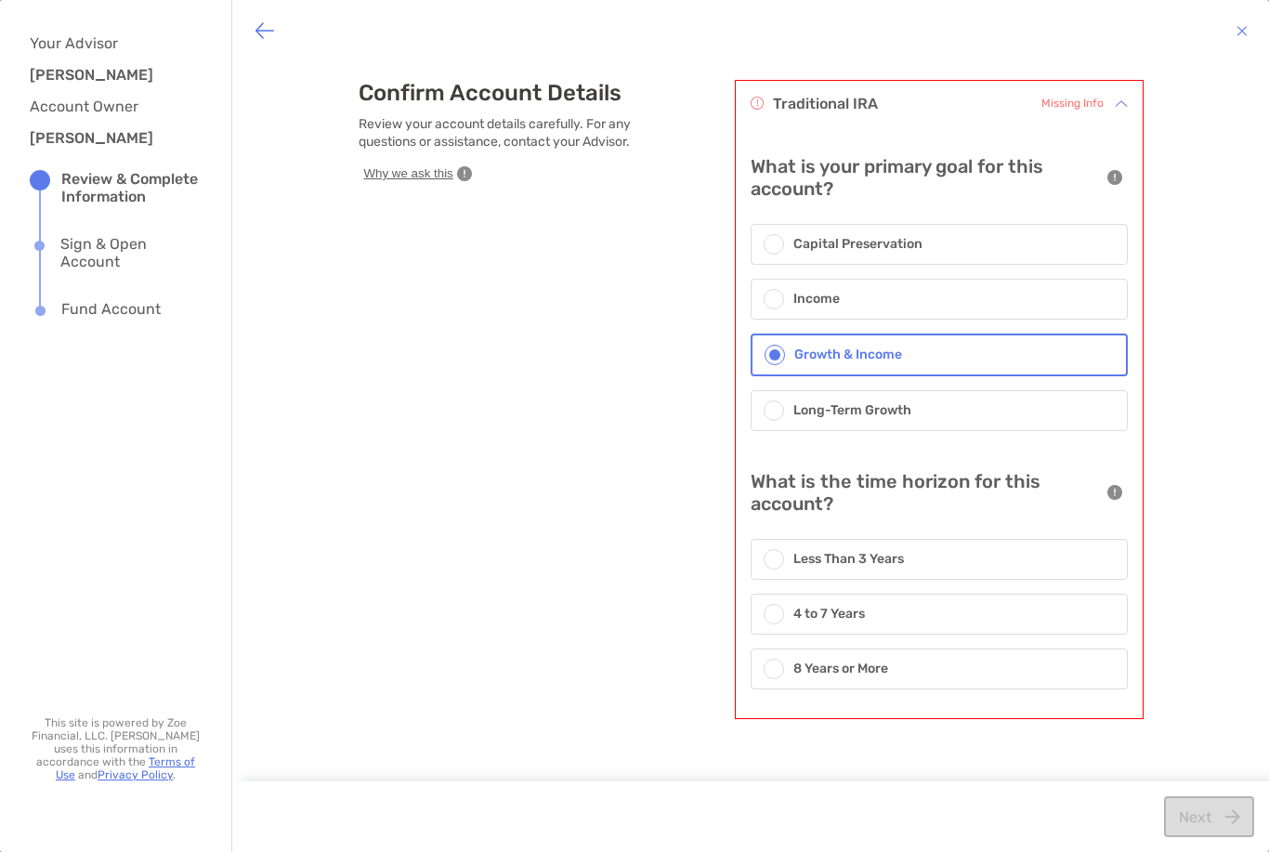
click at [782, 660] on div at bounding box center [779, 669] width 30 height 20
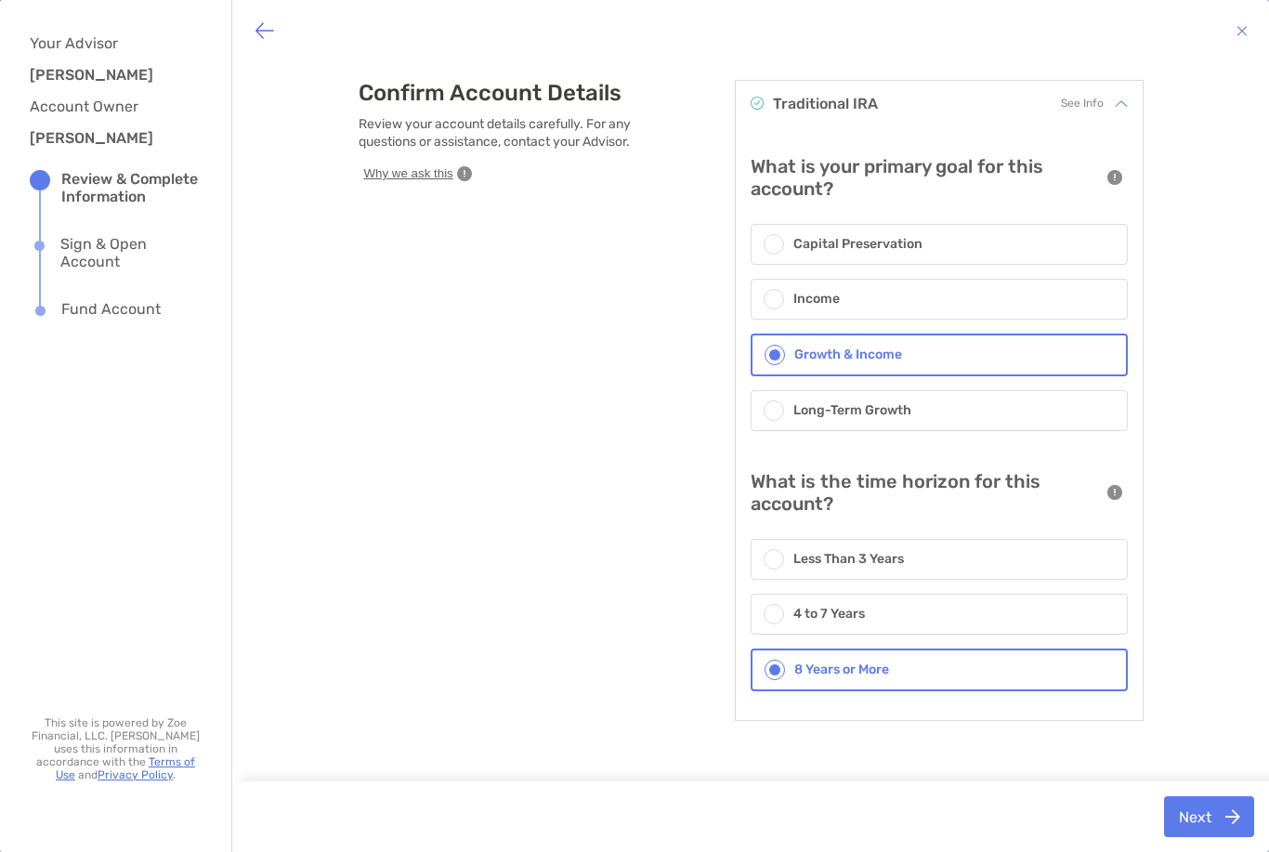
click at [1182, 814] on button "Next" at bounding box center [1209, 816] width 90 height 41
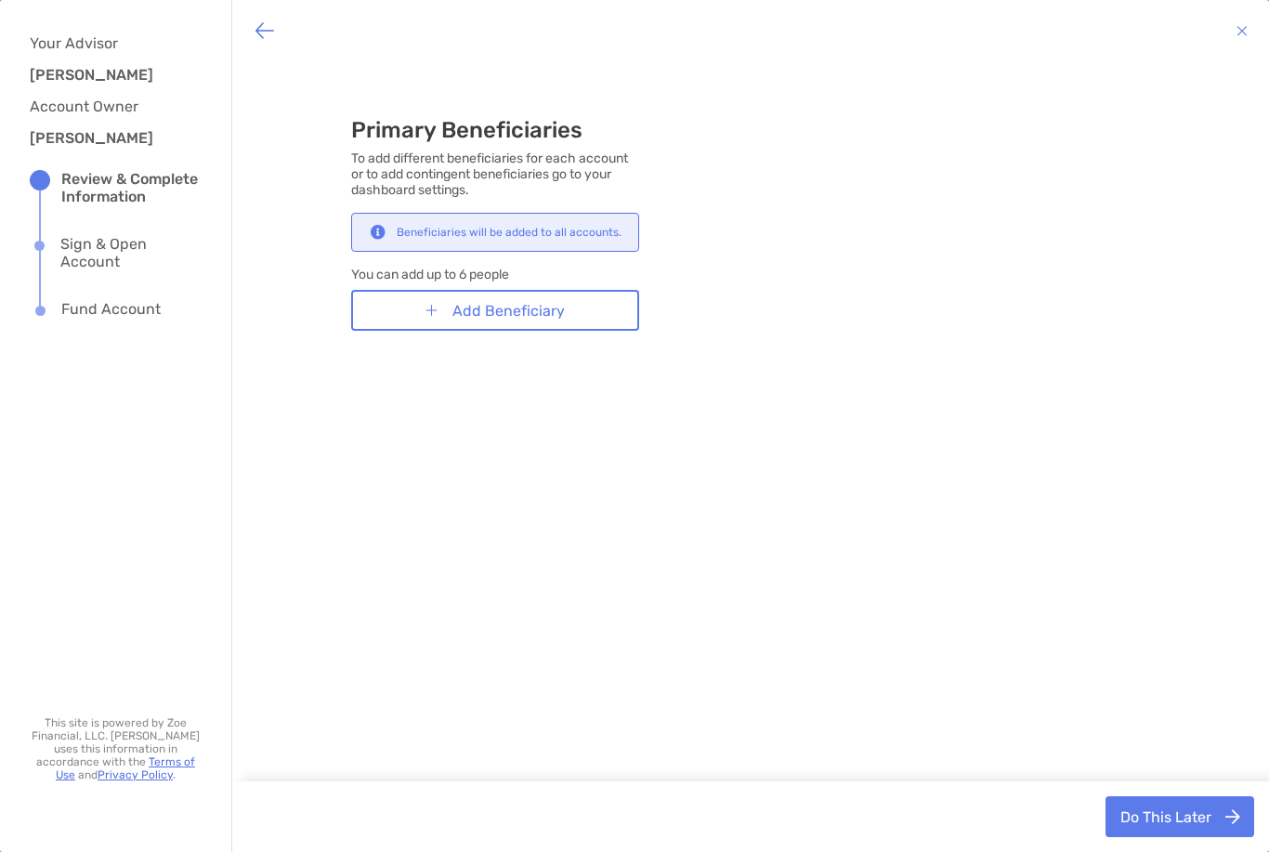
click at [1172, 812] on button "Do This Later" at bounding box center [1179, 816] width 149 height 41
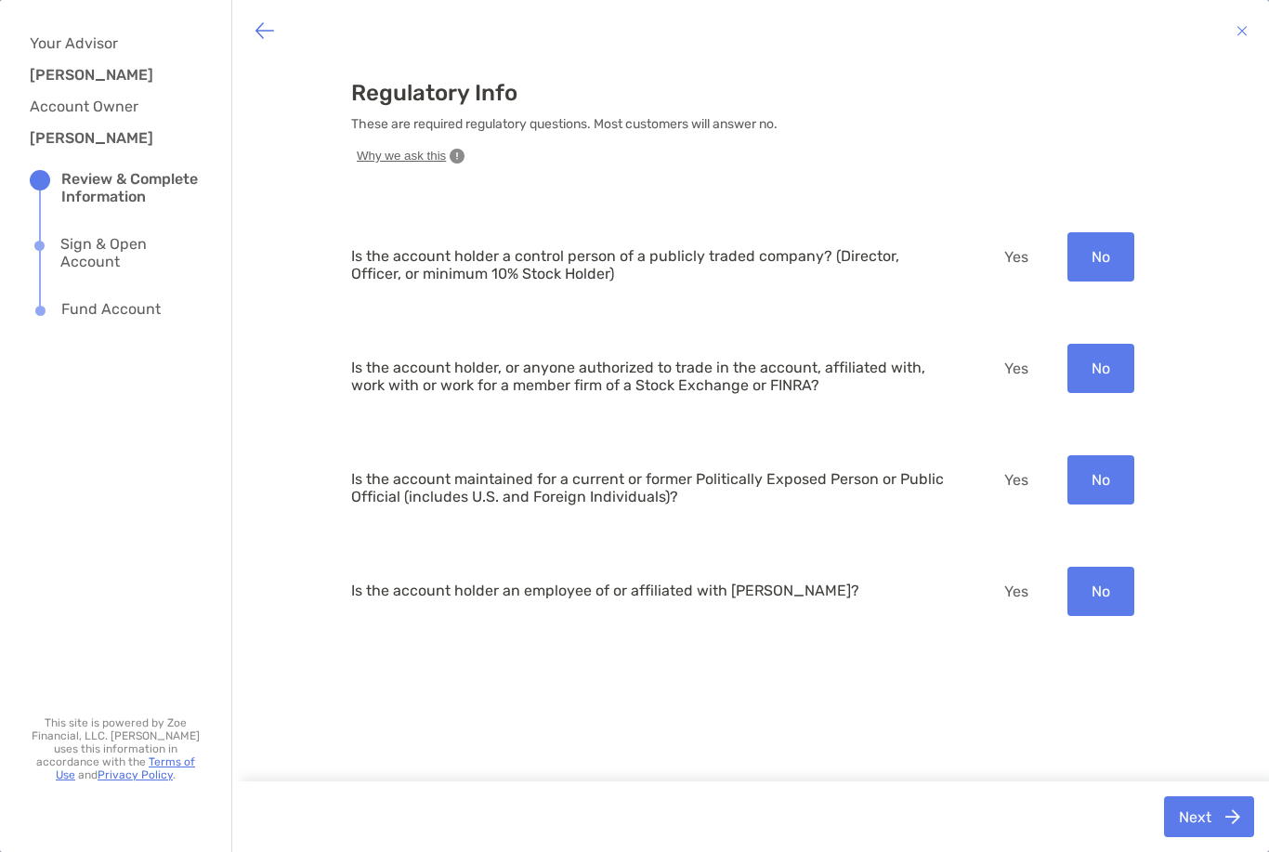
click at [1203, 804] on button "Next" at bounding box center [1209, 816] width 90 height 41
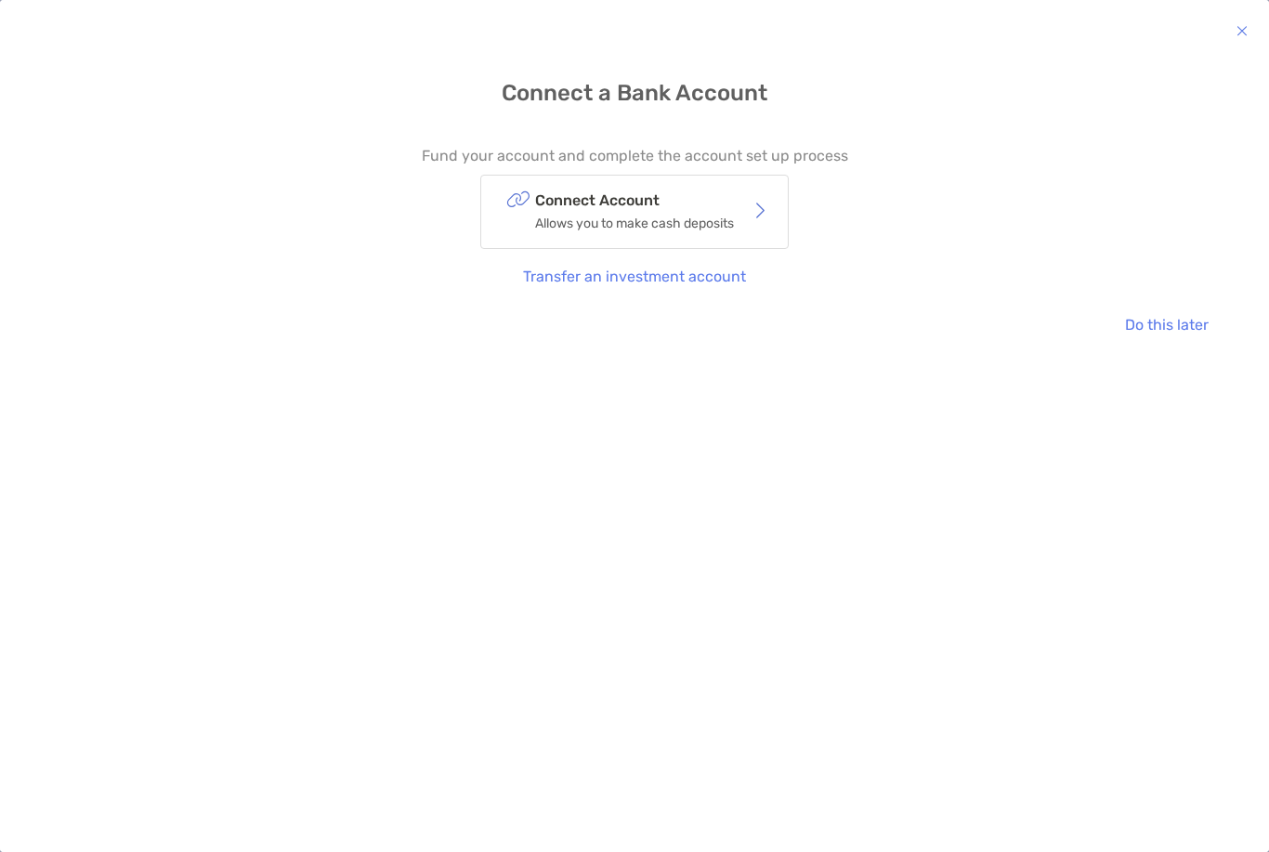
click at [543, 218] on p "Allows you to make cash deposits" at bounding box center [634, 223] width 199 height 23
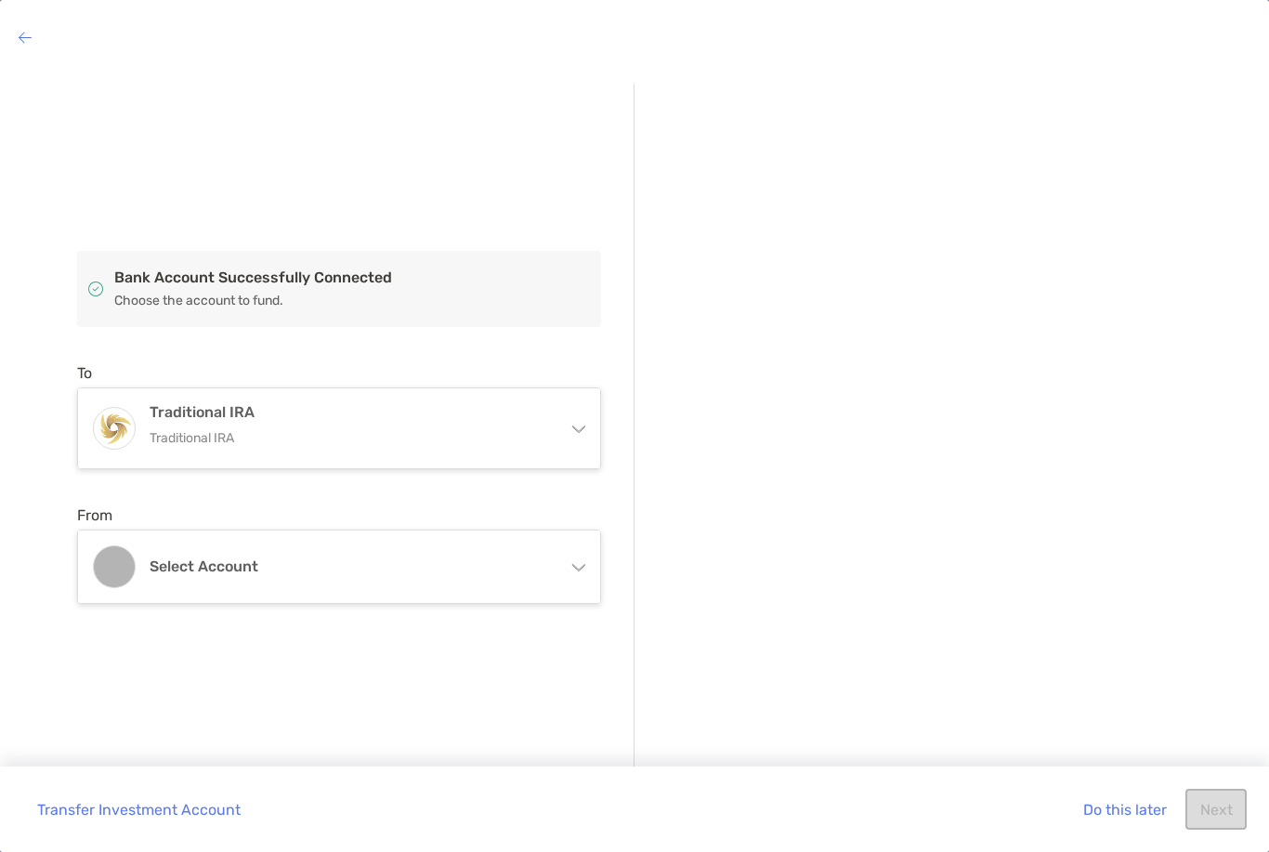
click at [570, 417] on div "Traditional IRA Traditional IRA" at bounding box center [339, 428] width 522 height 80
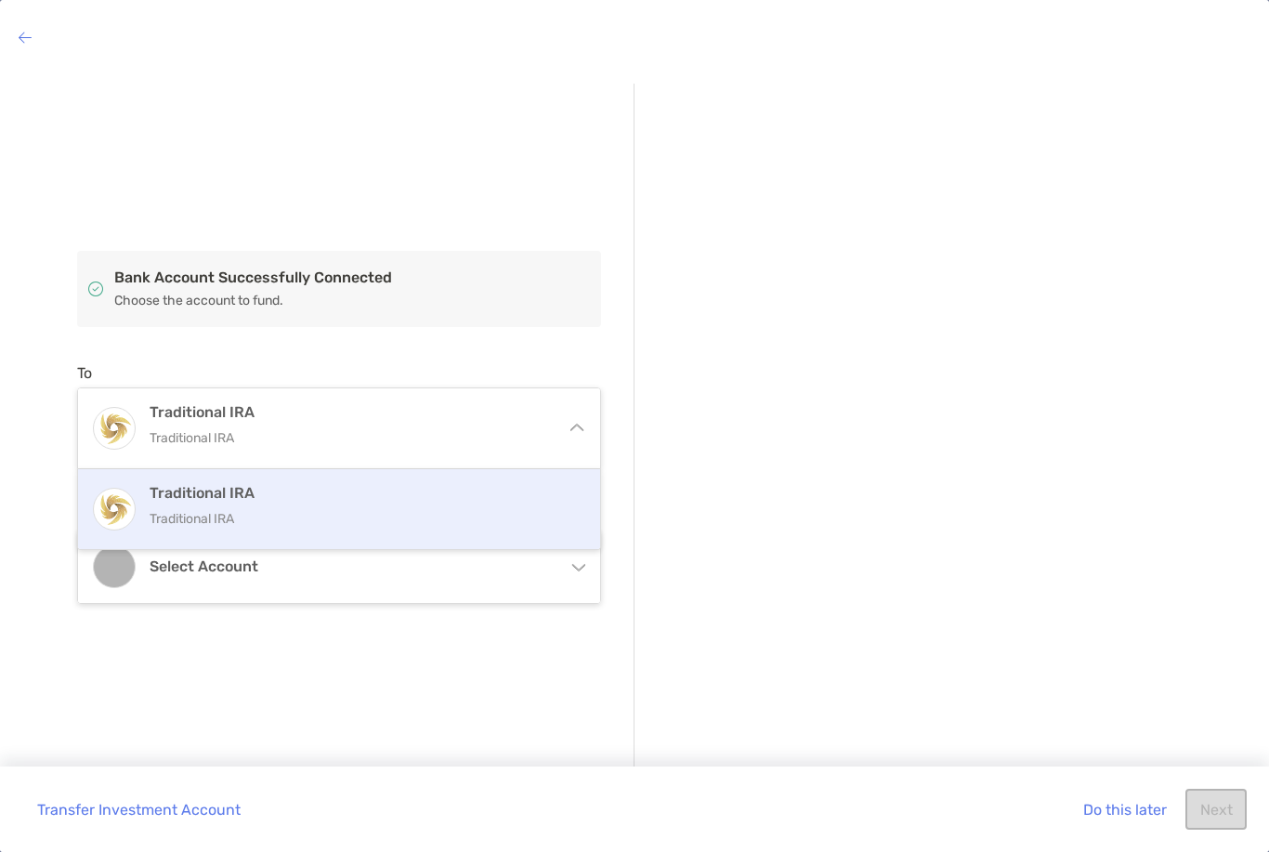
click at [574, 422] on div "Traditional IRA Traditional IRA" at bounding box center [339, 428] width 522 height 80
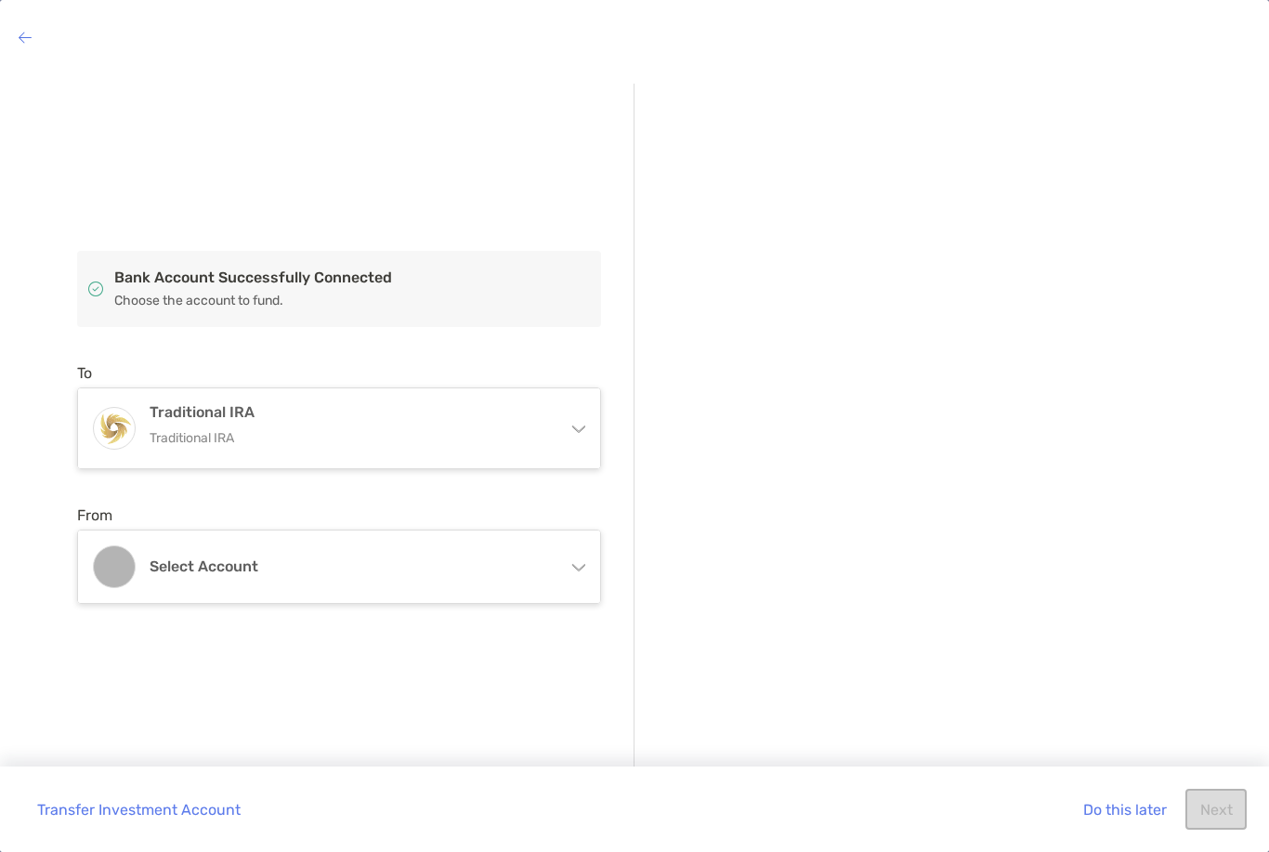
click at [583, 571] on div "Select account" at bounding box center [339, 566] width 522 height 72
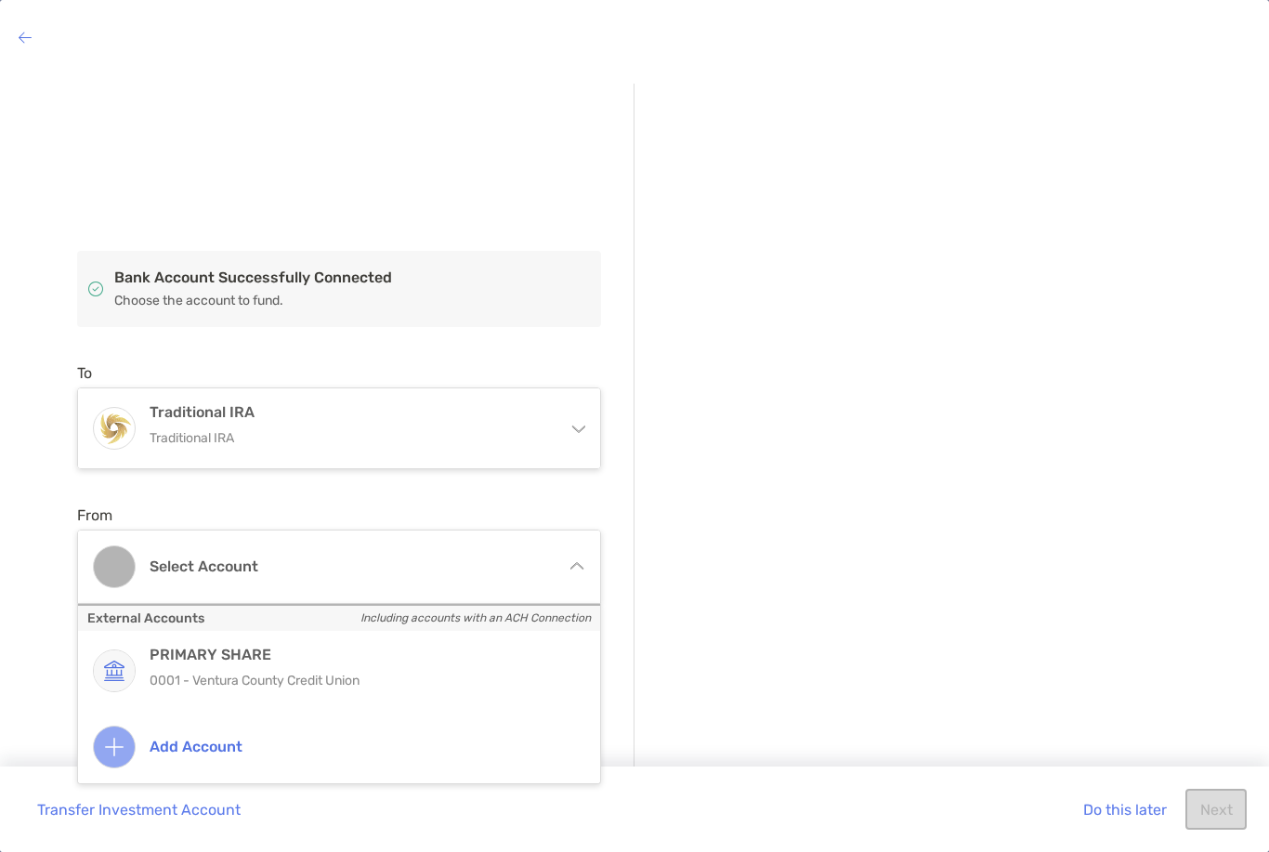
click at [425, 680] on p "0001 - Ventura County Credit Union" at bounding box center [359, 680] width 419 height 23
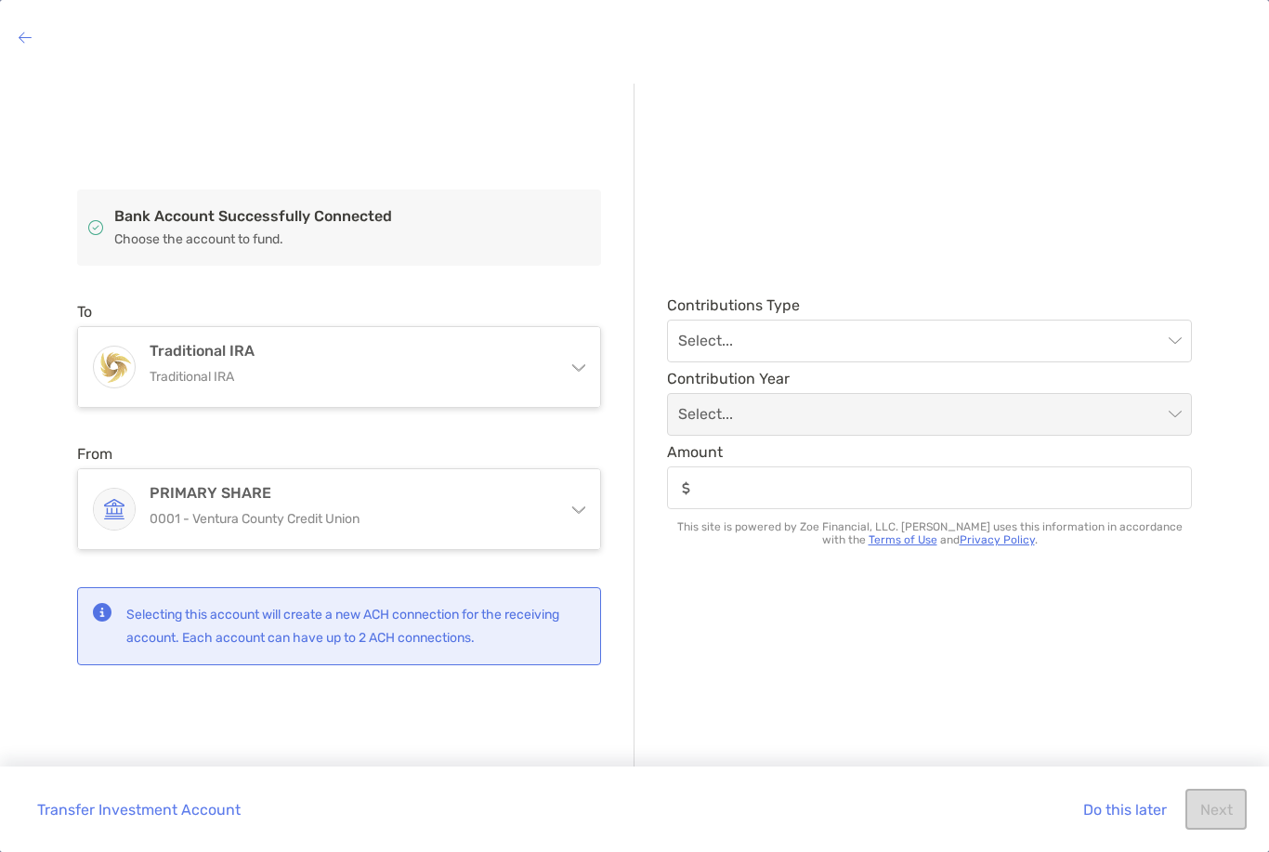
click at [1174, 346] on span at bounding box center [929, 340] width 503 height 41
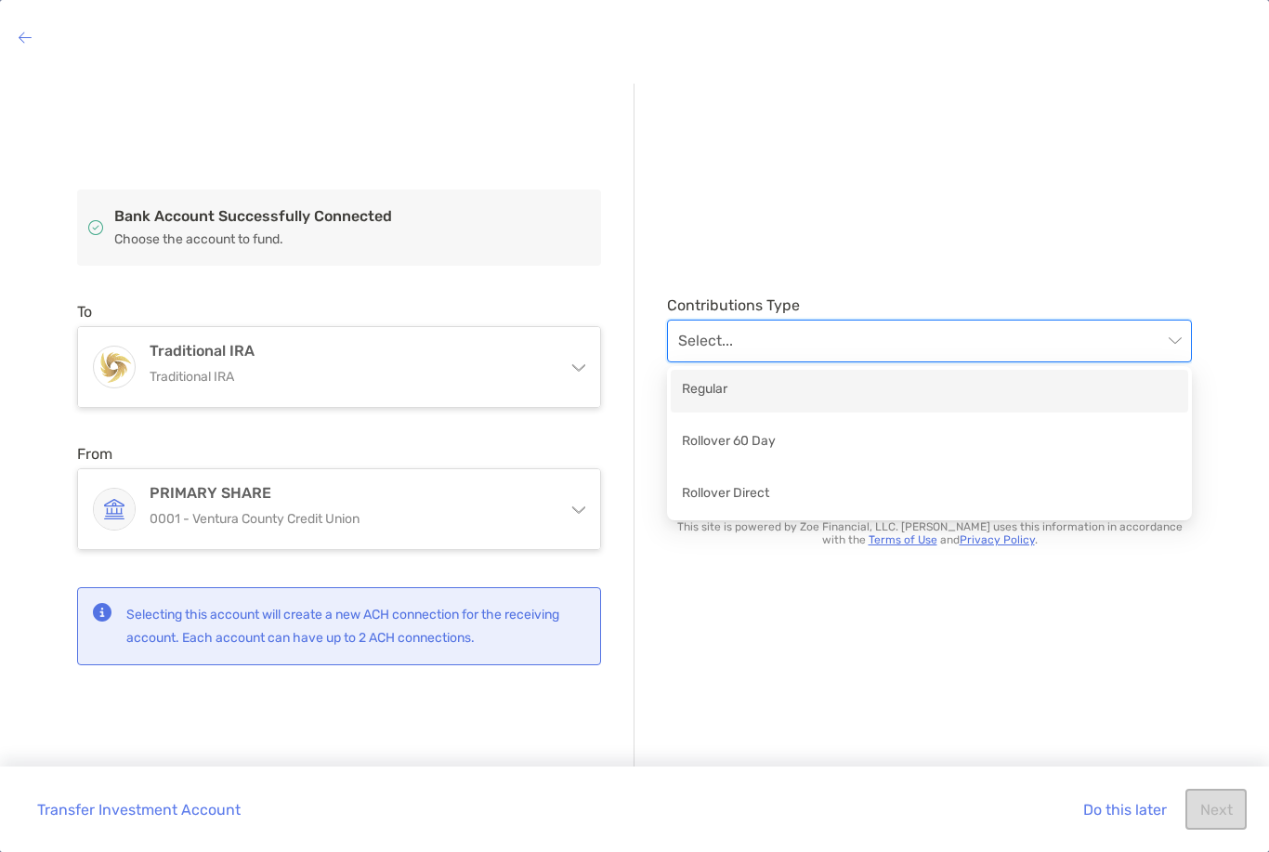
click at [1264, 344] on div "Bank Account Successfully Connected Choose the account to fund. To Traditional …" at bounding box center [634, 446] width 1269 height 755
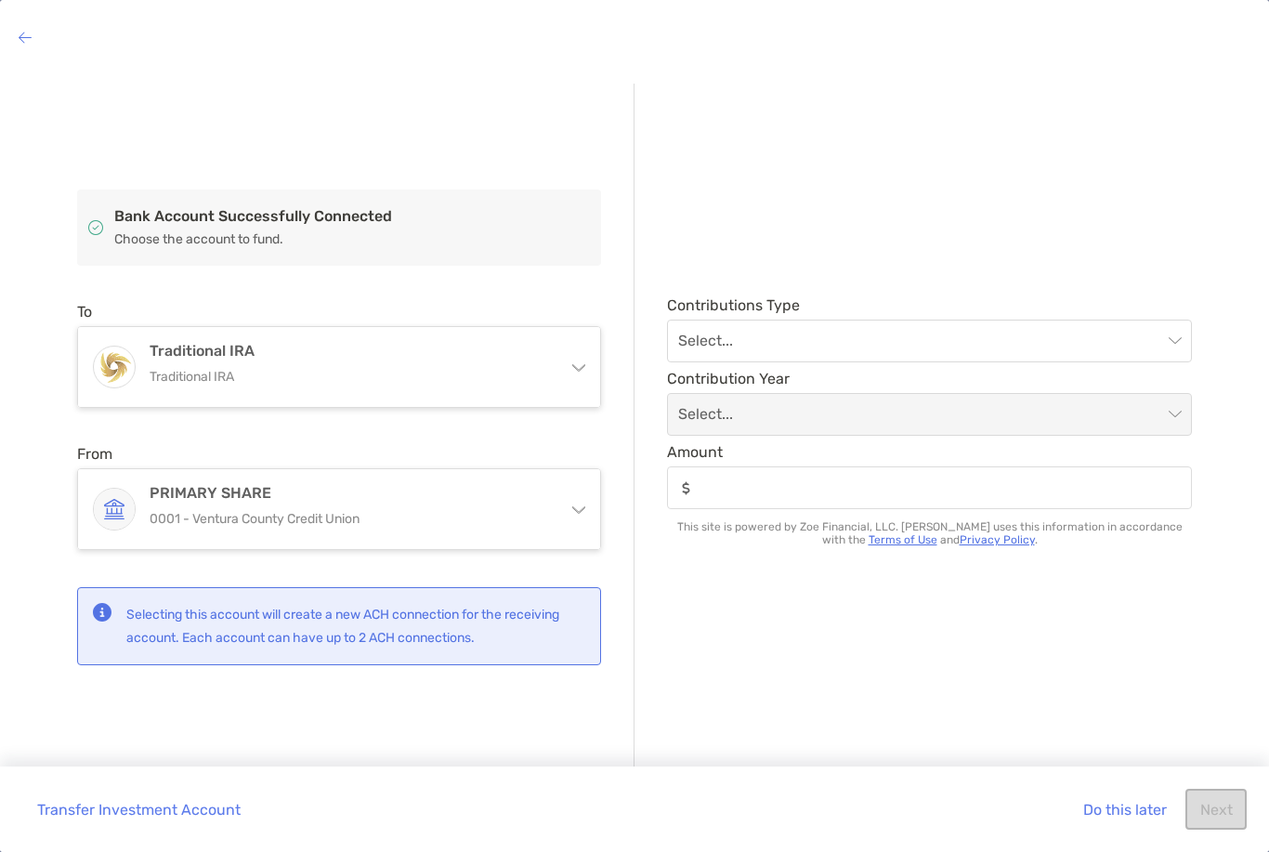
click at [1177, 424] on span at bounding box center [929, 414] width 503 height 41
click at [1174, 417] on span at bounding box center [929, 414] width 503 height 41
click at [1165, 416] on span at bounding box center [929, 414] width 503 height 41
click at [1172, 419] on span at bounding box center [929, 414] width 503 height 41
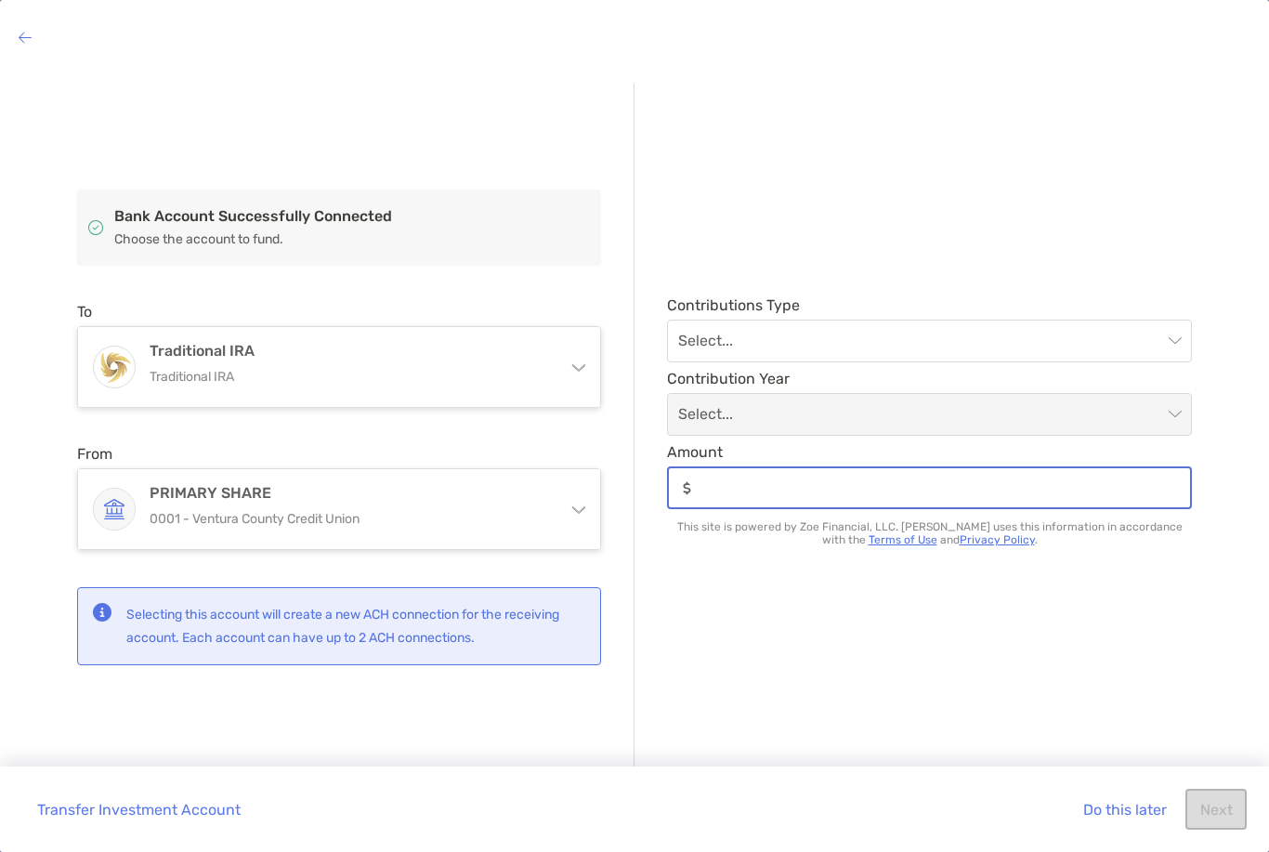
click at [990, 494] on input "Amount" at bounding box center [944, 488] width 491 height 16
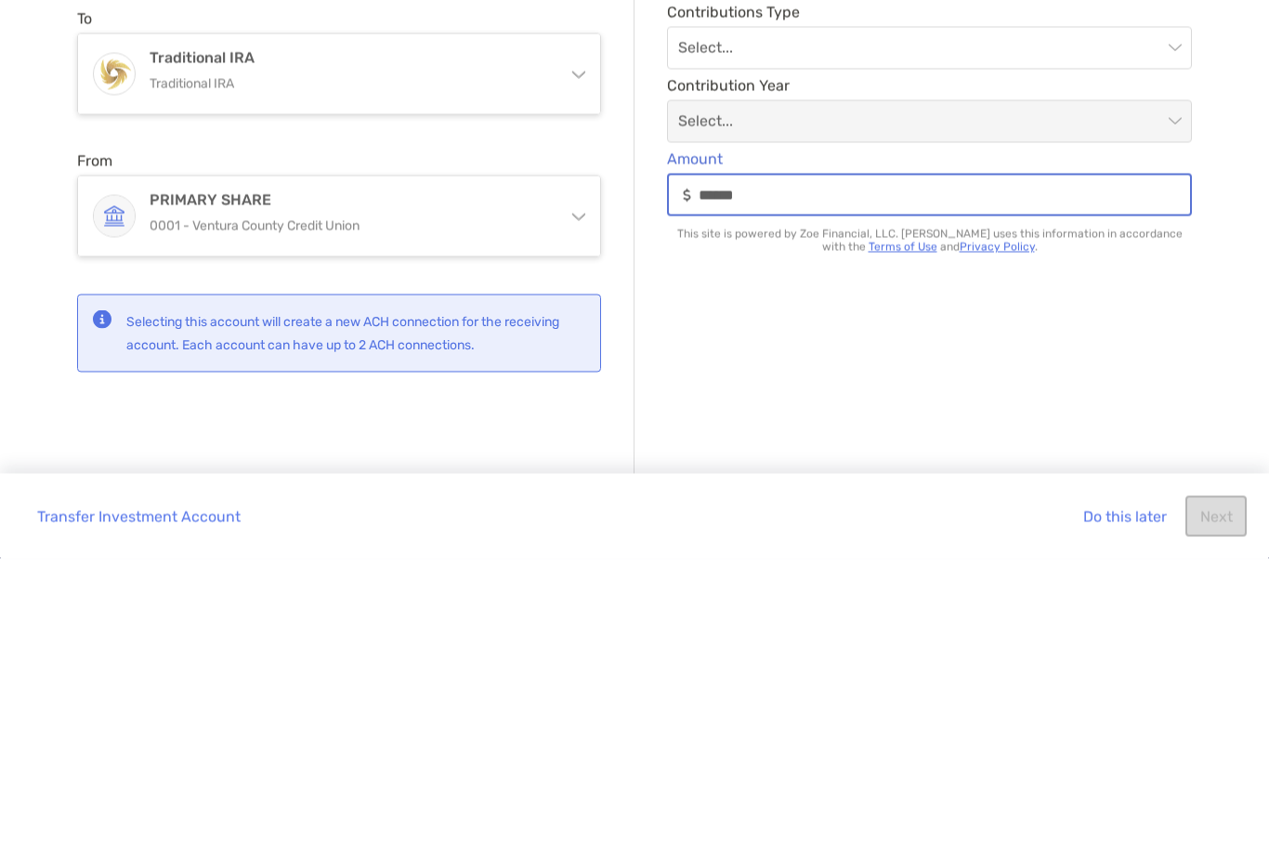
type input "******"
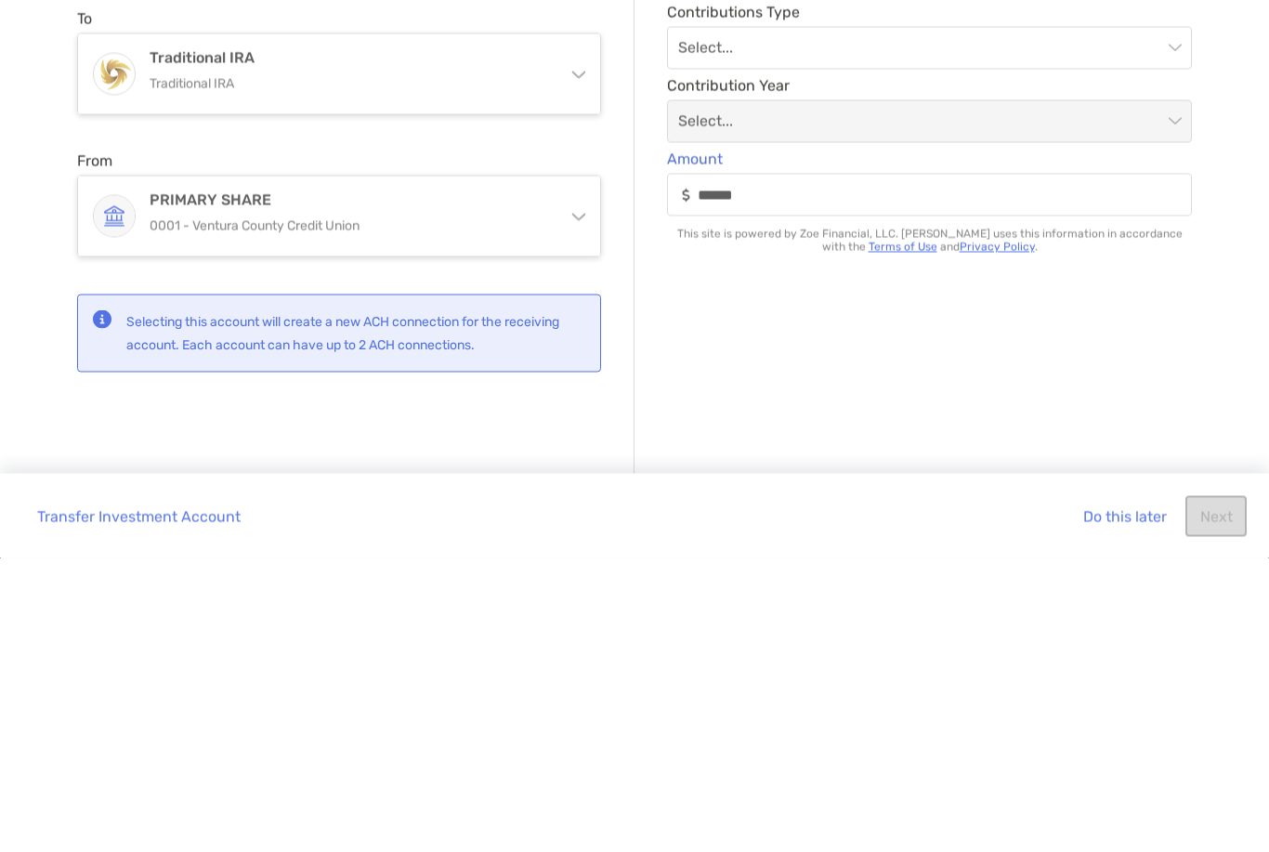
click at [1106, 296] on div "Contributions Type Select... Contribution Year Select... Amount ****** This sit…" at bounding box center [912, 427] width 557 height 686
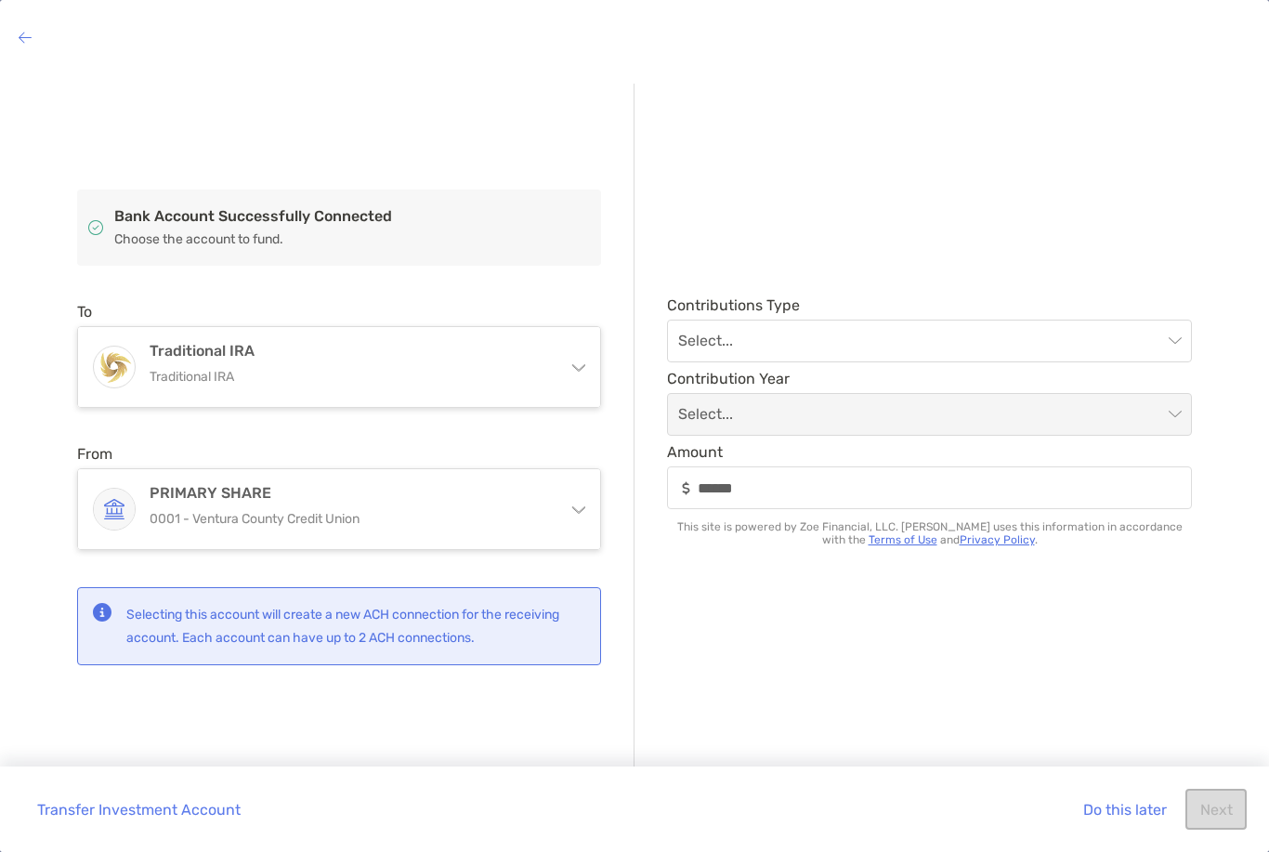
click at [1162, 417] on span at bounding box center [929, 414] width 503 height 41
click at [1174, 411] on span at bounding box center [929, 414] width 503 height 41
click at [1169, 408] on span at bounding box center [929, 414] width 503 height 41
click at [1190, 424] on div "Select..." at bounding box center [929, 414] width 525 height 43
click at [1189, 424] on div "Select..." at bounding box center [929, 414] width 525 height 43
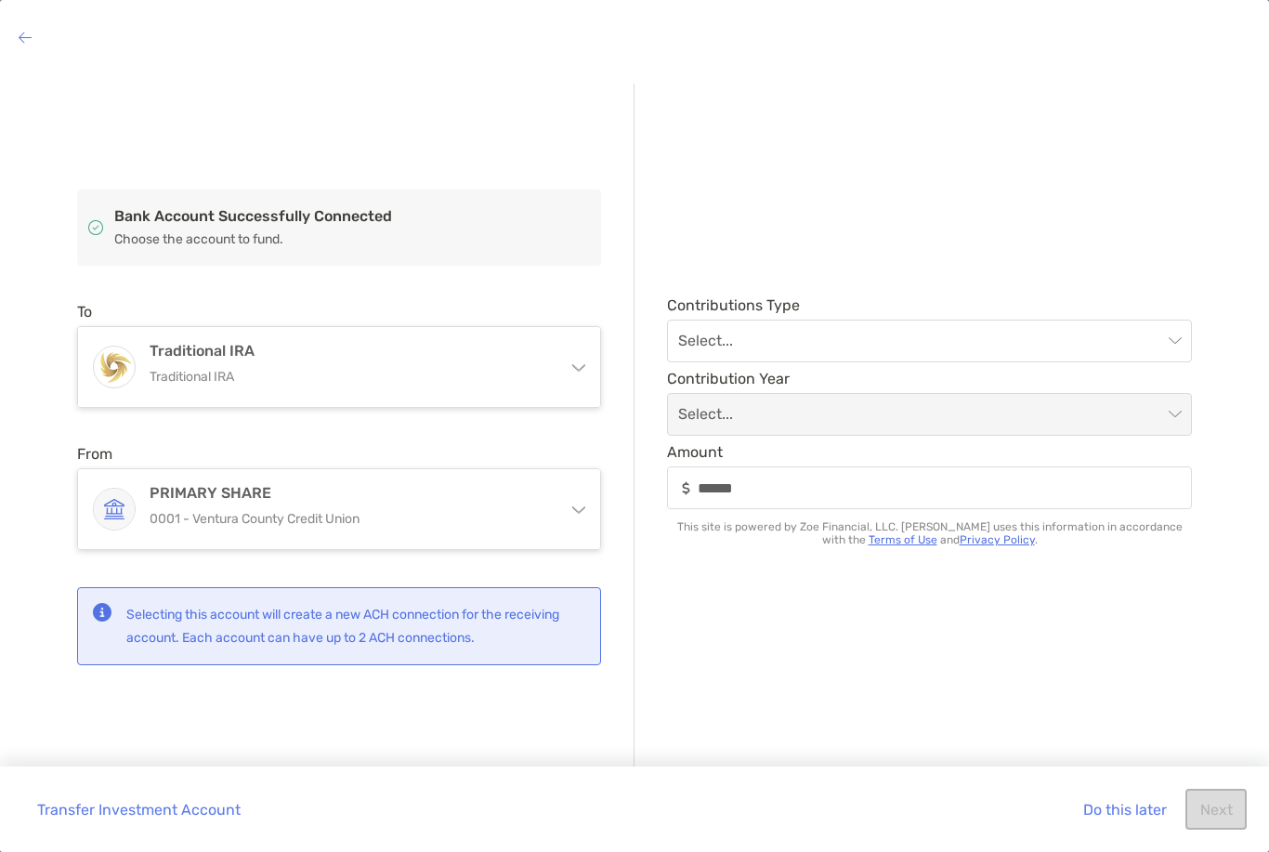
click at [1161, 339] on input "search" at bounding box center [920, 340] width 484 height 41
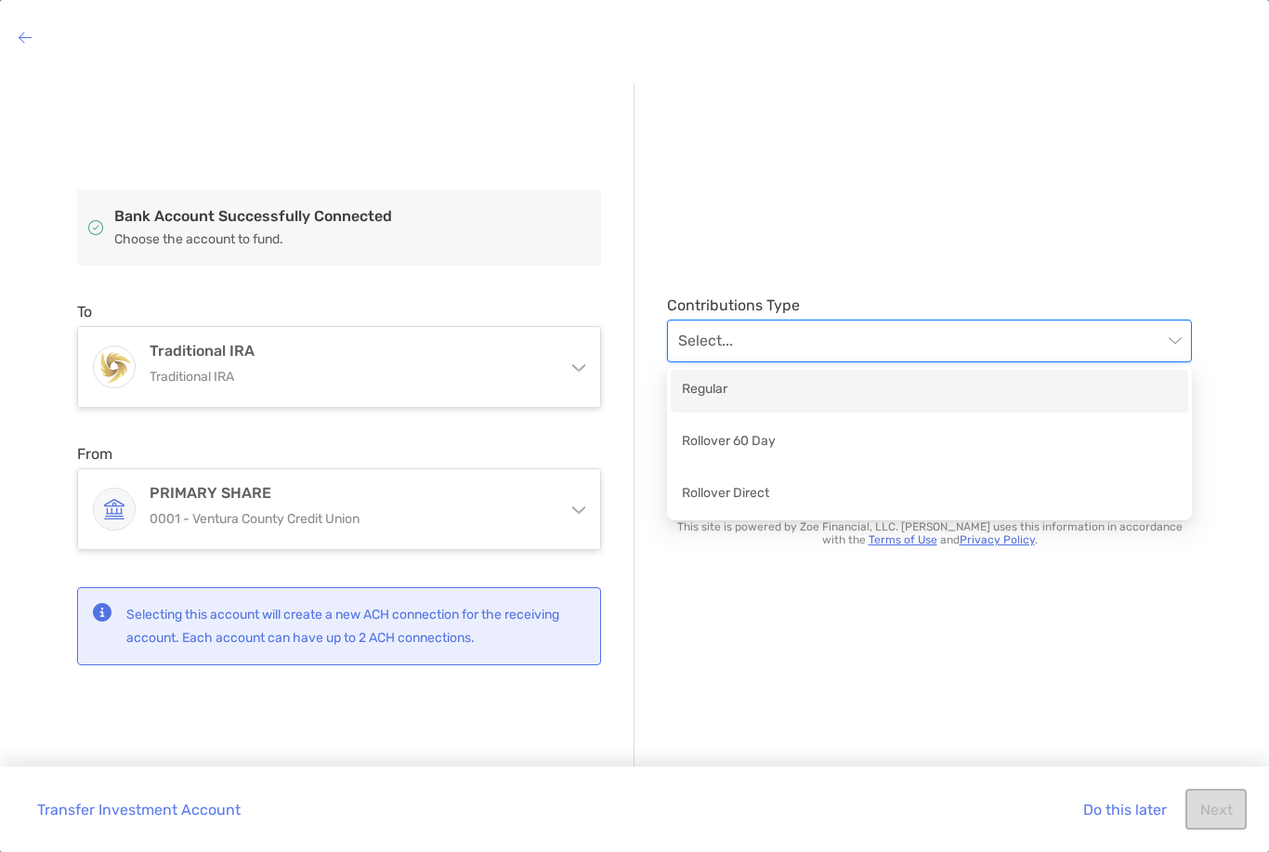
click at [962, 389] on div "Regular" at bounding box center [929, 390] width 495 height 23
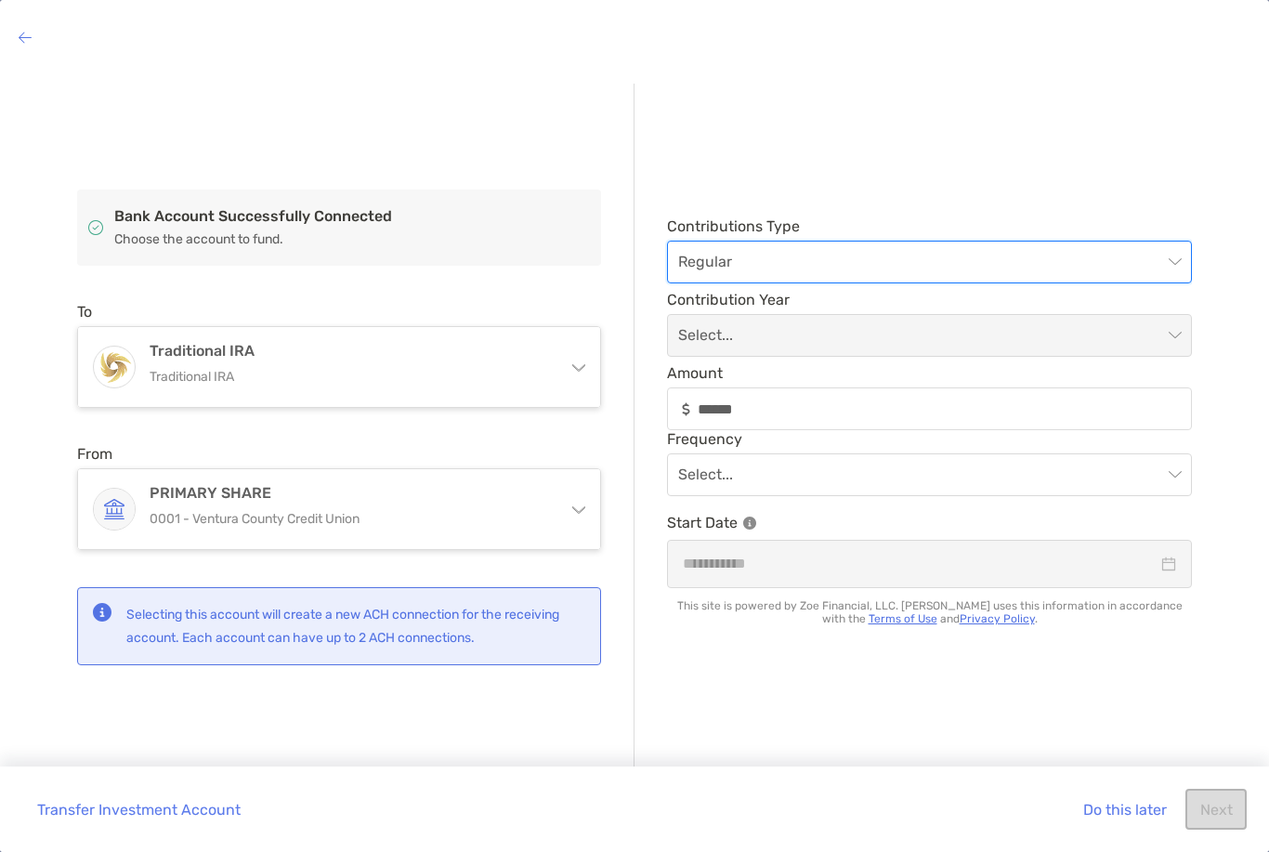
click at [1175, 477] on span at bounding box center [929, 474] width 503 height 41
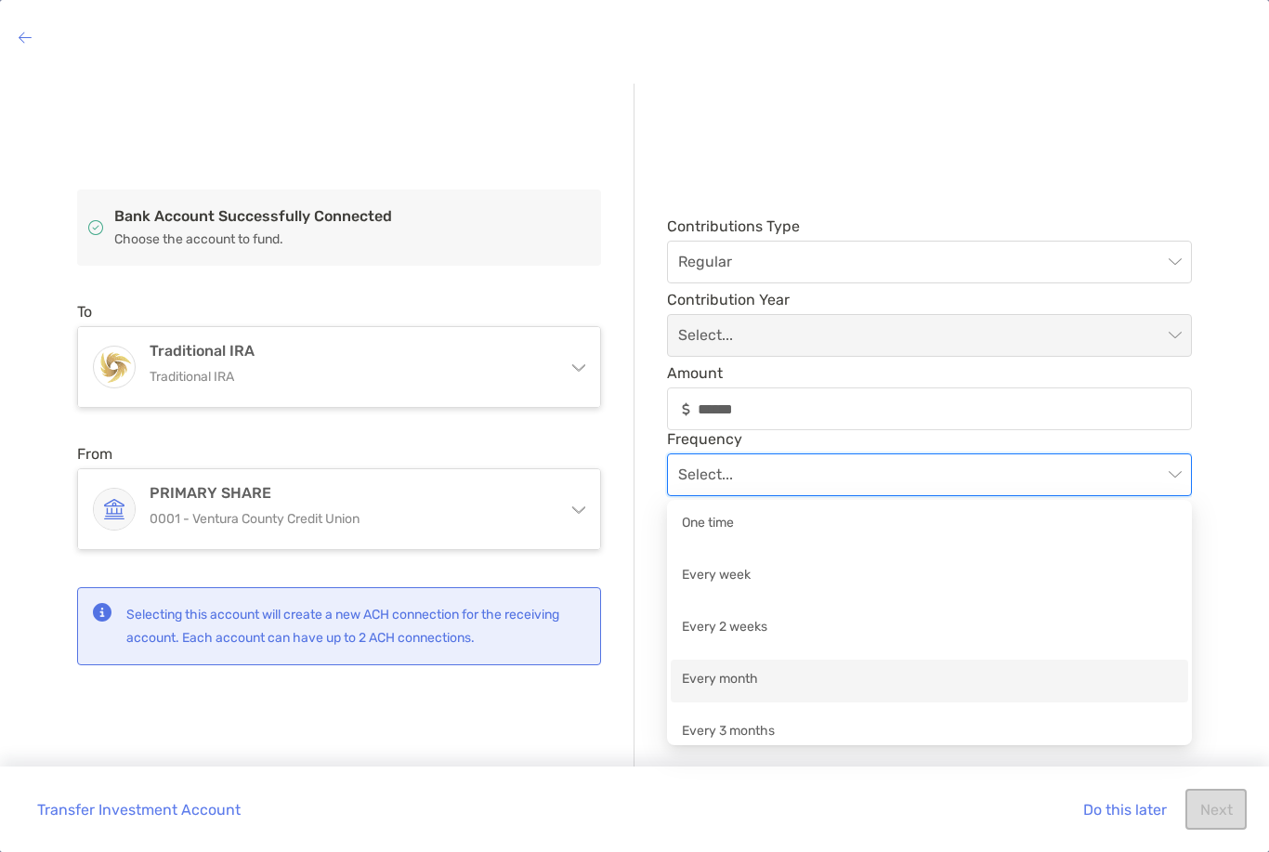
click at [759, 680] on div "Every month" at bounding box center [929, 680] width 495 height 23
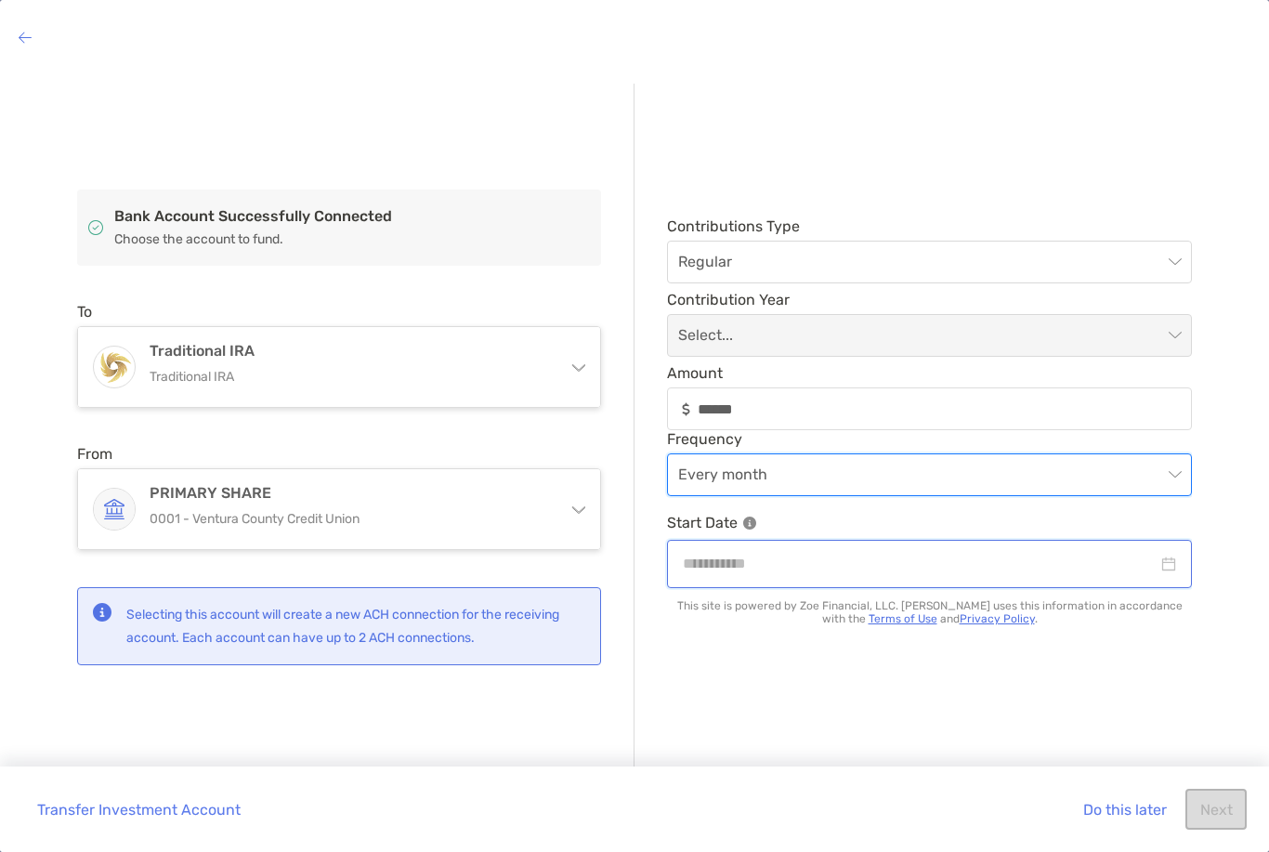
click at [1156, 561] on input at bounding box center [920, 563] width 475 height 23
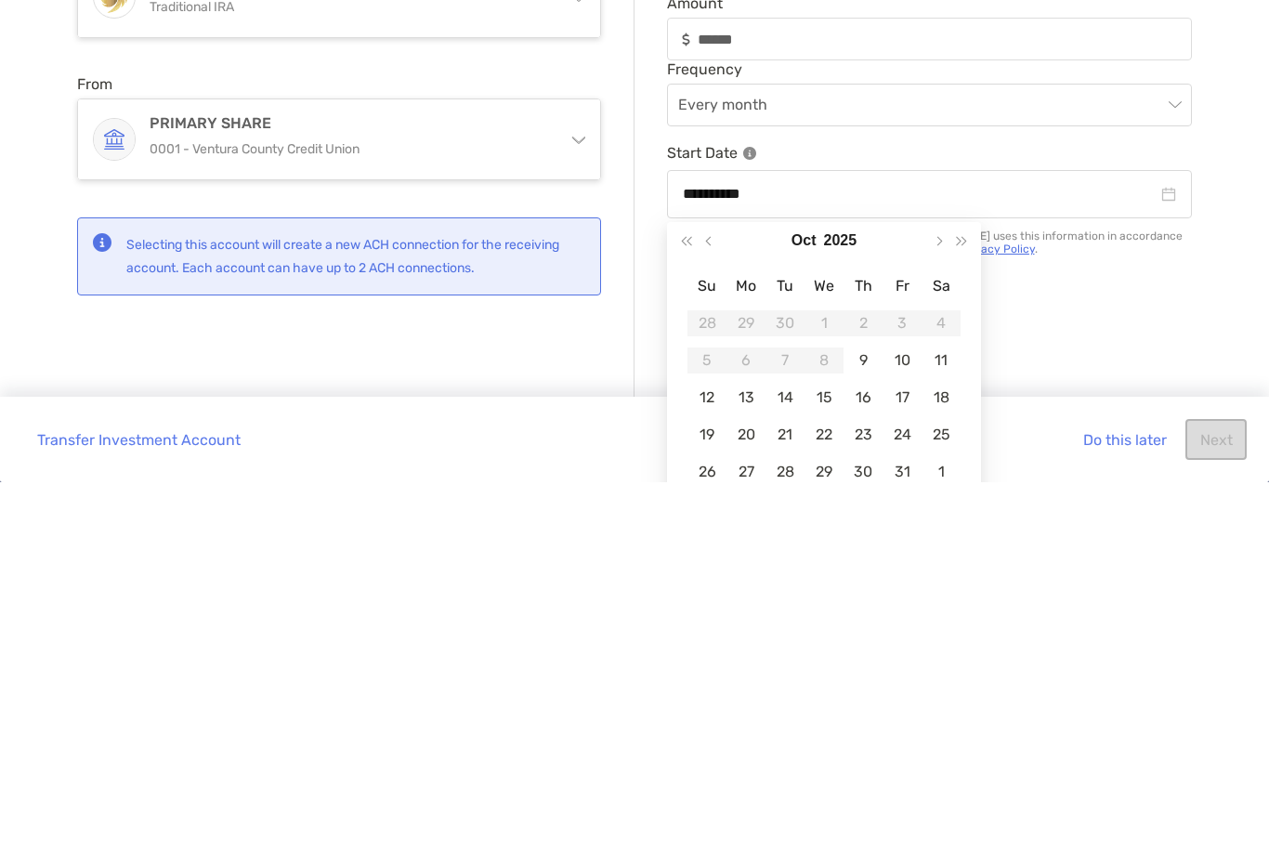
click at [929, 592] on button "Next month (PageDown)" at bounding box center [938, 610] width 24 height 37
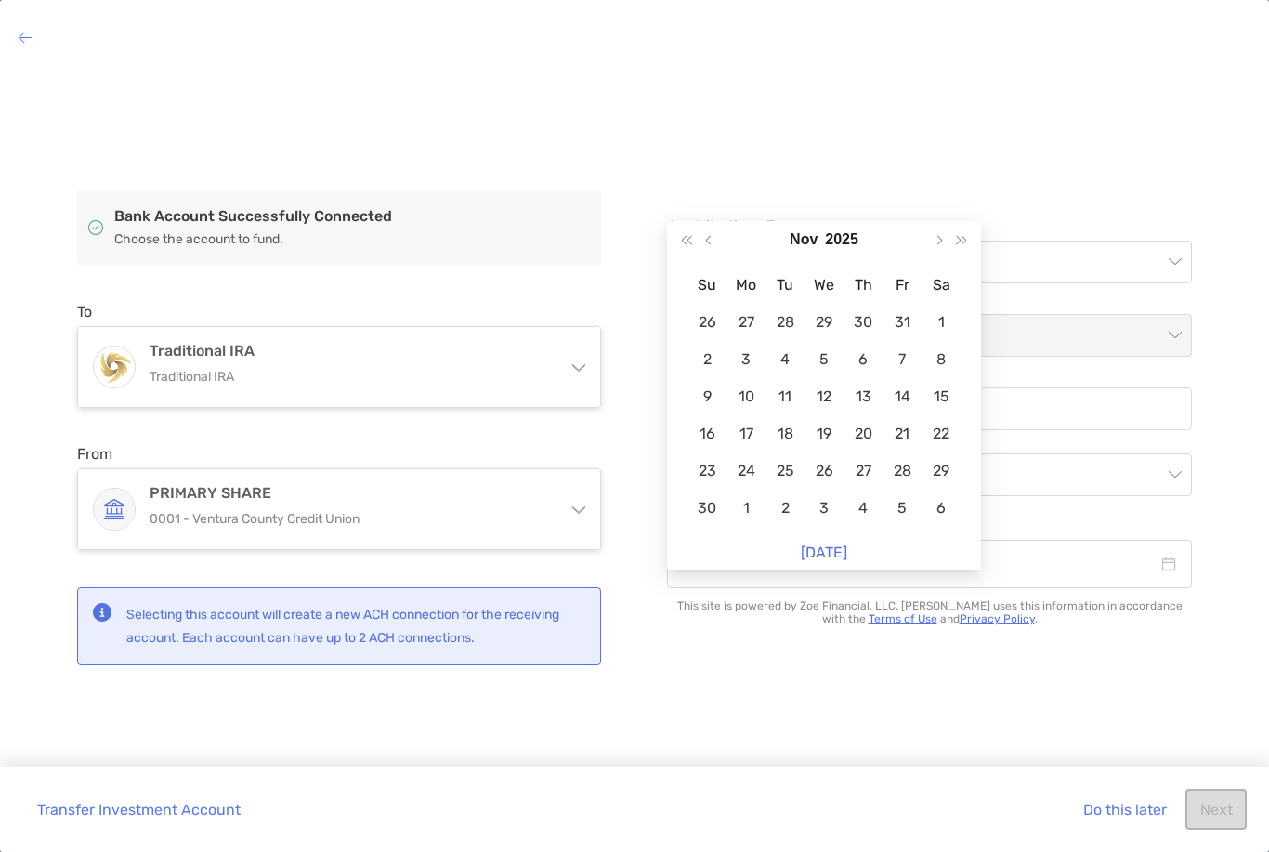
type input "**********"
click at [943, 315] on div "1" at bounding box center [941, 322] width 26 height 26
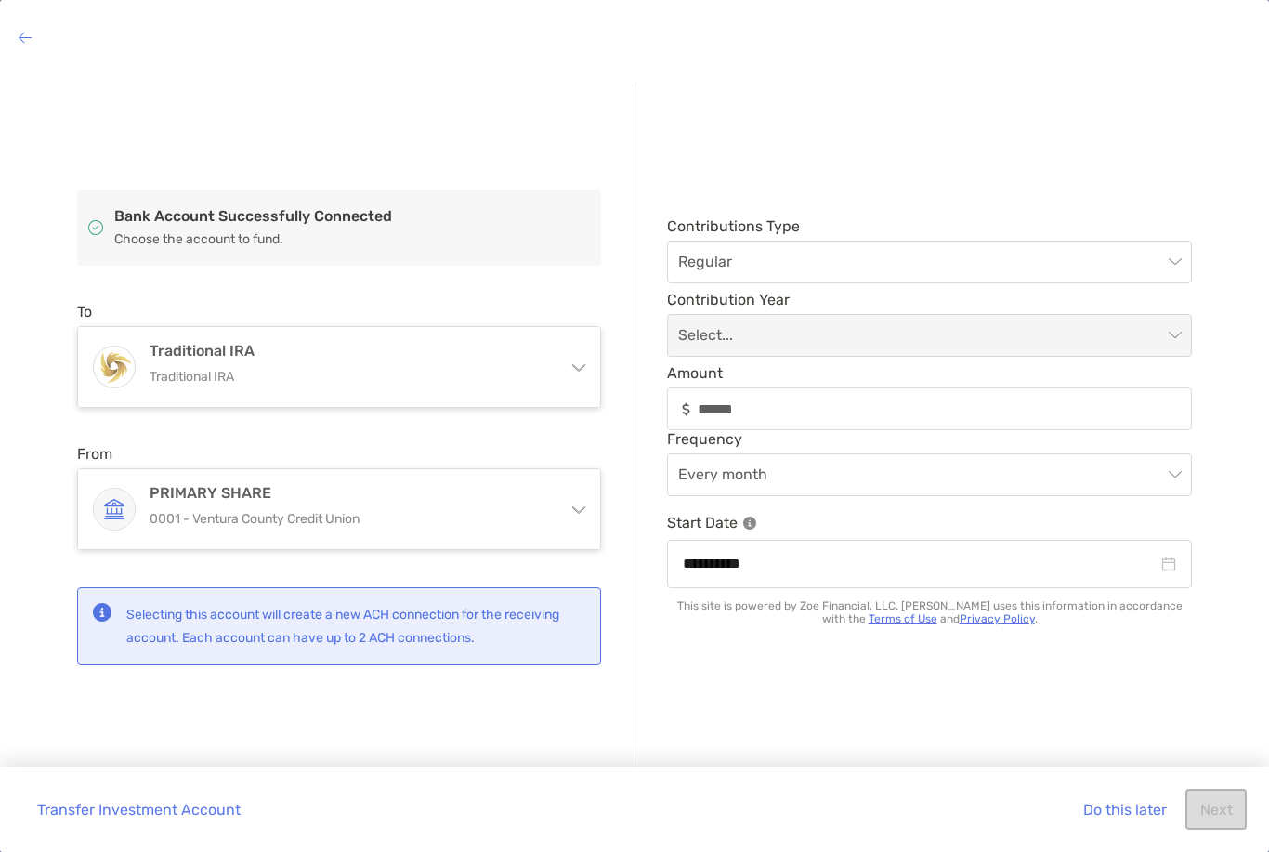
click at [1177, 333] on span at bounding box center [929, 335] width 503 height 41
click at [1172, 331] on span at bounding box center [929, 335] width 503 height 41
click at [1092, 282] on span "Regular" at bounding box center [929, 262] width 503 height 41
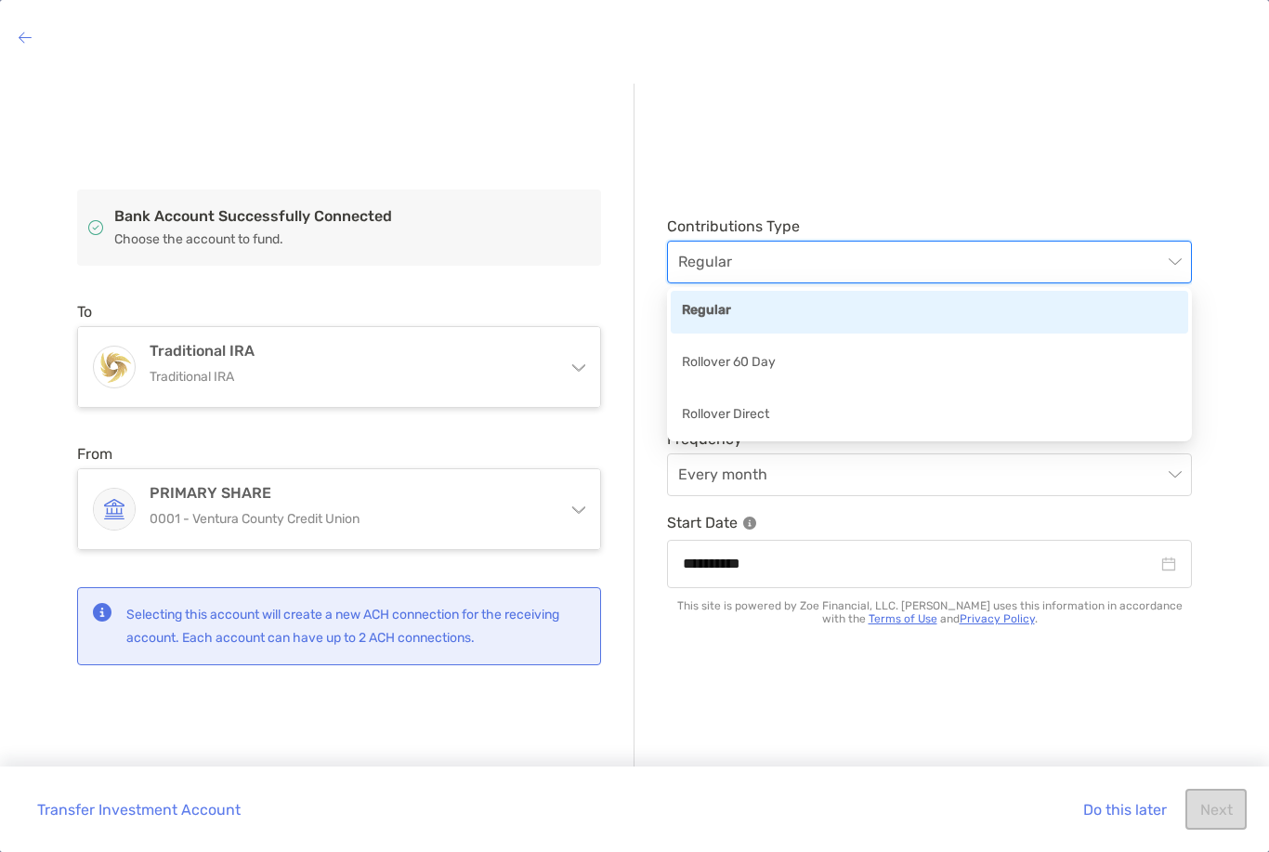
click at [996, 371] on div "Rollover 60 Day" at bounding box center [929, 363] width 495 height 23
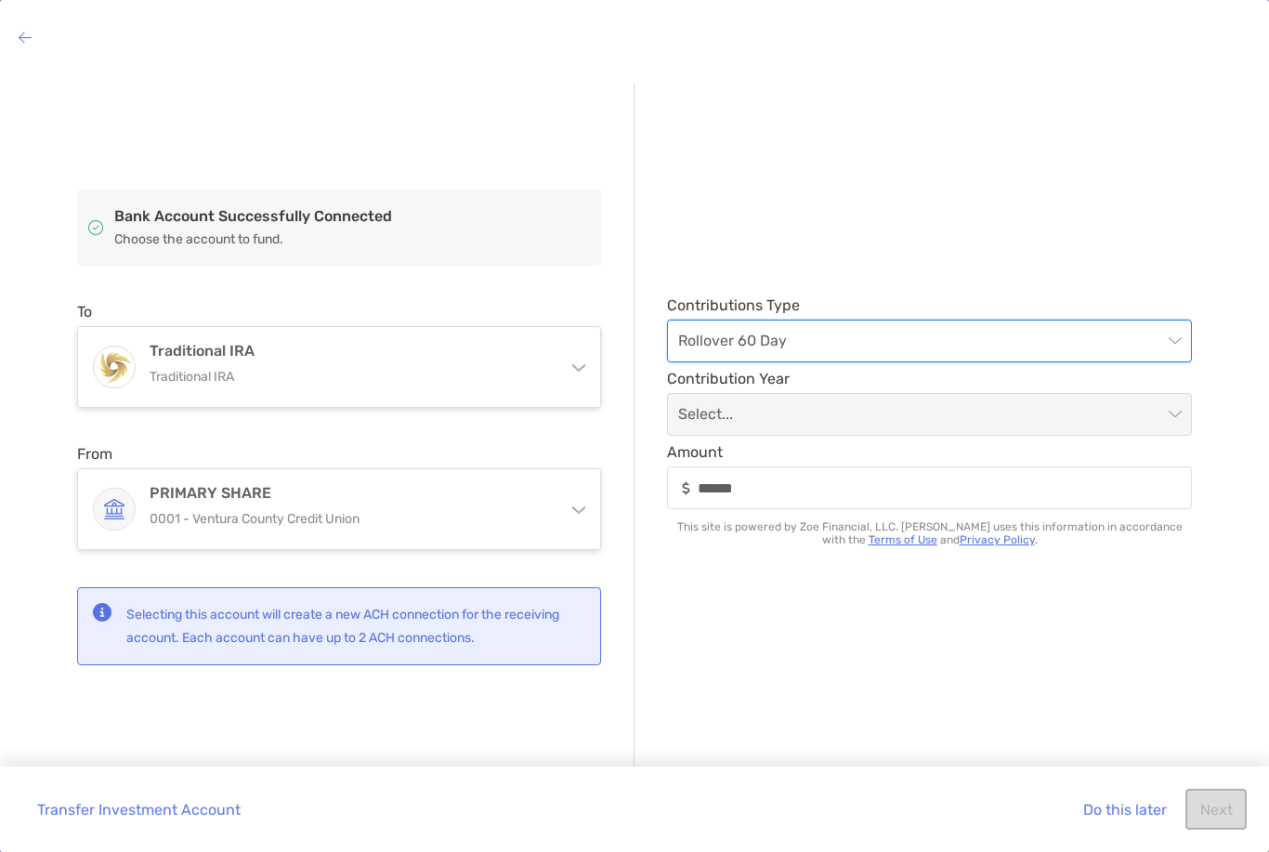
click at [1161, 352] on span "Rollover 60 Day" at bounding box center [929, 340] width 503 height 41
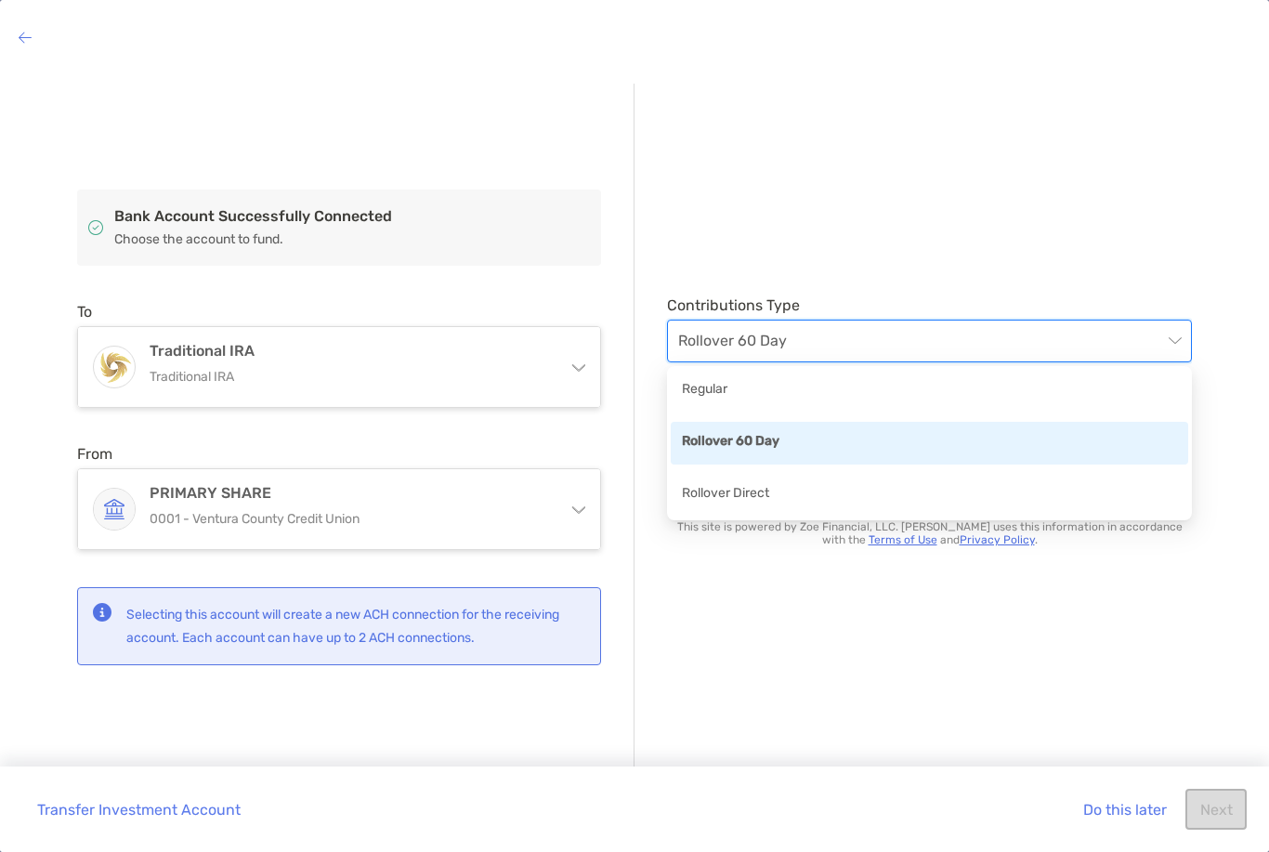
click at [1012, 397] on div "Regular" at bounding box center [929, 390] width 495 height 23
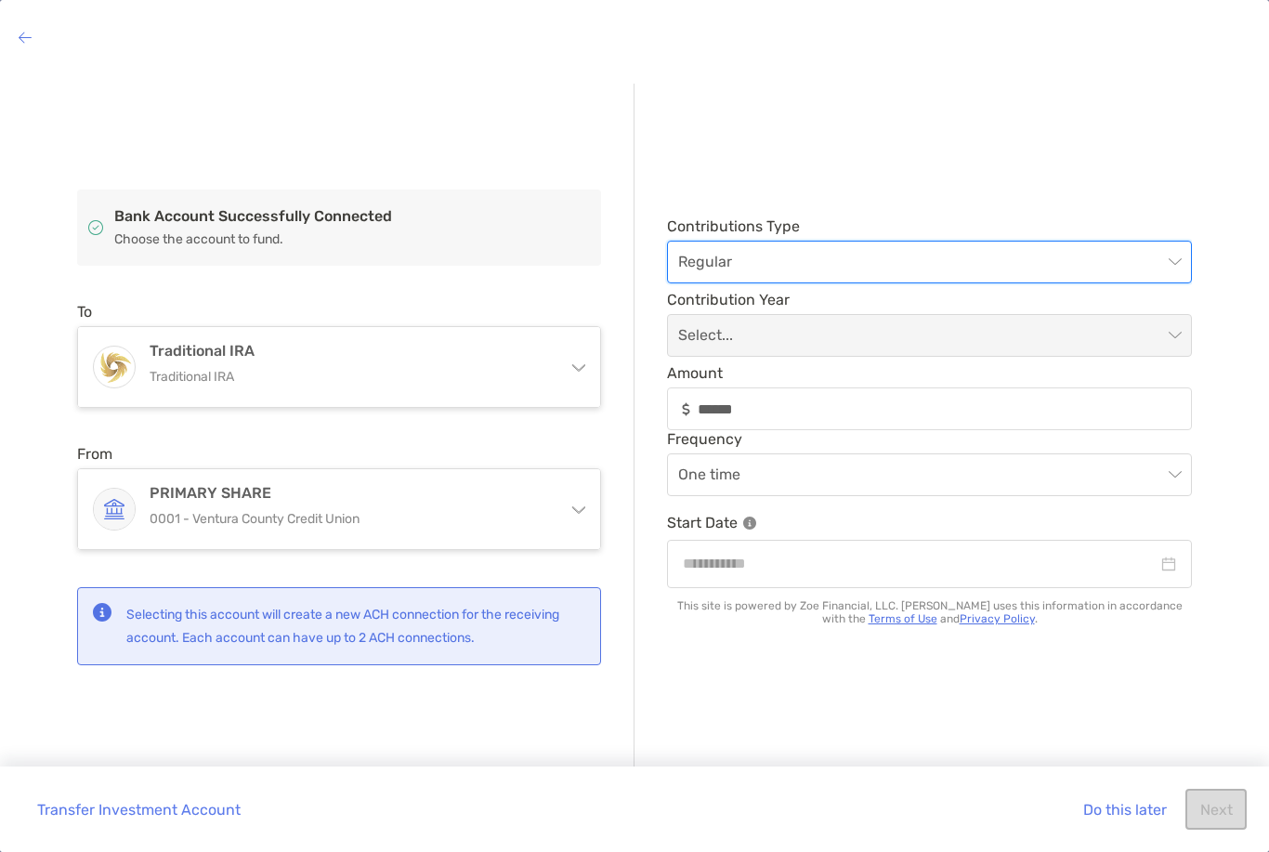
click at [1163, 272] on span "Regular" at bounding box center [929, 262] width 503 height 41
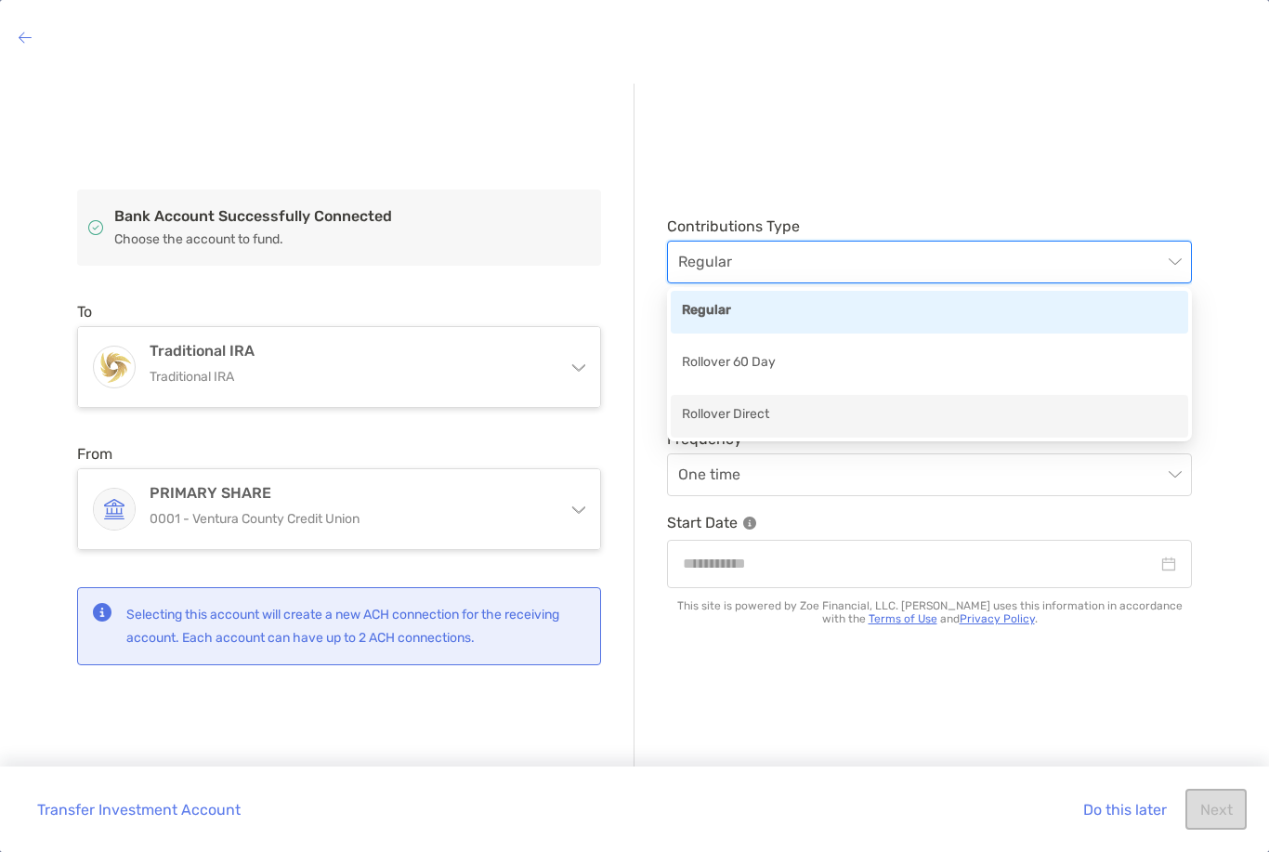
click at [892, 429] on div "Rollover Direct" at bounding box center [929, 416] width 517 height 43
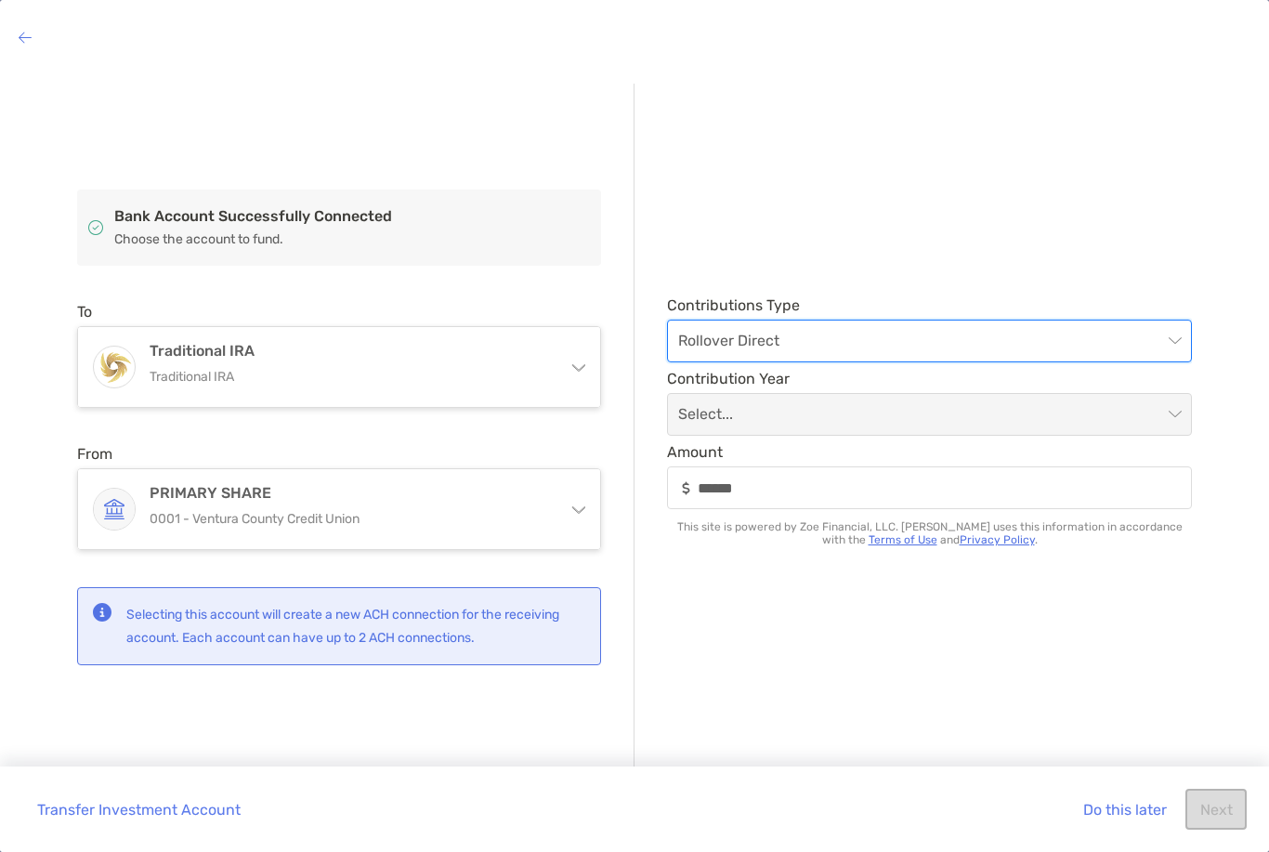
click at [1179, 414] on span at bounding box center [929, 414] width 503 height 41
click at [1175, 414] on span at bounding box center [929, 414] width 503 height 41
click at [1166, 341] on span "Rollover Direct" at bounding box center [929, 340] width 503 height 41
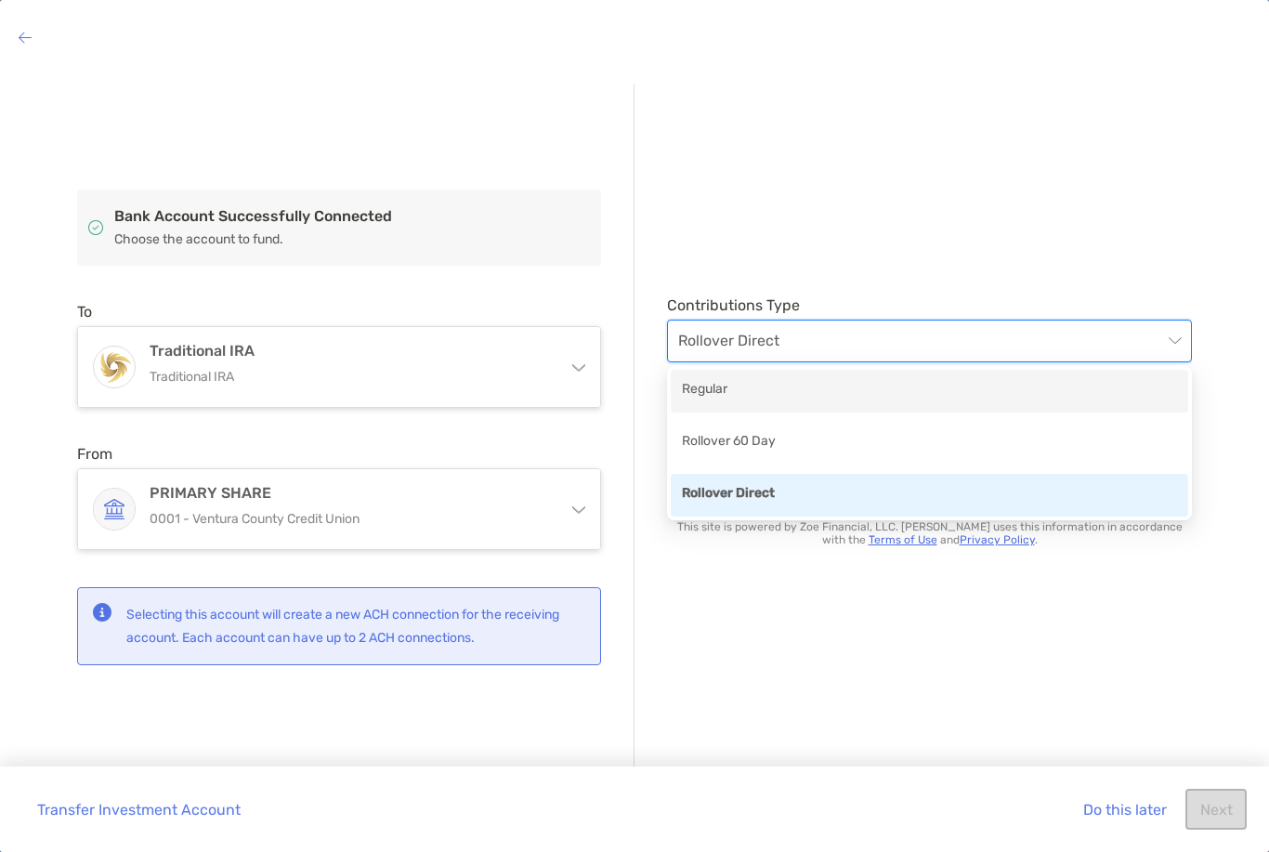
click at [907, 390] on div "Regular" at bounding box center [929, 390] width 495 height 23
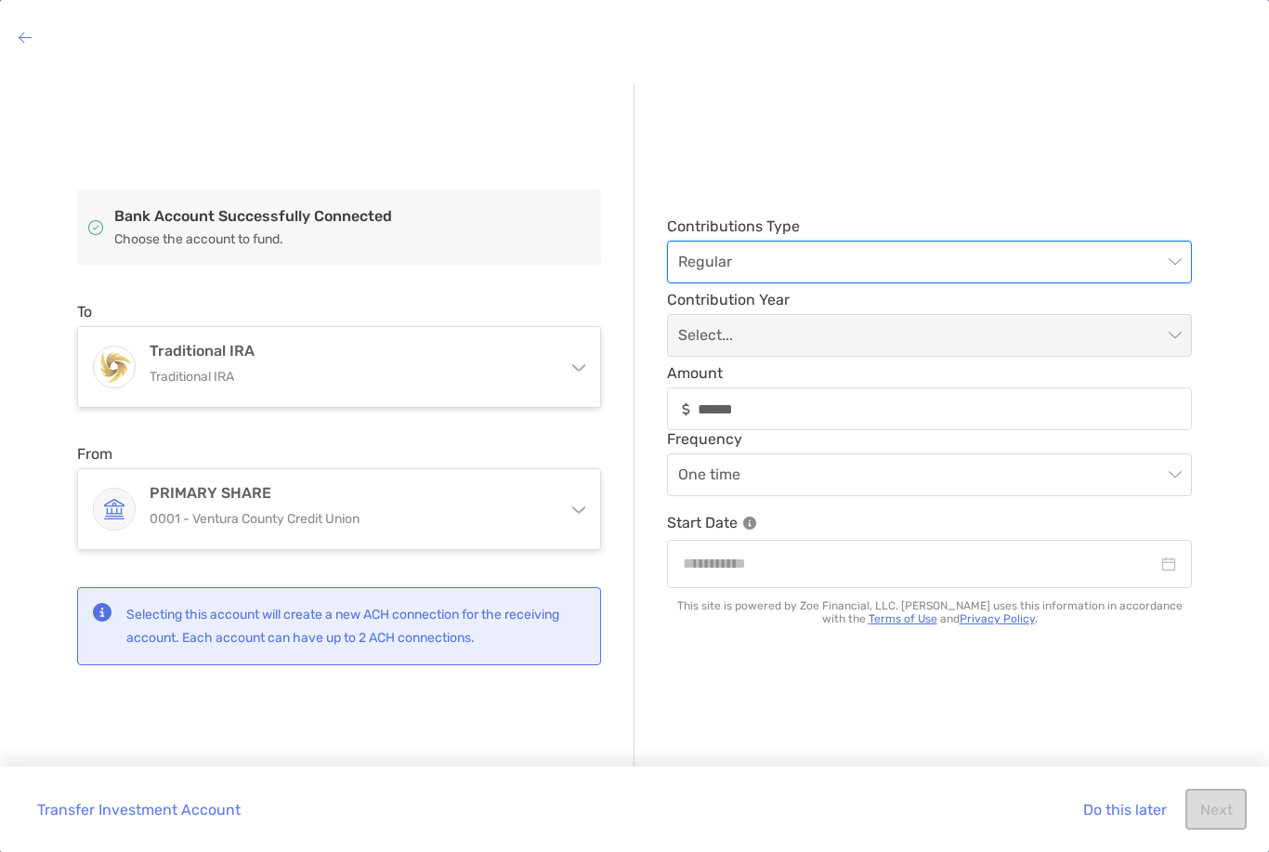
click at [1170, 565] on div at bounding box center [929, 563] width 493 height 23
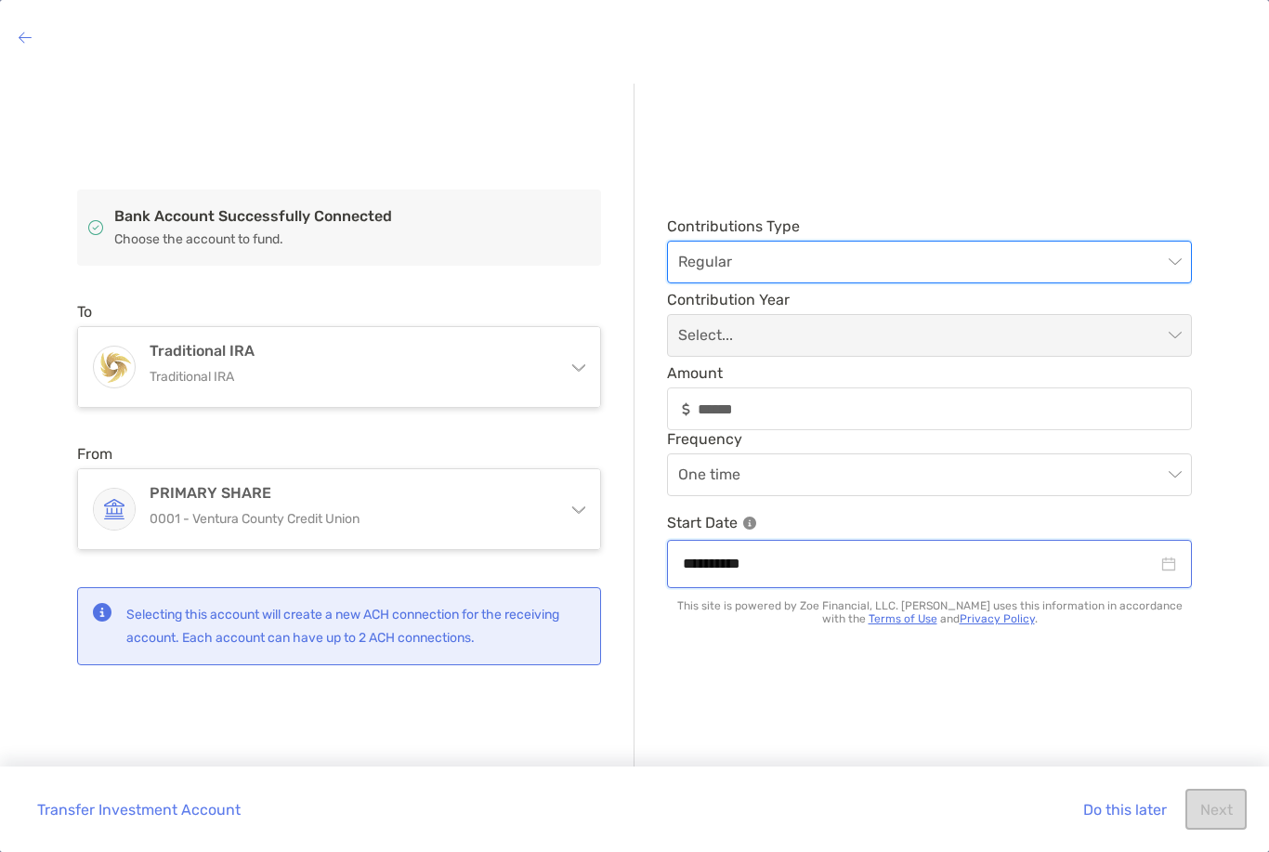
scroll to position [722, 0]
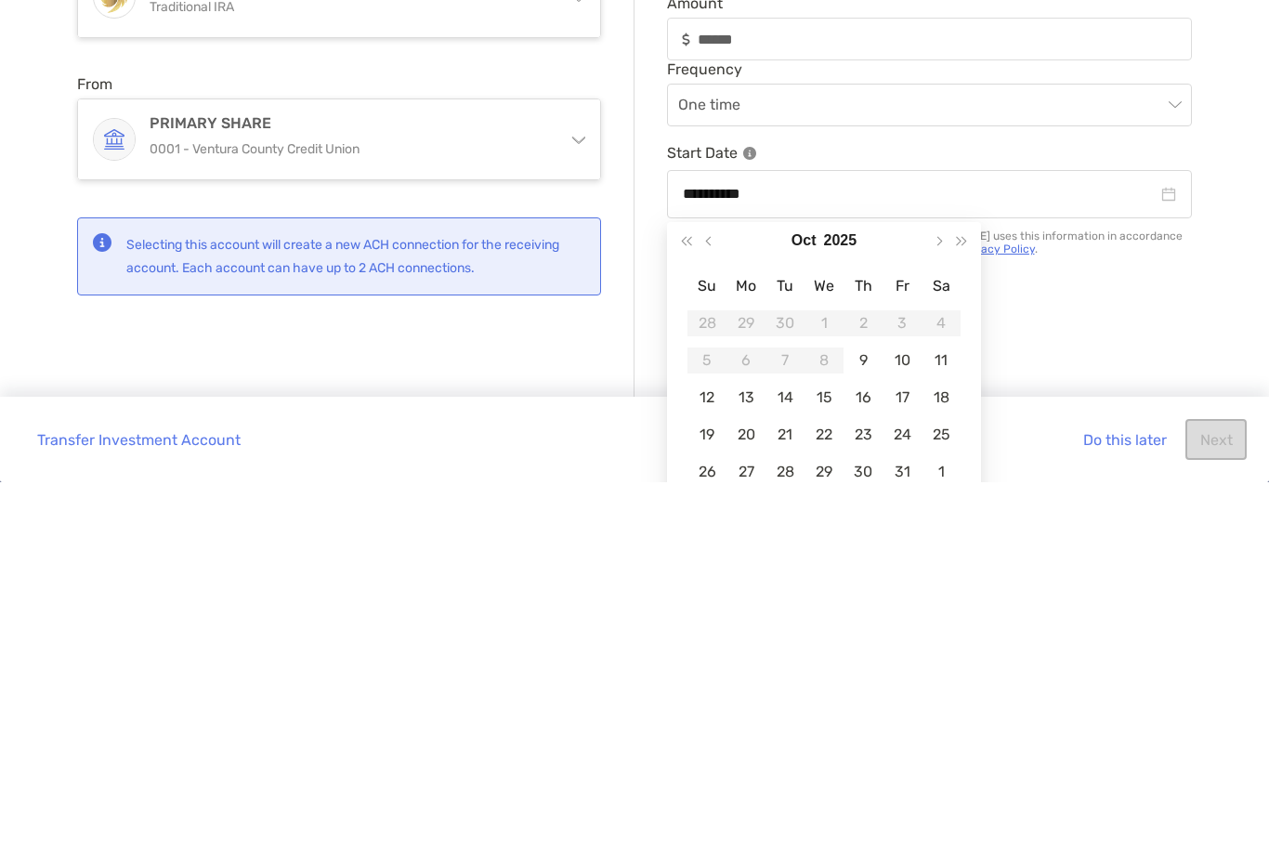
click at [930, 592] on button "Next month (PageDown)" at bounding box center [938, 610] width 24 height 37
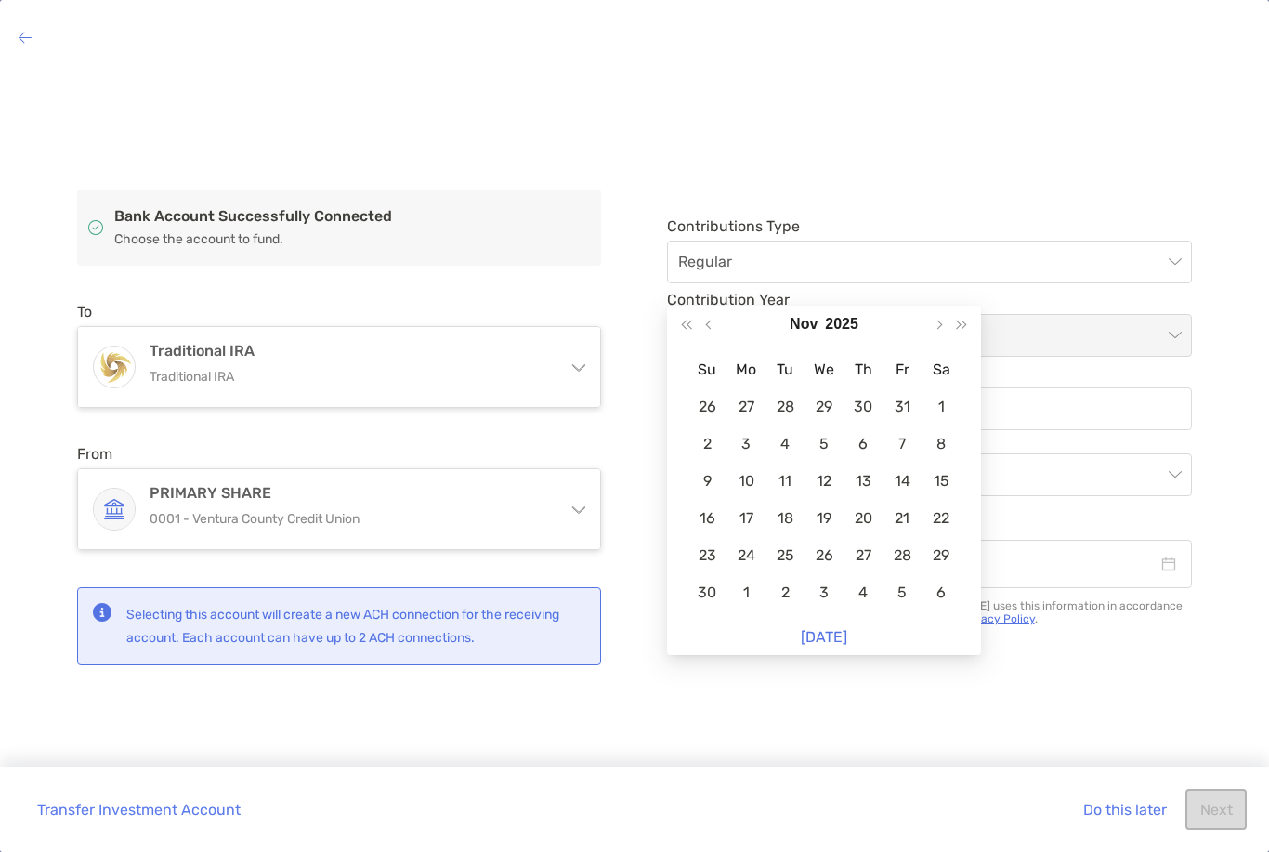
type input "**********"
click at [943, 394] on div "1" at bounding box center [941, 407] width 26 height 26
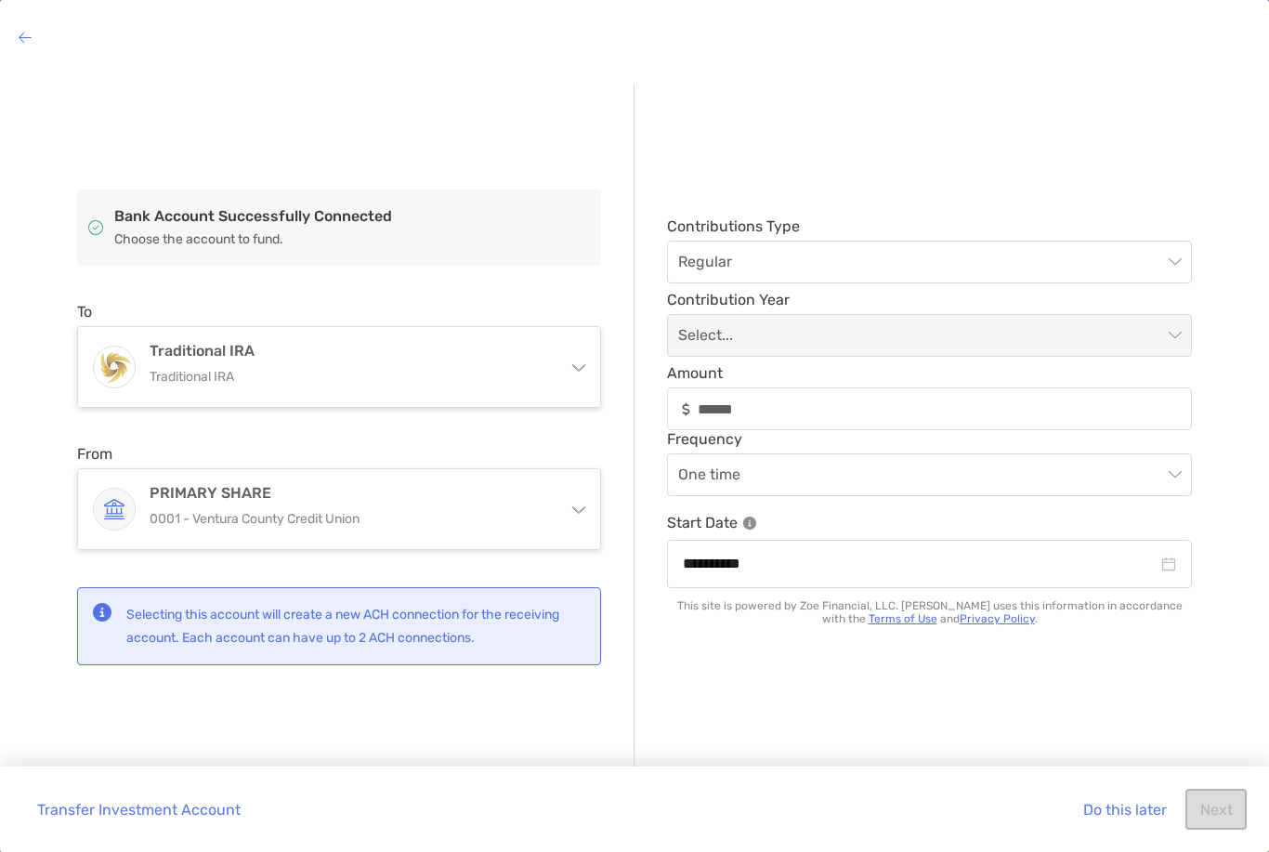
click at [1168, 326] on span at bounding box center [929, 335] width 503 height 41
click at [1162, 336] on span at bounding box center [929, 335] width 503 height 41
click at [1112, 803] on button "Do this later" at bounding box center [1124, 809] width 112 height 41
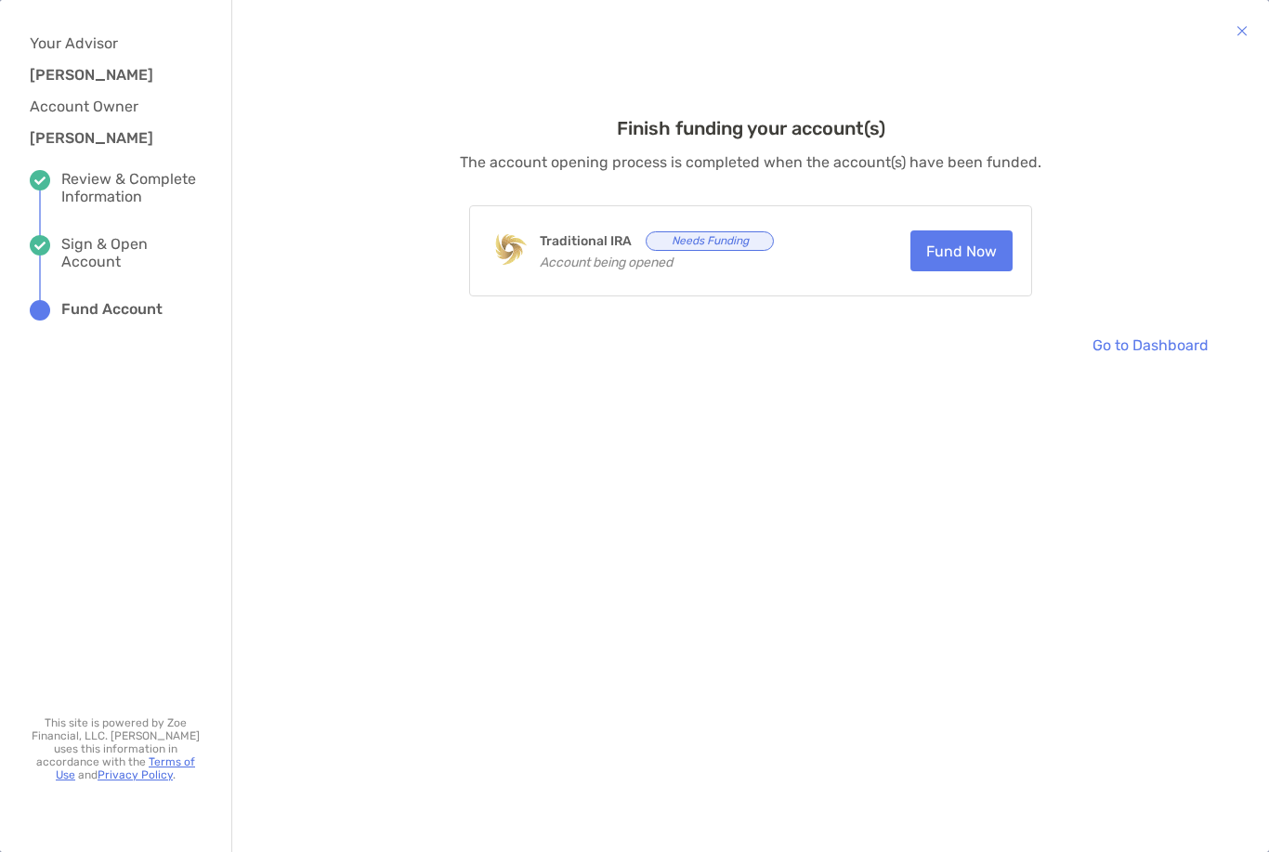
scroll to position [59, 0]
click at [1131, 345] on link "Go to Dashboard" at bounding box center [1150, 344] width 145 height 41
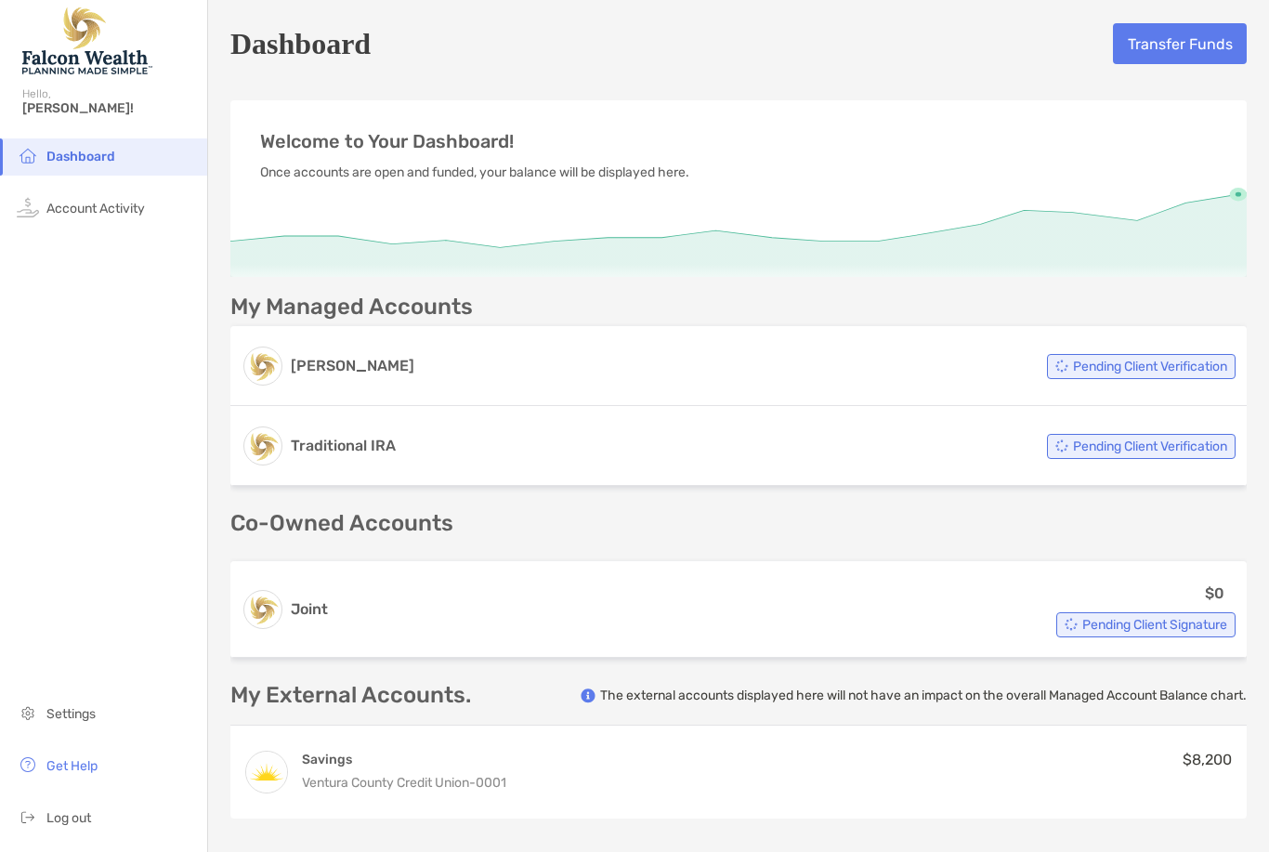
scroll to position [59, 0]
click at [73, 820] on span "Log out" at bounding box center [68, 818] width 45 height 16
